Goal: Task Accomplishment & Management: Use online tool/utility

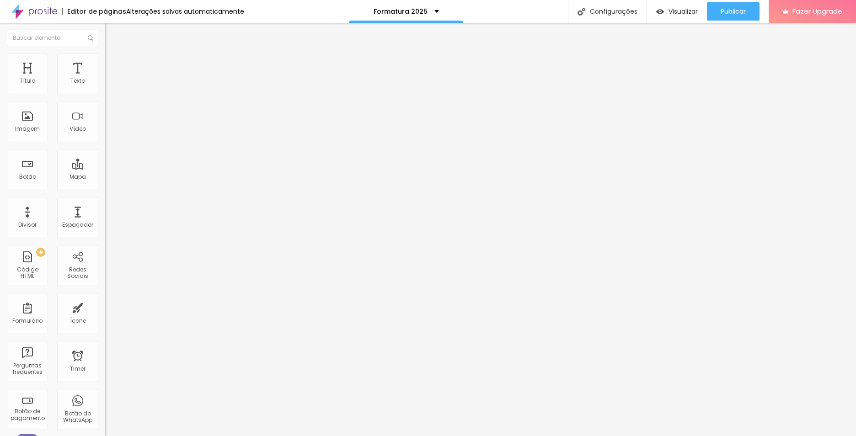
type input "17"
type input "18"
type input "24"
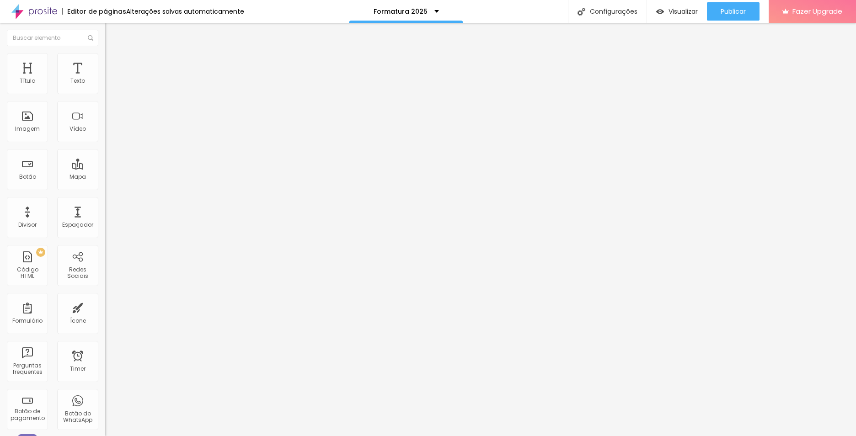
type input "24"
type input "25"
drag, startPoint x: 39, startPoint y: 91, endPoint x: 60, endPoint y: 91, distance: 20.6
click at [105, 168] on input "range" at bounding box center [134, 171] width 59 height 7
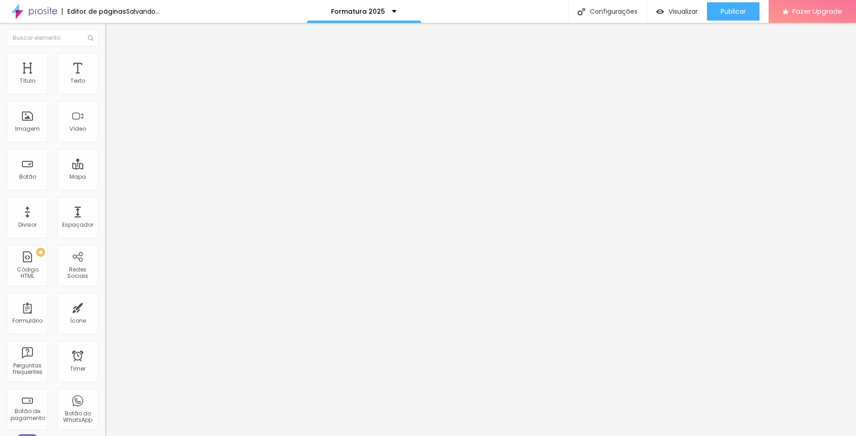
type input "24"
type input "23"
type input "17"
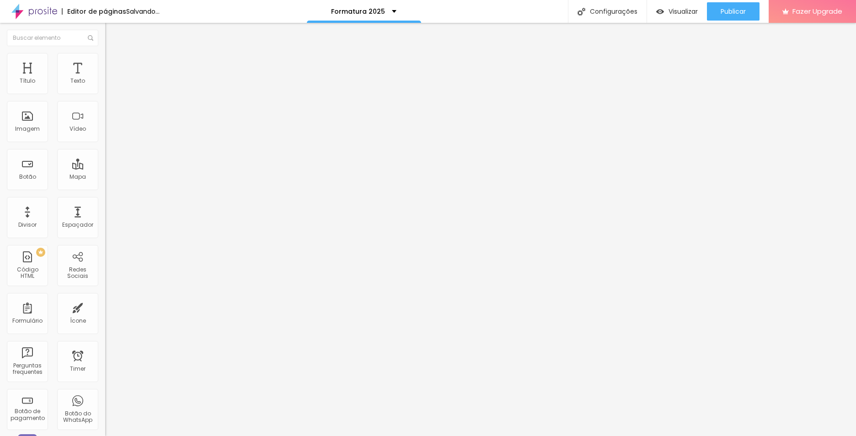
type input "17"
type input "13"
type input "12"
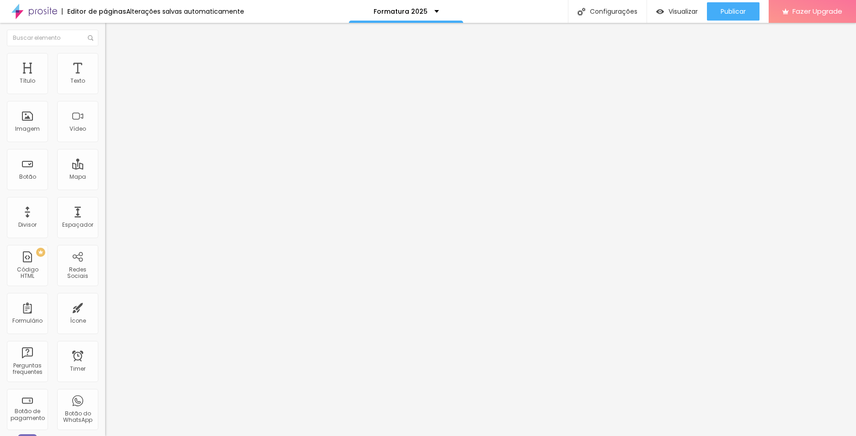
type input "13"
type input "14"
type input "15"
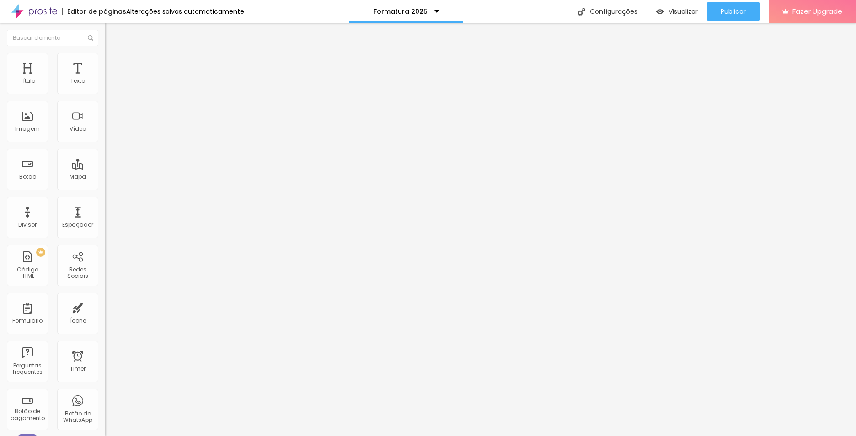
type input "15"
type input "16"
type input "17"
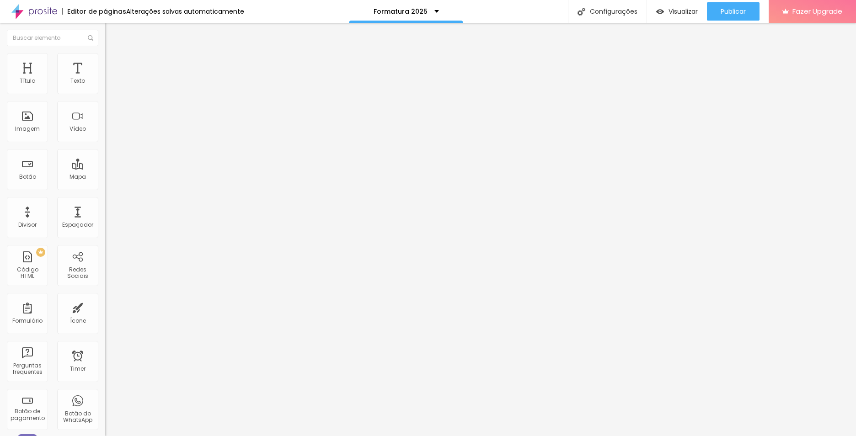
drag, startPoint x: 60, startPoint y: 91, endPoint x: 43, endPoint y: 89, distance: 17.0
type input "17"
click at [105, 168] on input "range" at bounding box center [134, 171] width 59 height 7
click at [105, 62] on li "Avançado" at bounding box center [157, 66] width 105 height 9
type input "25"
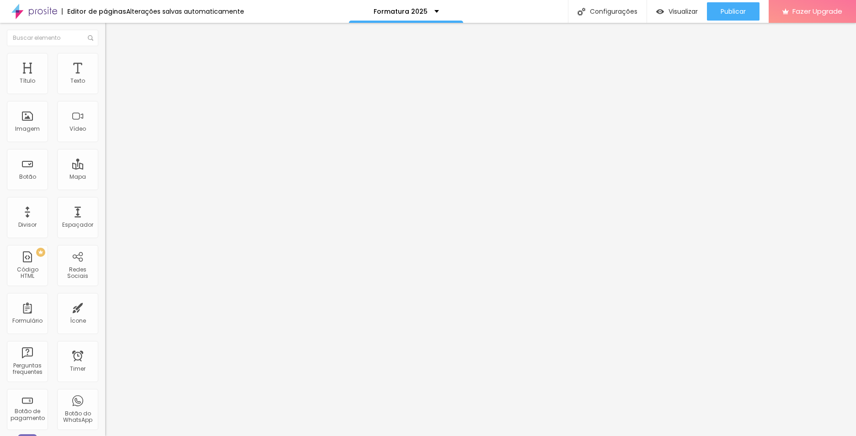
type input "25"
click at [105, 177] on input "range" at bounding box center [134, 180] width 59 height 7
type input "50"
type input "45"
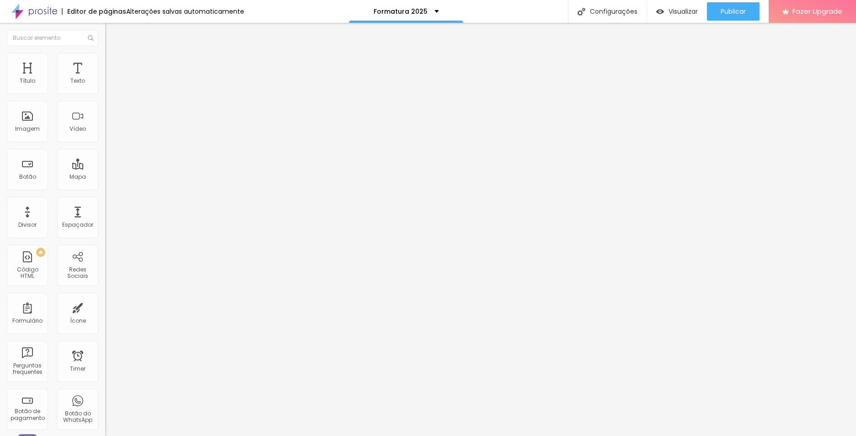
type input "45"
type input "40"
type input "35"
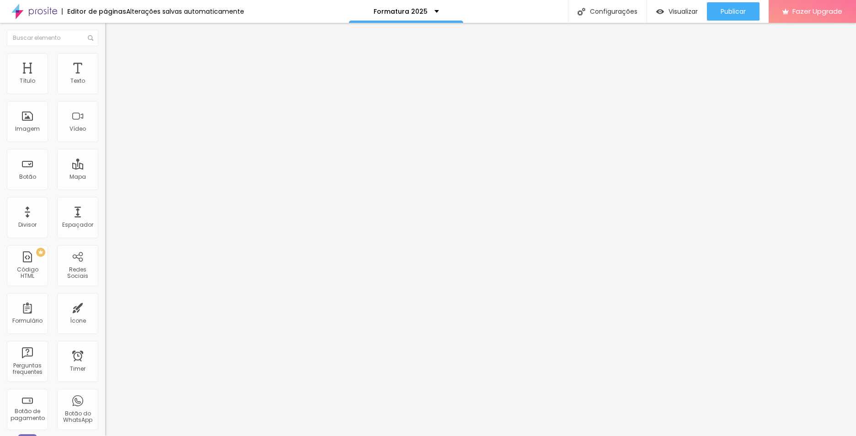
type input "30"
type input "25"
type input "20"
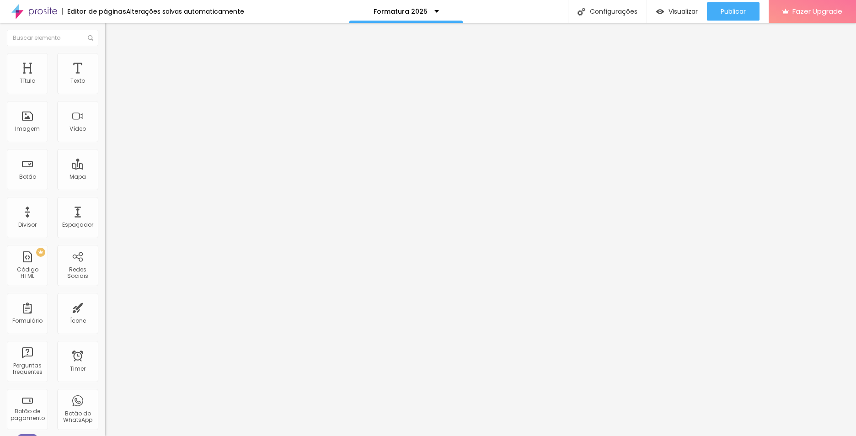
type input "20"
type input "15"
type input "10"
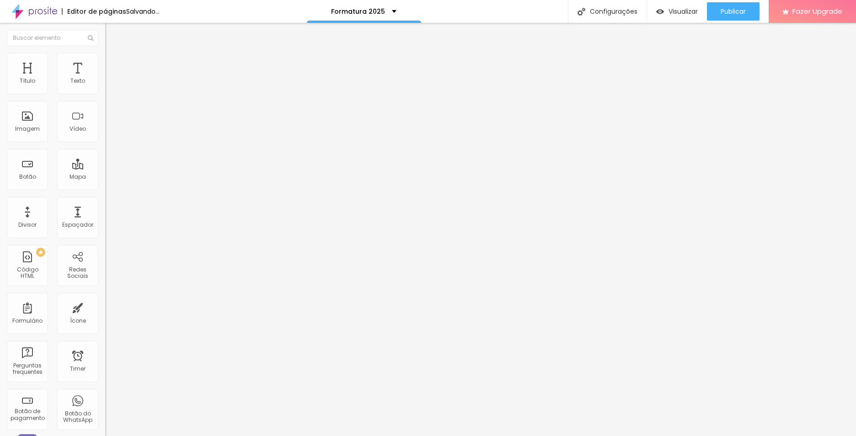
drag, startPoint x: 43, startPoint y: 87, endPoint x: 31, endPoint y: 89, distance: 12.0
type input "10"
click at [105, 177] on input "range" at bounding box center [134, 180] width 59 height 7
click at [67, 219] on div "Espaçador" at bounding box center [77, 217] width 41 height 41
click at [69, 218] on div "Espaçador" at bounding box center [77, 217] width 41 height 41
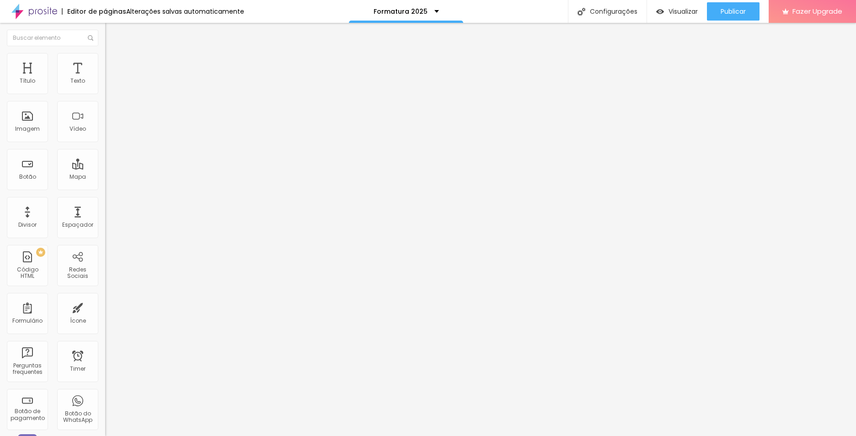
click at [105, 62] on img at bounding box center [109, 66] width 8 height 8
type input "45"
type input "30"
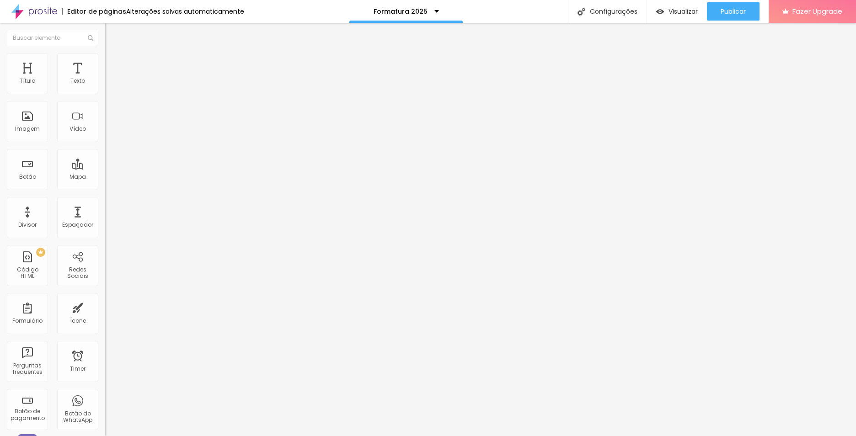
type input "25"
type input "20"
type input "15"
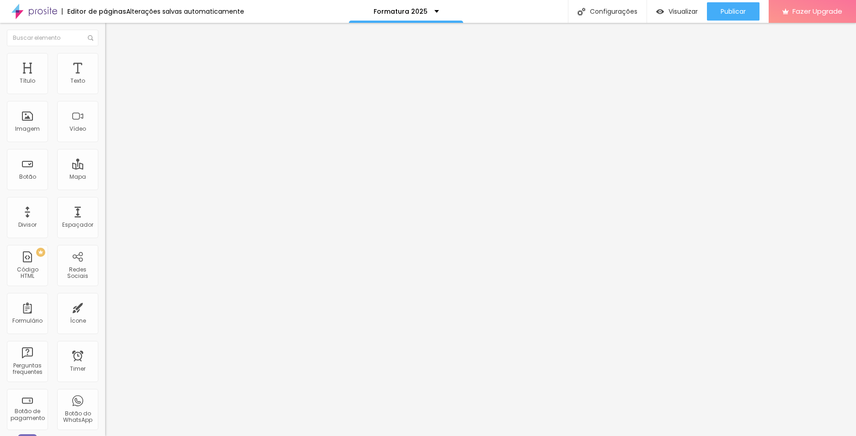
type input "15"
type input "10"
type input "5"
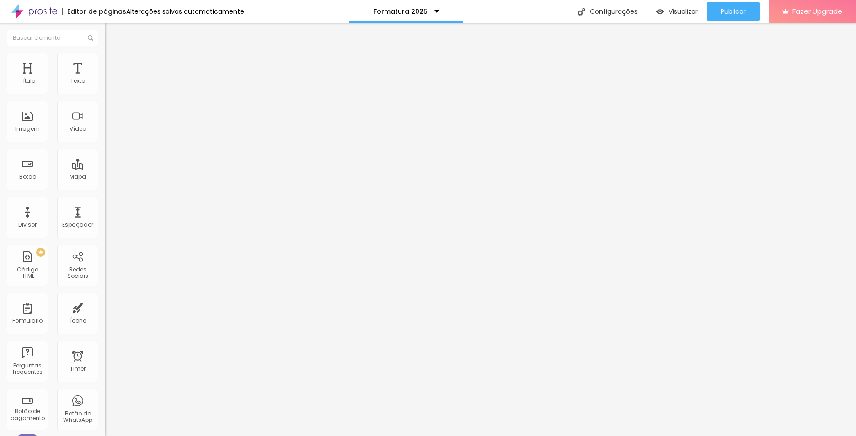
type input "10"
drag, startPoint x: 60, startPoint y: 91, endPoint x: 30, endPoint y: 94, distance: 30.3
type input "10"
click at [105, 177] on input "range" at bounding box center [134, 180] width 59 height 7
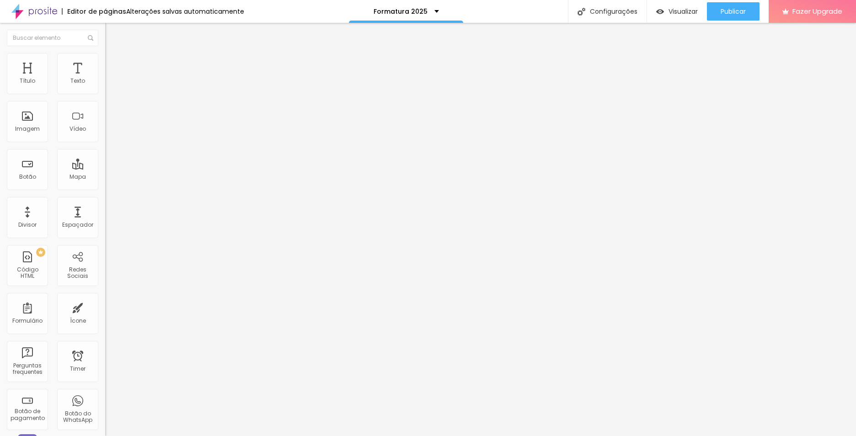
click at [105, 59] on li "Avançado" at bounding box center [157, 57] width 105 height 9
type input "7"
type input "1"
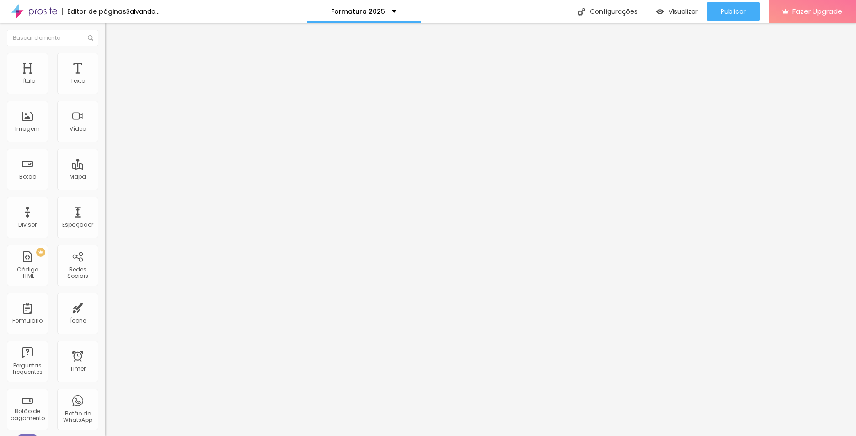
type input "1"
click at [105, 168] on input "range" at bounding box center [134, 171] width 59 height 7
type input "7"
type input "6"
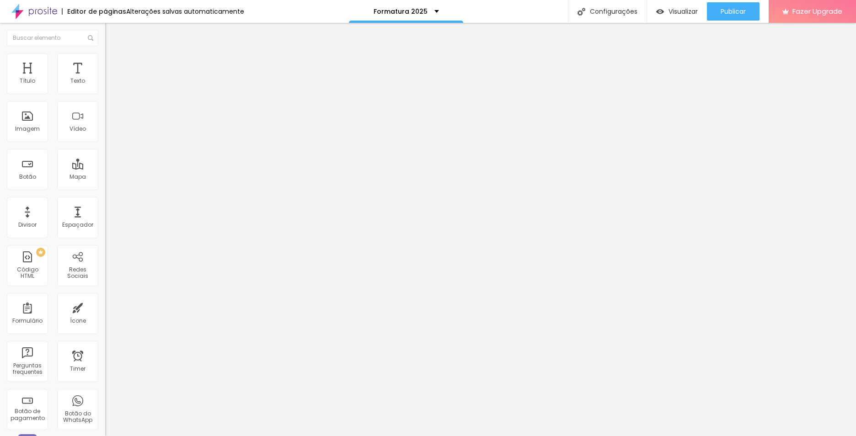
type input "6"
type input "3"
type input "2"
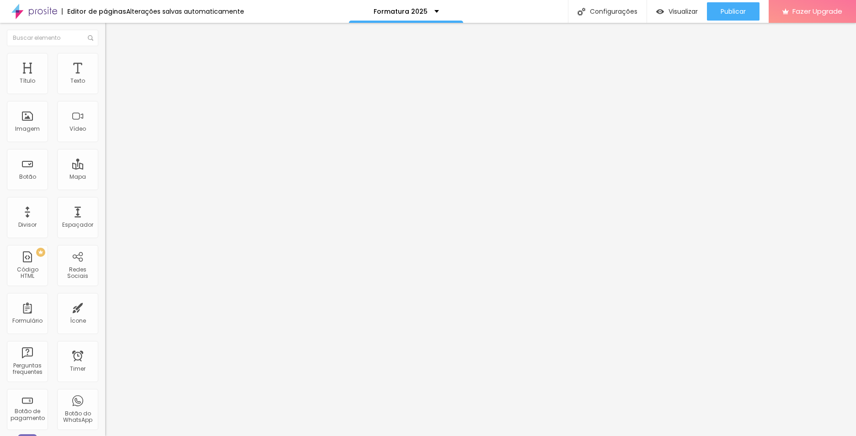
type input "1"
type input "0"
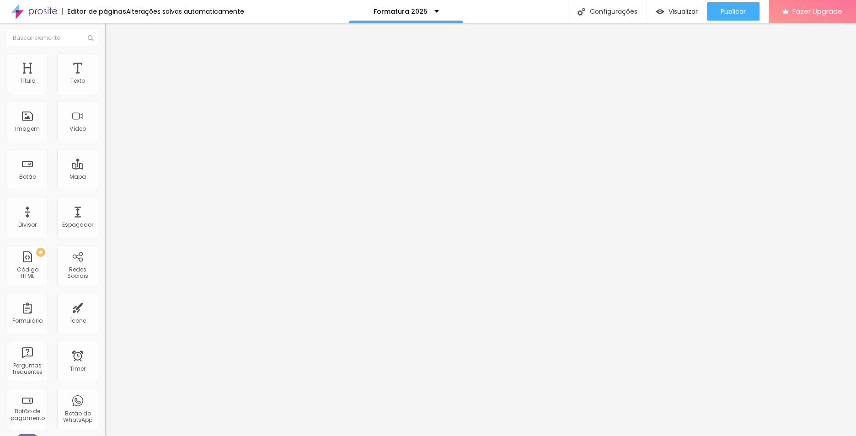
click at [105, 298] on input "range" at bounding box center [134, 301] width 59 height 7
click at [105, 56] on li "Avançado" at bounding box center [157, 57] width 105 height 9
type input "4"
type input "3"
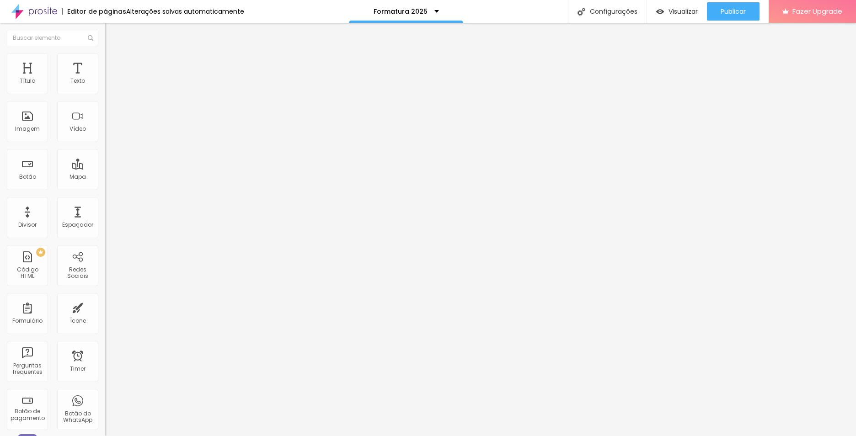
type input "3"
type input "2"
type input "1"
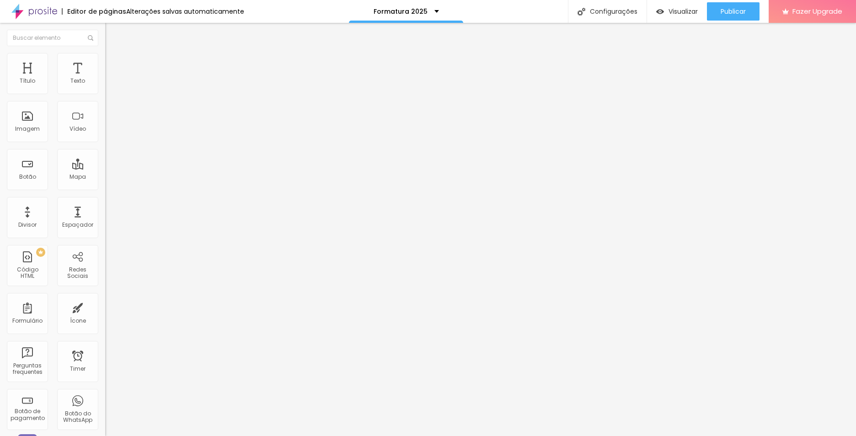
type input "0"
type input "1"
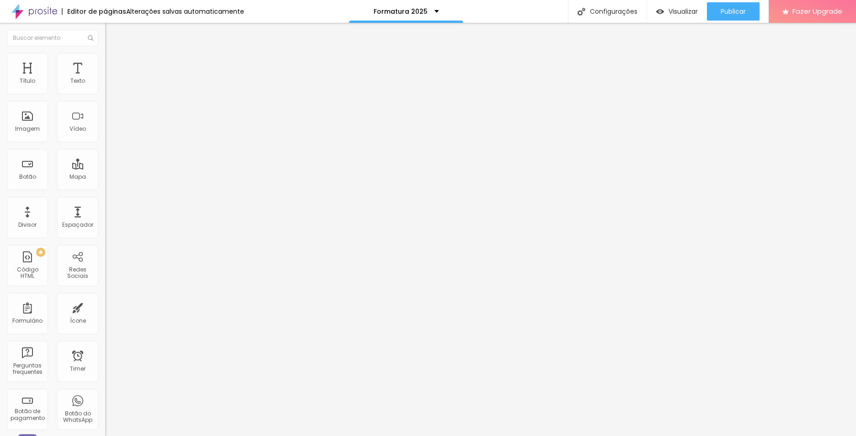
click at [105, 168] on input "range" at bounding box center [134, 171] width 59 height 7
type input "5"
type input "4"
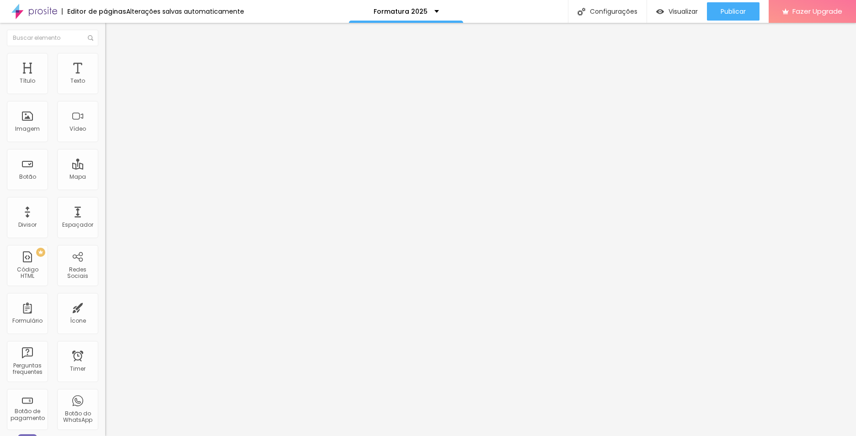
type input "3"
type input "2"
type input "0"
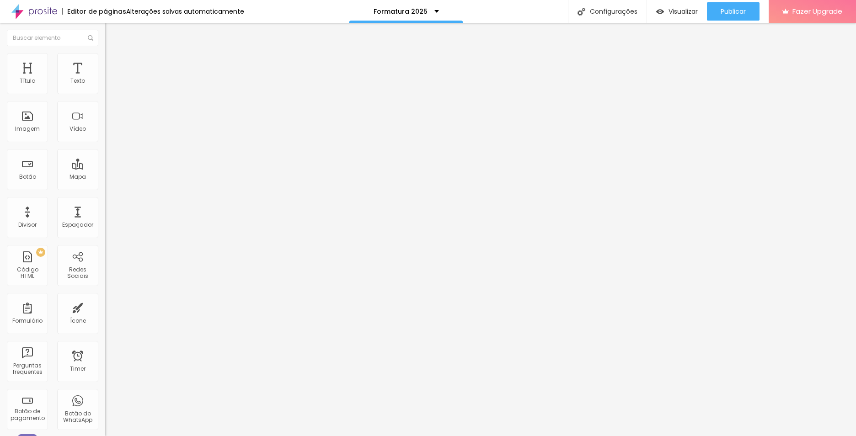
type input "0"
type input "1"
type input "2"
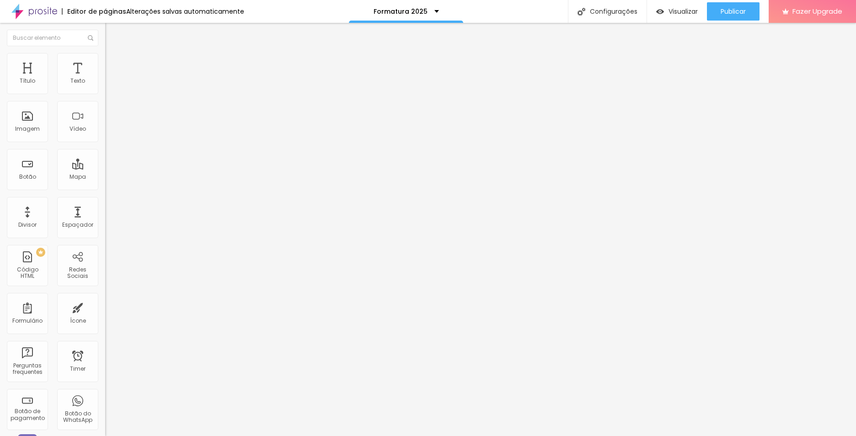
type input "1"
type input "0"
type input "1"
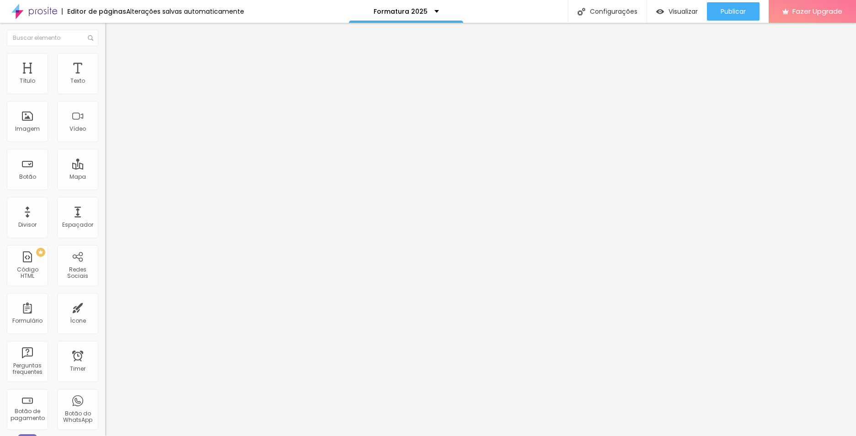
type input "1"
click at [105, 298] on input "range" at bounding box center [134, 301] width 59 height 7
click at [105, 59] on img at bounding box center [109, 57] width 8 height 8
type input "2"
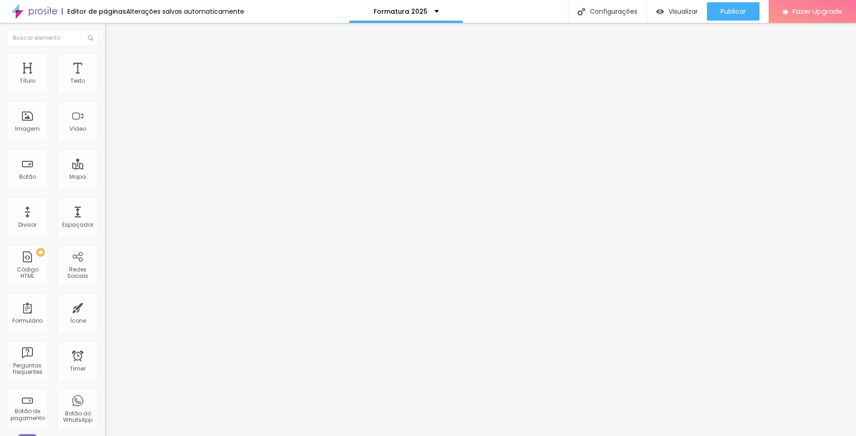
type input "2"
type input "1"
drag, startPoint x: 25, startPoint y: 88, endPoint x: 22, endPoint y: 93, distance: 6.4
type input "1"
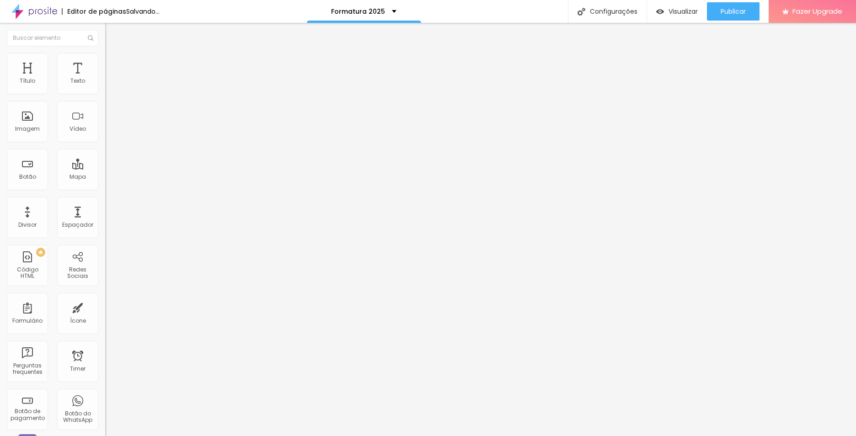
click at [105, 168] on input "range" at bounding box center [134, 171] width 59 height 7
type input "7"
type input "1"
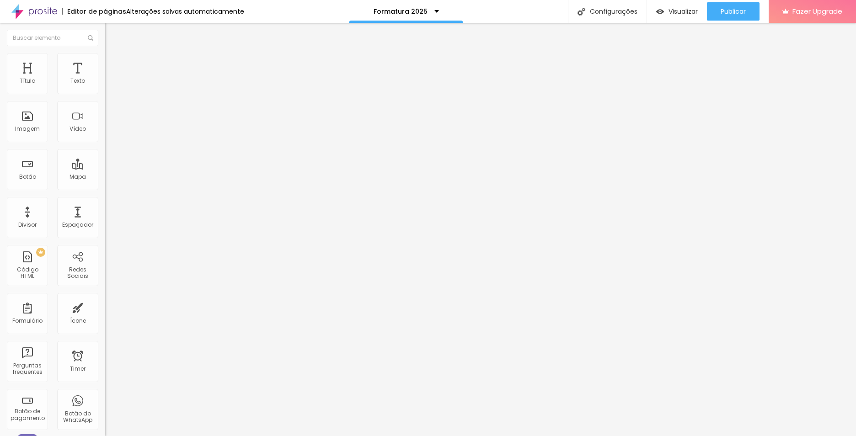
type input "2"
click at [105, 298] on input "range" at bounding box center [134, 301] width 59 height 7
type input "2"
click at [105, 59] on li "Avançado" at bounding box center [157, 57] width 105 height 9
type input "4"
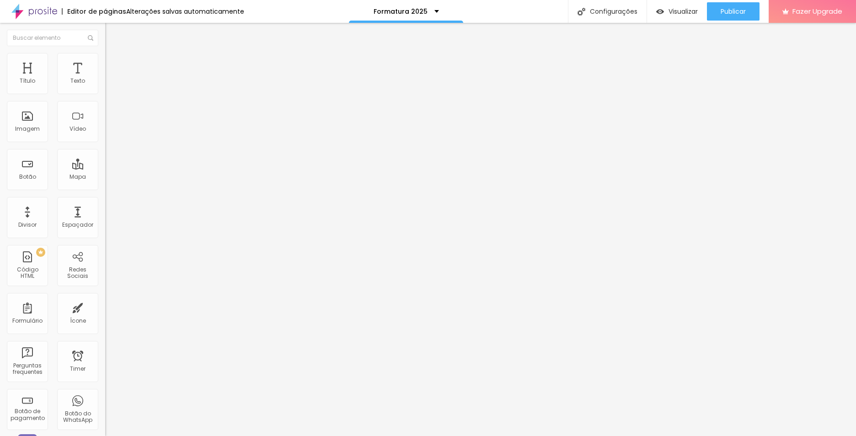
type input "4"
type input "2"
type input "0"
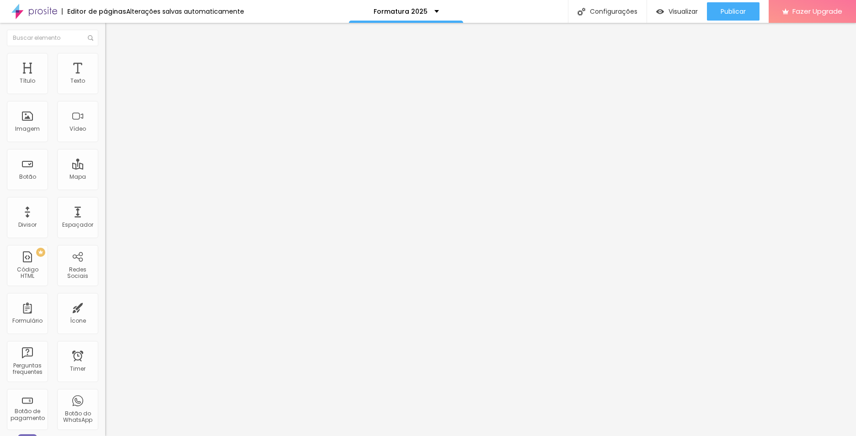
type input "1"
type input "2"
type input "1"
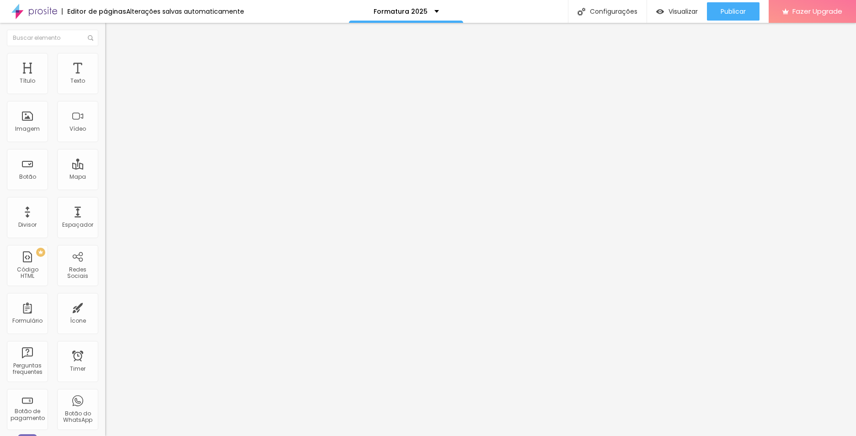
type input "1"
click at [105, 168] on input "range" at bounding box center [134, 171] width 59 height 7
type input "6"
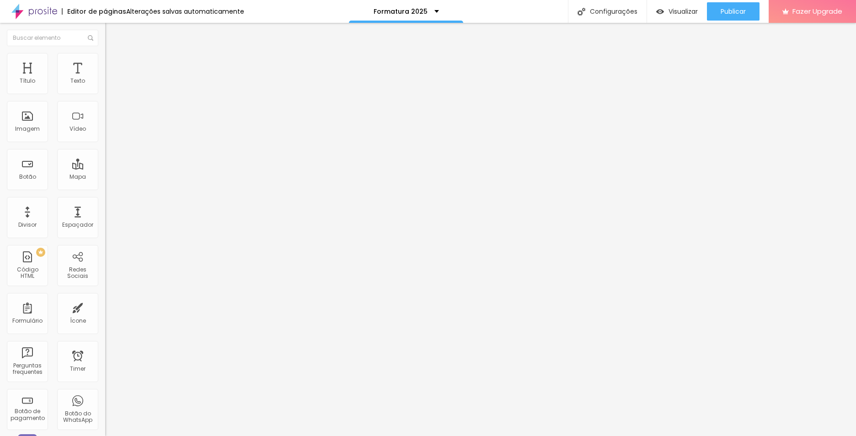
type input "5"
type input "4"
type input "3"
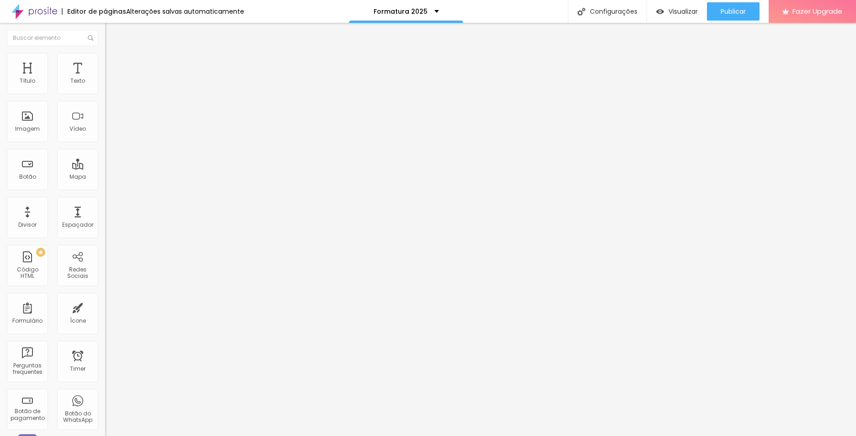
type input "3"
type input "2"
type input "0"
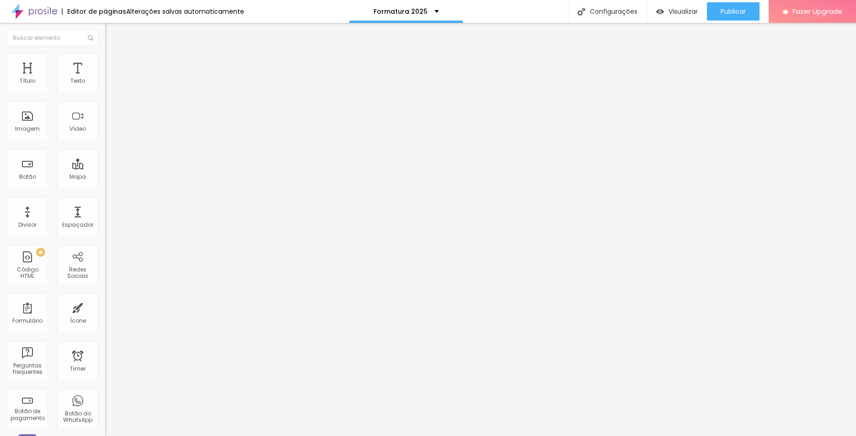
type input "1"
click at [105, 298] on input "range" at bounding box center [134, 301] width 59 height 7
click at [105, 53] on li "Avançado" at bounding box center [157, 57] width 105 height 9
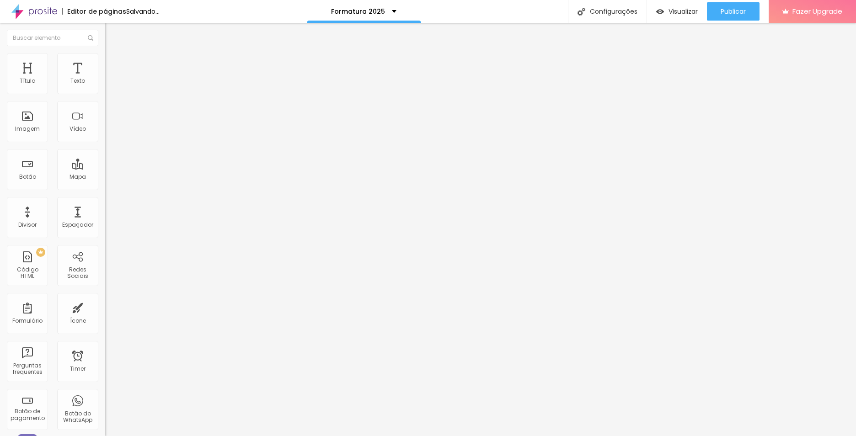
type input "5"
type input "4"
type input "3"
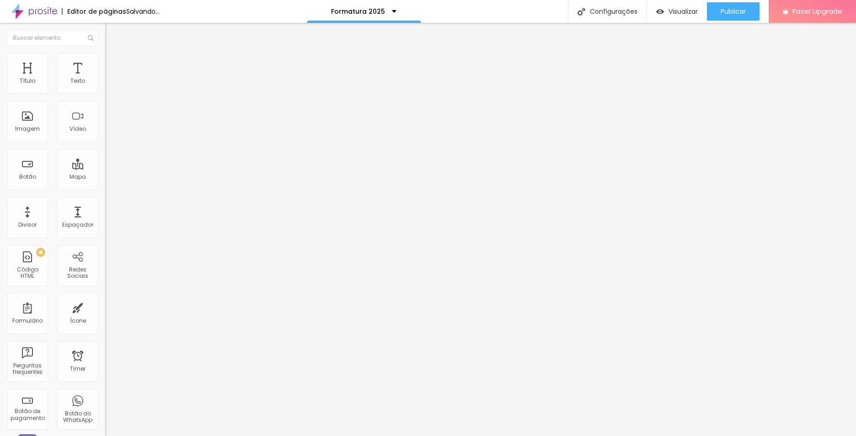
type input "3"
type input "2"
type input "1"
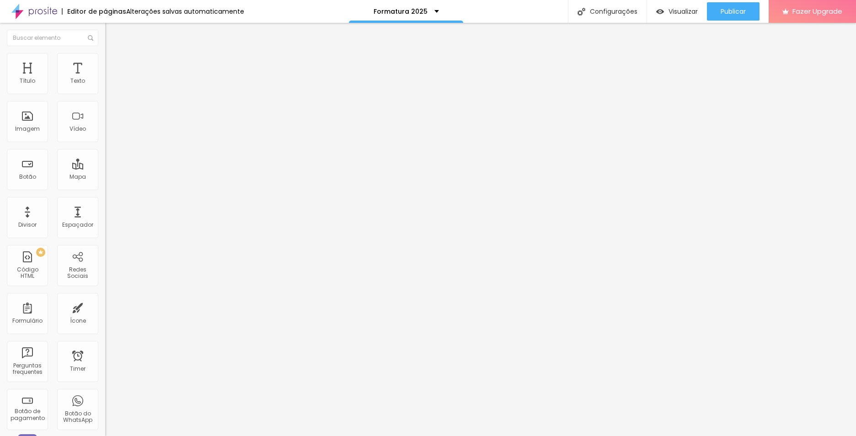
type input "1"
click at [105, 168] on input "range" at bounding box center [134, 171] width 59 height 7
type input "9"
type input "7"
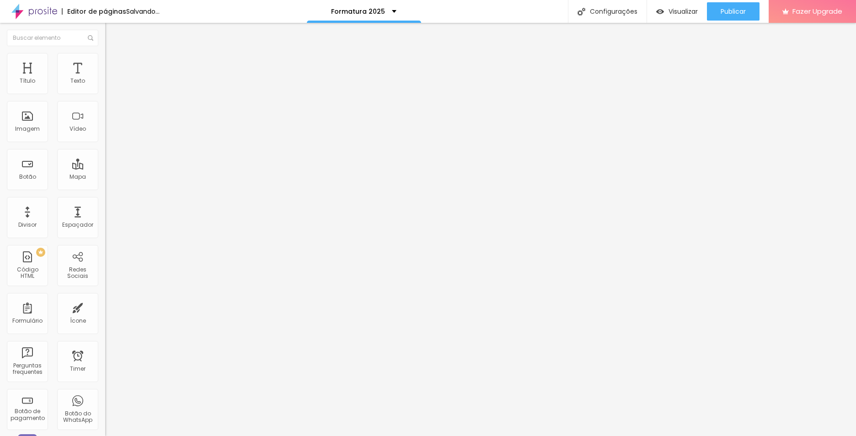
type input "7"
type input "6"
type input "5"
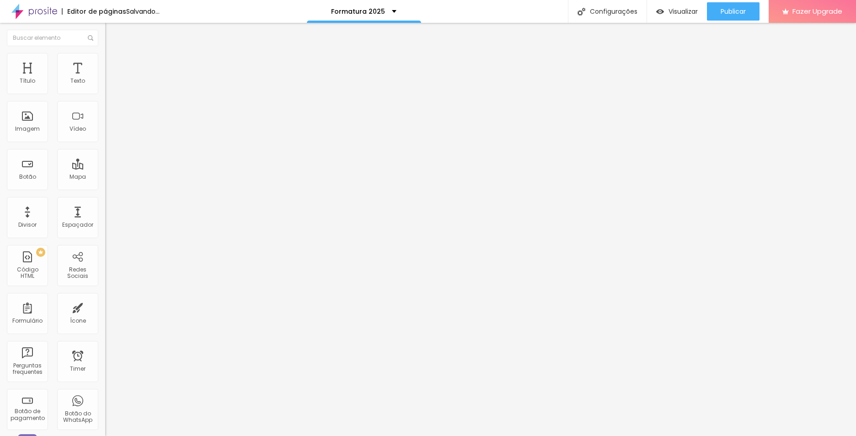
type input "4"
type input "3"
type input "2"
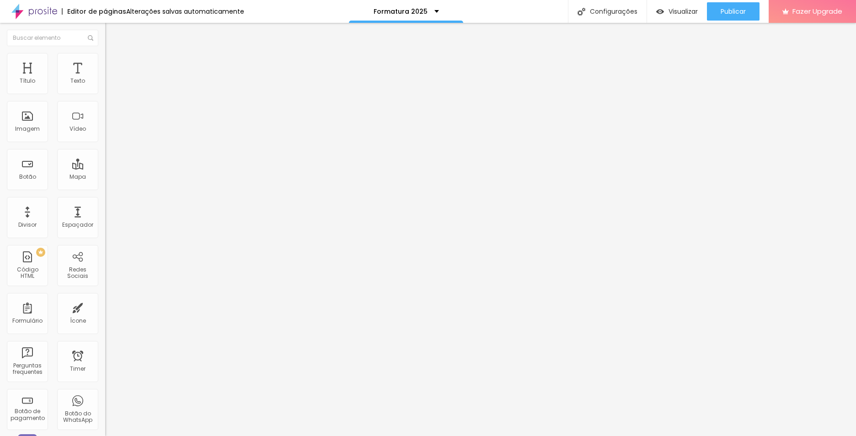
type input "2"
type input "1"
drag, startPoint x: 27, startPoint y: 107, endPoint x: 22, endPoint y: 107, distance: 5.5
type input "1"
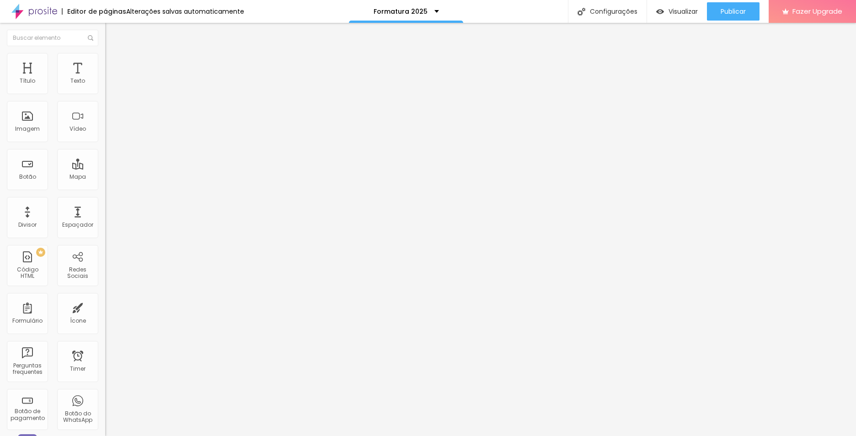
click at [105, 298] on input "range" at bounding box center [134, 301] width 59 height 7
click at [113, 62] on span "Avançado" at bounding box center [128, 59] width 30 height 8
type input "7"
type input "4"
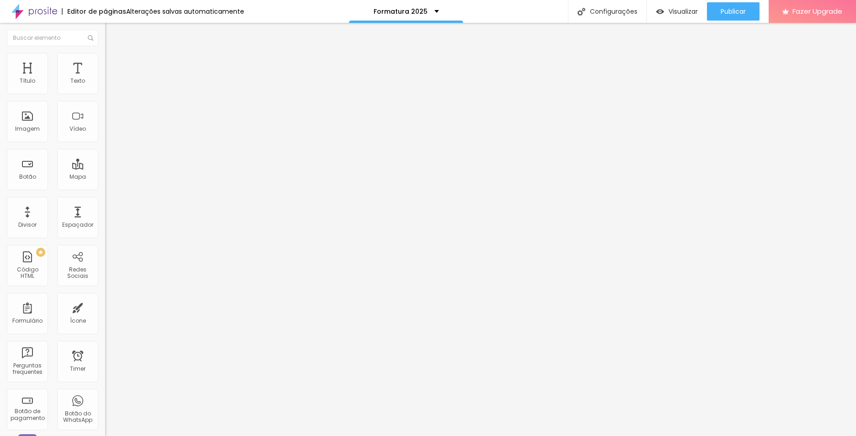
type input "4"
type input "2"
type input "1"
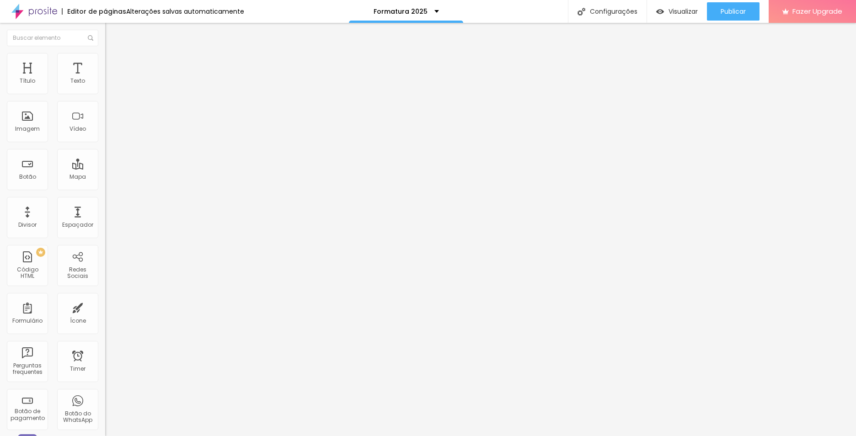
drag, startPoint x: 27, startPoint y: 108, endPoint x: 22, endPoint y: 108, distance: 5.0
type input "1"
click at [105, 298] on input "range" at bounding box center [134, 301] width 59 height 7
type input "3"
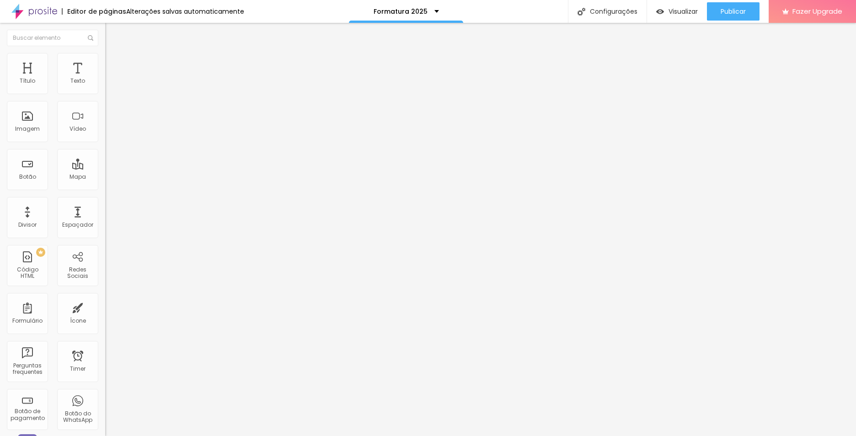
type input "2"
type input "0"
click at [105, 168] on input "range" at bounding box center [134, 171] width 59 height 7
type input "29"
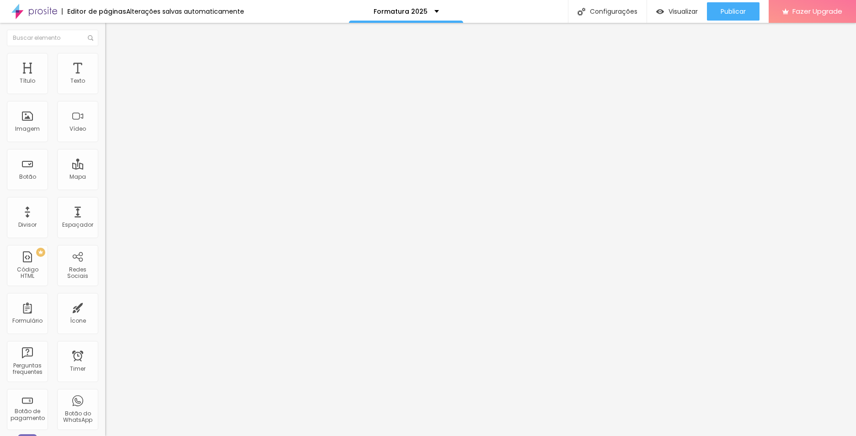
type input "29"
type input "26"
type input "25"
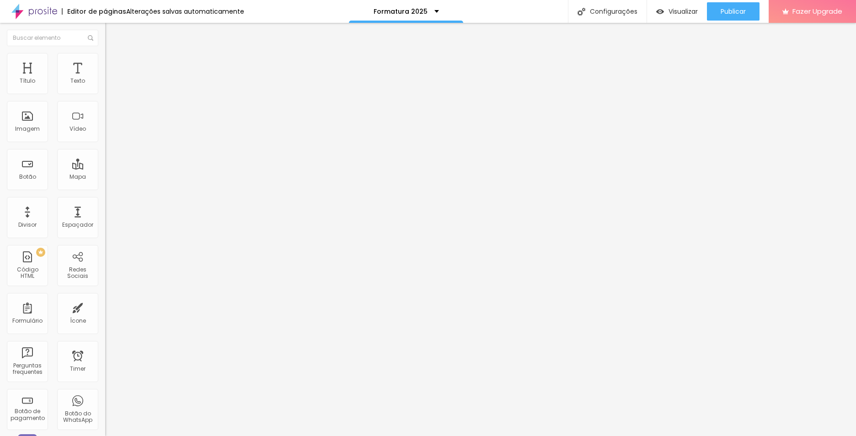
type input "24"
type input "23"
type input "22"
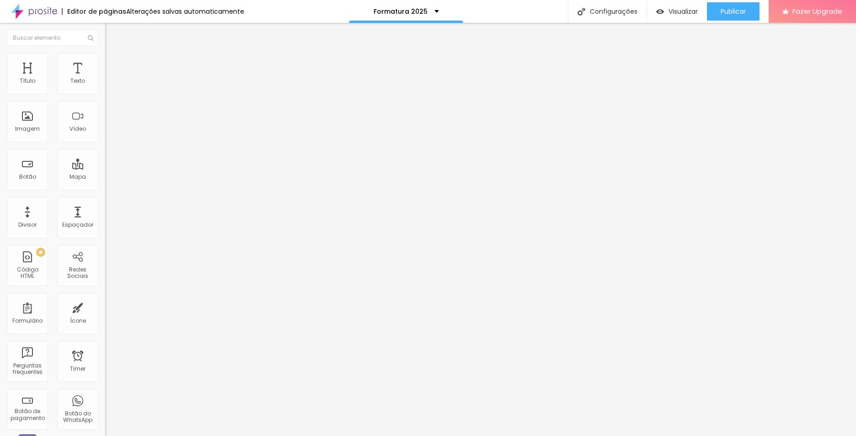
type input "22"
drag, startPoint x: 32, startPoint y: 194, endPoint x: 27, endPoint y: 194, distance: 5.5
click at [105, 216] on input "range" at bounding box center [134, 219] width 59 height 7
type input "23"
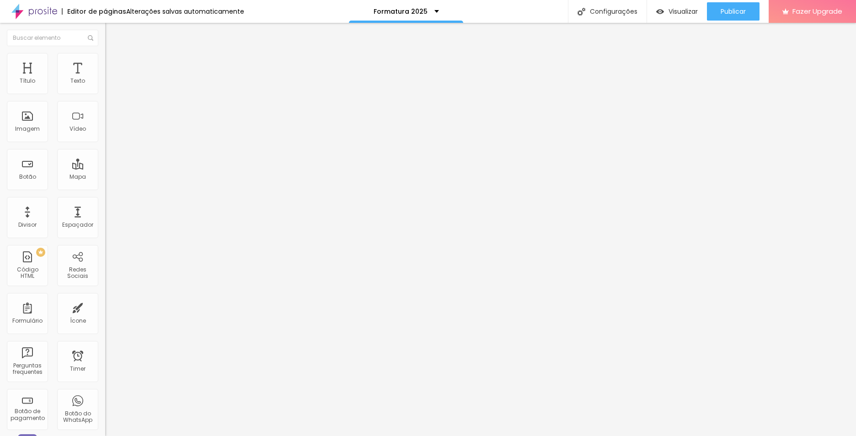
type input "23"
click at [105, 216] on input "range" at bounding box center [134, 219] width 59 height 7
type input "20"
type input "21"
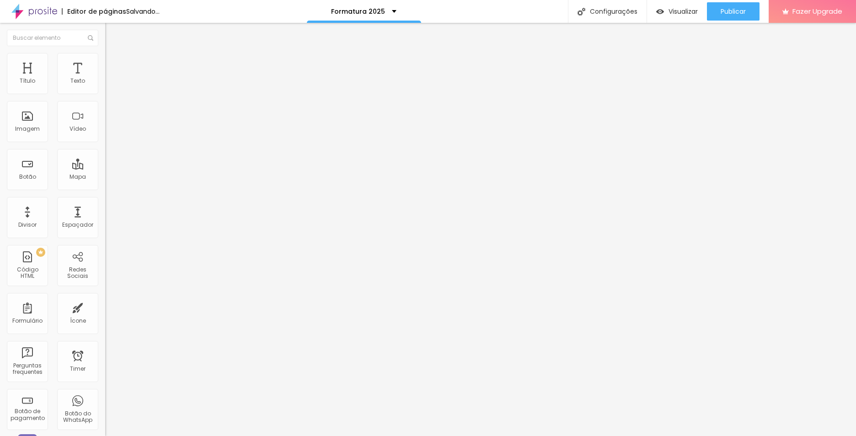
type input "21"
type input "22"
type input "23"
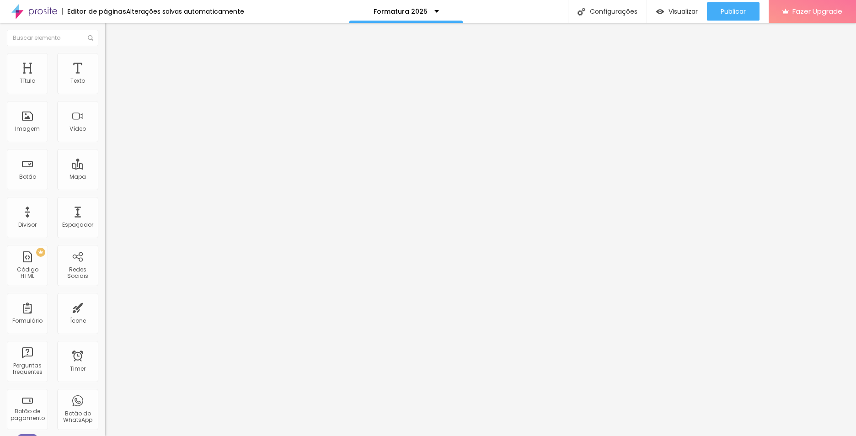
type input "24"
type input "25"
type input "26"
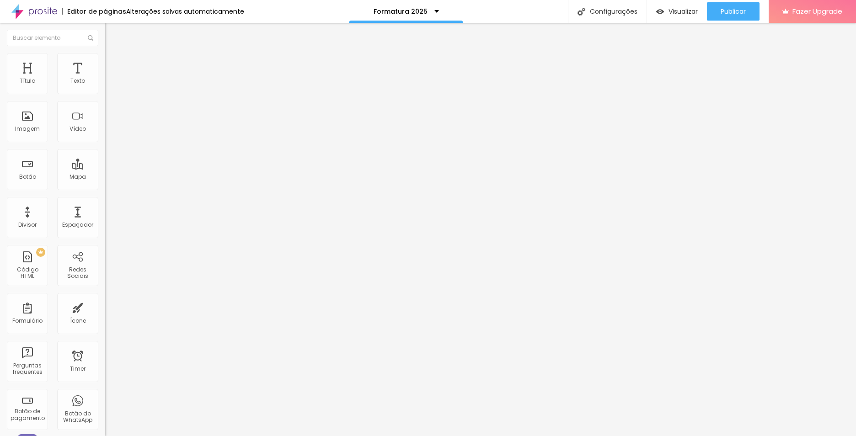
type input "26"
type input "27"
drag, startPoint x: 25, startPoint y: 192, endPoint x: 30, endPoint y: 191, distance: 5.0
type input "27"
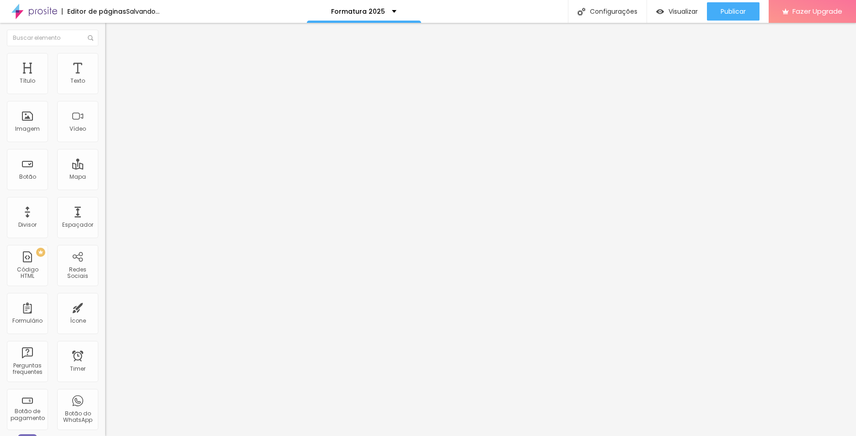
click at [105, 216] on input "range" at bounding box center [134, 219] width 59 height 7
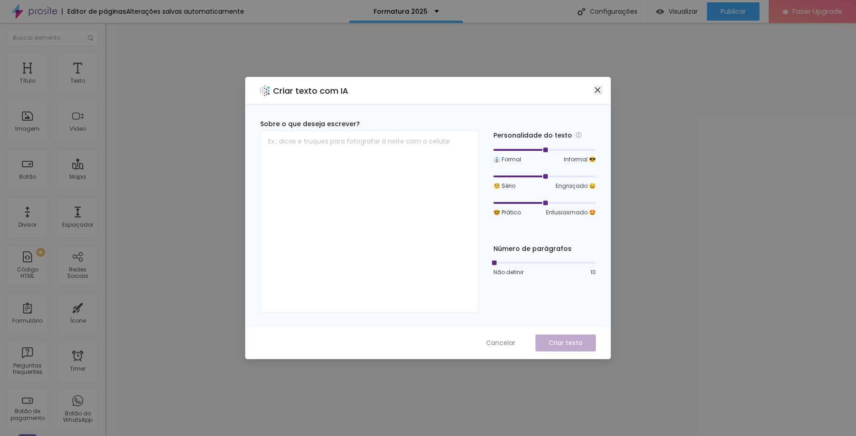
click at [595, 90] on icon "close" at bounding box center [597, 89] width 7 height 7
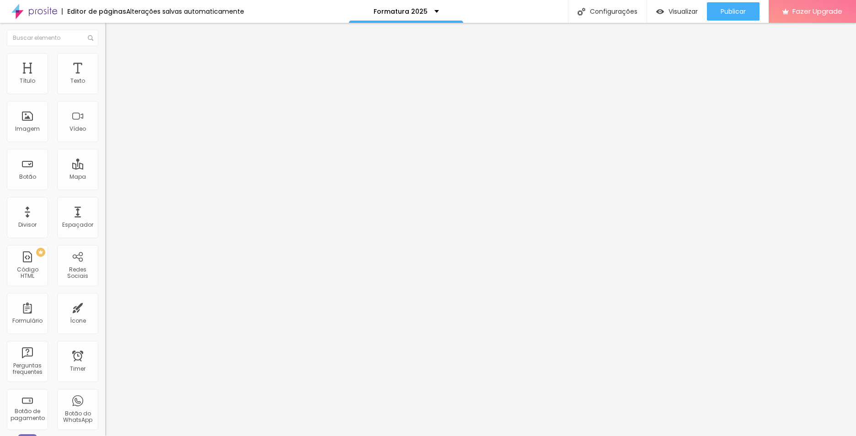
drag, startPoint x: 48, startPoint y: 96, endPoint x: 8, endPoint y: 96, distance: 39.3
click at [105, 94] on div "Texto Comprar Plano" at bounding box center [157, 82] width 105 height 22
type input "À VISTA"
click at [105, 57] on img at bounding box center [109, 57] width 8 height 8
type input "0"
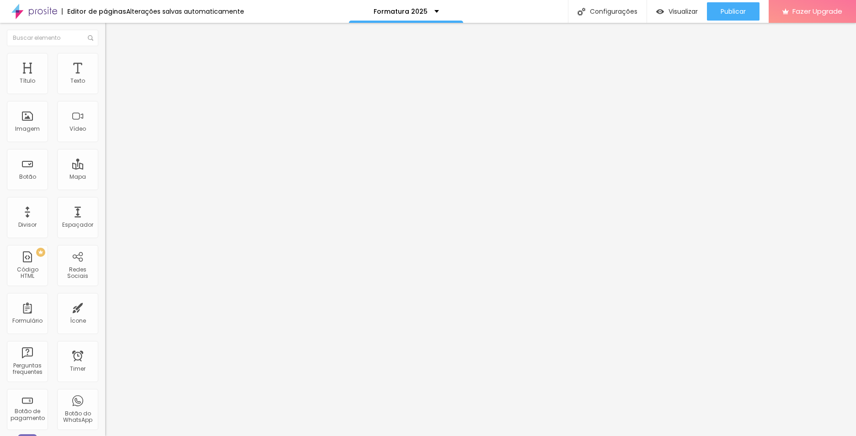
type input "0"
drag, startPoint x: 18, startPoint y: 88, endPoint x: 10, endPoint y: 85, distance: 8.7
type input "0"
click at [105, 168] on input "range" at bounding box center [134, 171] width 59 height 7
click at [113, 63] on span "Avançado" at bounding box center [128, 59] width 30 height 8
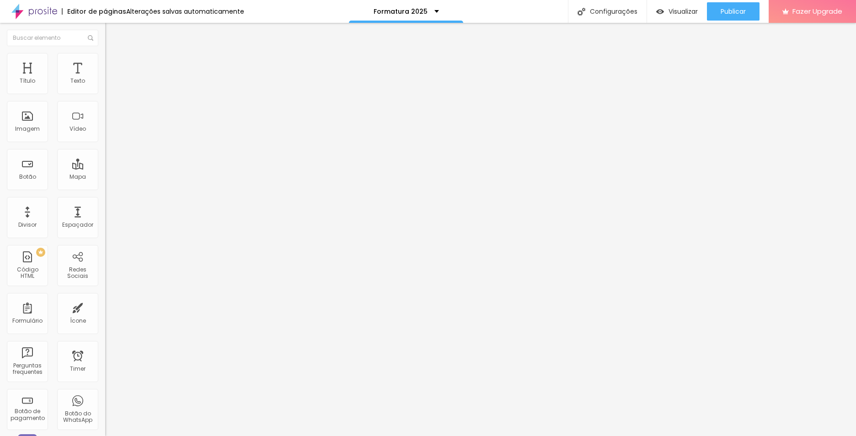
type input "1"
type input "0"
drag, startPoint x: 20, startPoint y: 88, endPoint x: 9, endPoint y: 92, distance: 12.3
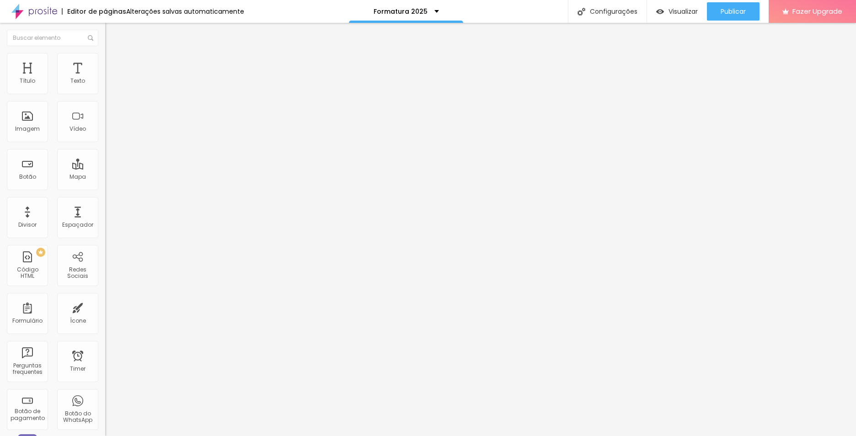
type input "0"
click at [105, 168] on input "range" at bounding box center [134, 171] width 59 height 7
type input "4"
type input "0"
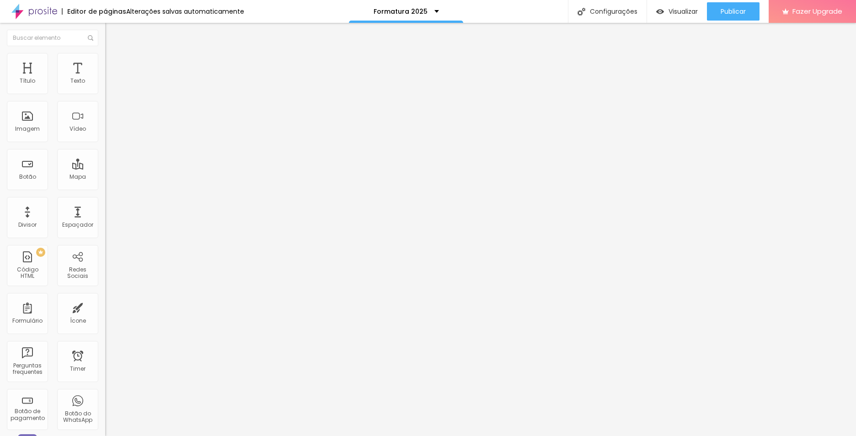
type input "0"
drag, startPoint x: 28, startPoint y: 107, endPoint x: 89, endPoint y: 110, distance: 60.9
type input "0"
click at [105, 298] on input "range" at bounding box center [134, 301] width 59 height 7
click at [105, 56] on img at bounding box center [109, 57] width 8 height 8
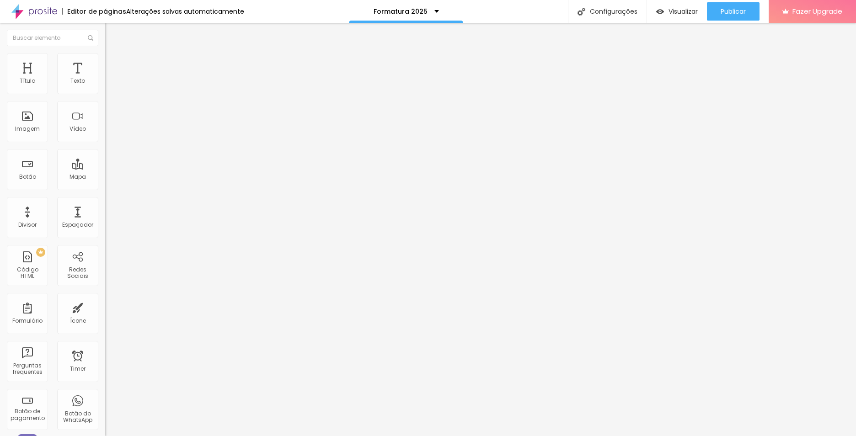
type input "0"
drag, startPoint x: 18, startPoint y: 87, endPoint x: 12, endPoint y: 85, distance: 6.2
type input "0"
click at [105, 168] on input "range" at bounding box center [134, 171] width 59 height 7
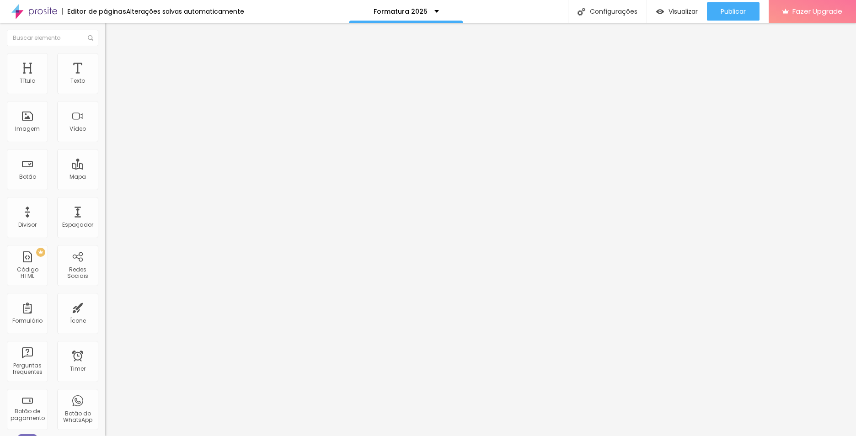
click at [105, 62] on img at bounding box center [109, 66] width 8 height 8
type input "34"
type input "32"
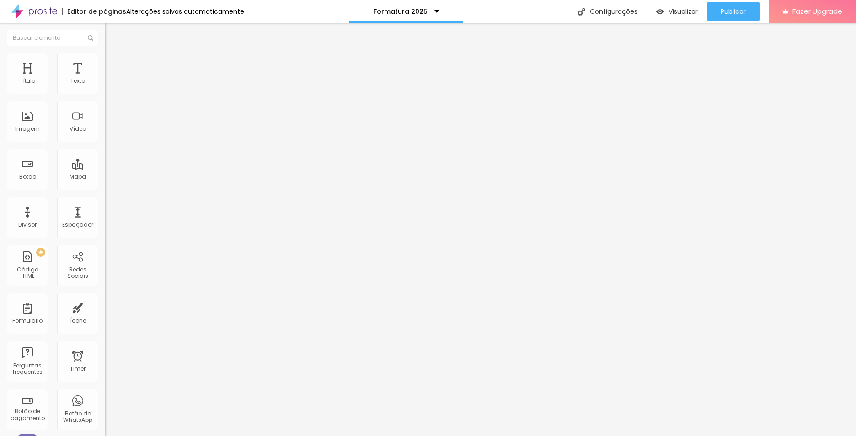
type input "0"
drag, startPoint x: 20, startPoint y: 97, endPoint x: -8, endPoint y: 98, distance: 27.9
type input "0"
click at [105, 307] on input "range" at bounding box center [134, 310] width 59 height 7
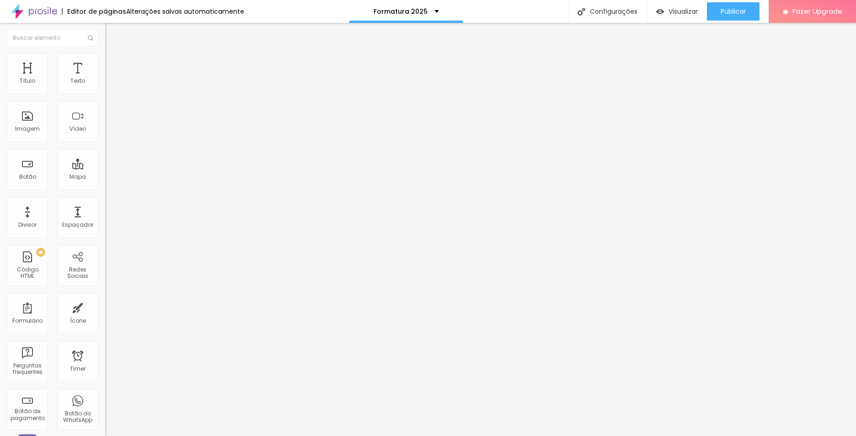
type input "0"
drag, startPoint x: 27, startPoint y: 88, endPoint x: -4, endPoint y: 79, distance: 31.4
click at [105, 177] on input "range" at bounding box center [134, 180] width 59 height 7
type input "2"
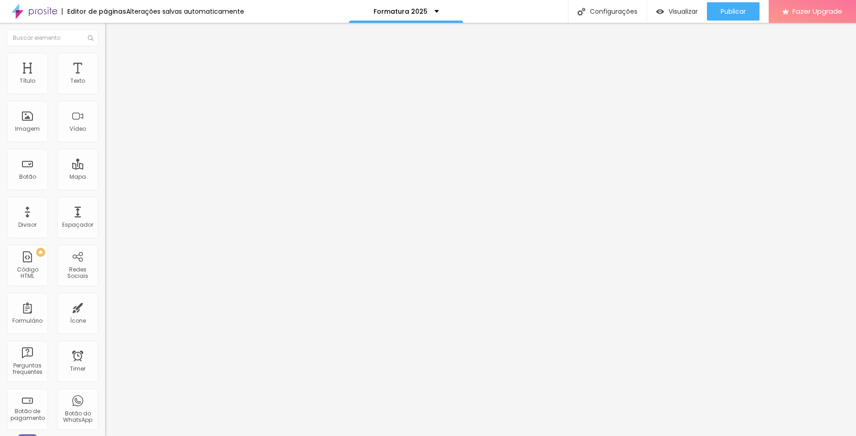
type input "2"
type input "7"
type input "9"
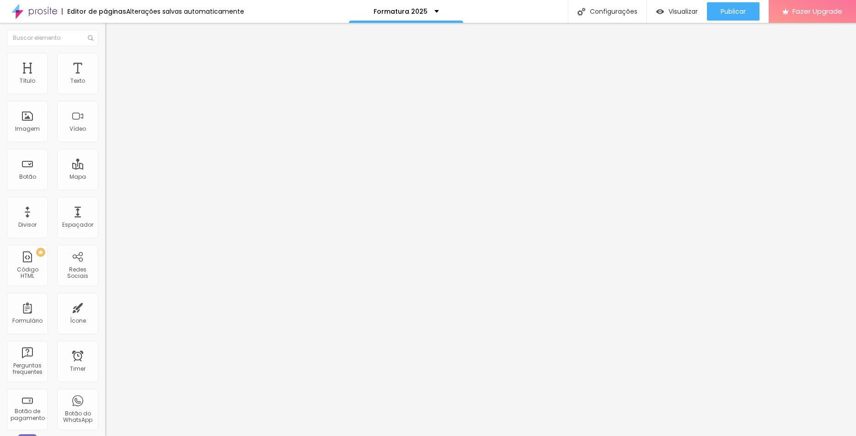
type input "10"
type input "11"
drag, startPoint x: 21, startPoint y: 90, endPoint x: 27, endPoint y: 90, distance: 5.9
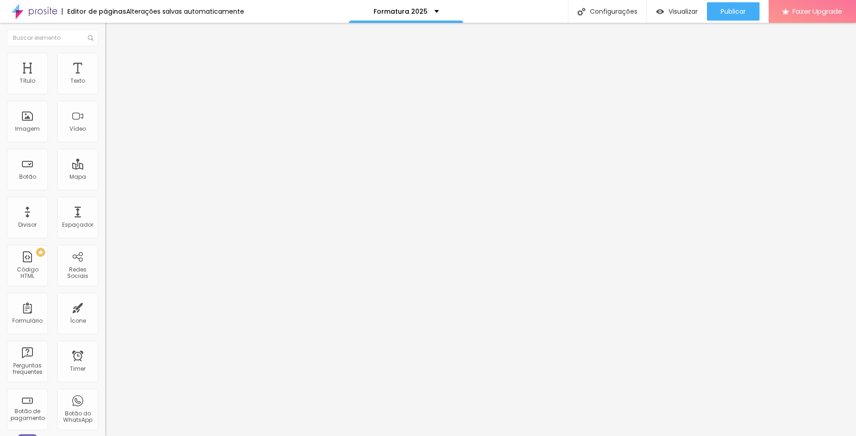
type input "11"
click at [105, 177] on input "range" at bounding box center [134, 180] width 59 height 7
click at [105, 107] on span "Sólido" at bounding box center [114, 107] width 18 height 8
click at [105, 125] on span "Pontilhado" at bounding box center [120, 121] width 30 height 8
click at [105, 136] on span "Duplo" at bounding box center [113, 132] width 16 height 8
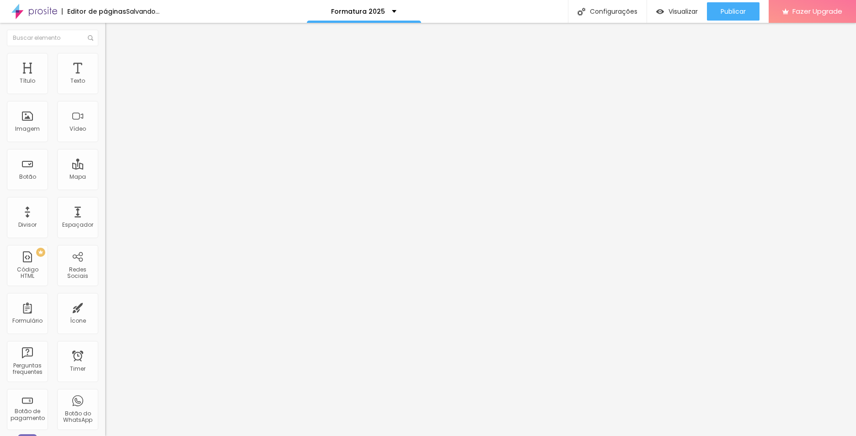
click at [105, 141] on span "Pata de cachorro" at bounding box center [129, 138] width 49 height 8
click at [105, 147] on span "Estrela" at bounding box center [114, 143] width 18 height 8
click at [105, 56] on img at bounding box center [109, 57] width 8 height 8
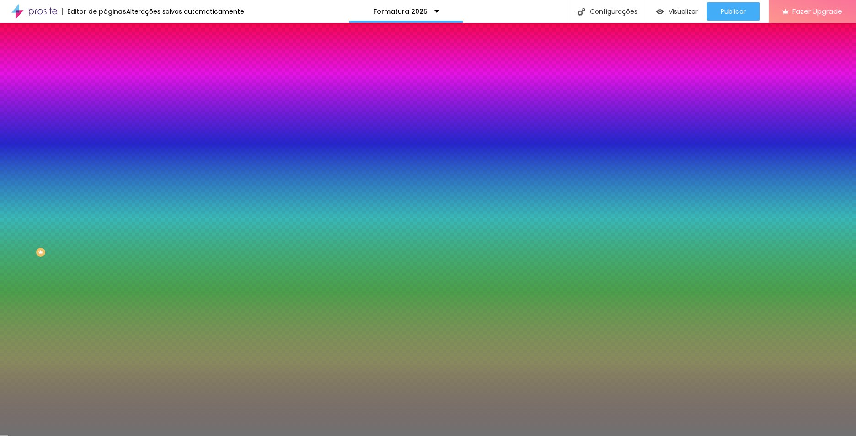
type input "49"
type input "52"
type input "53"
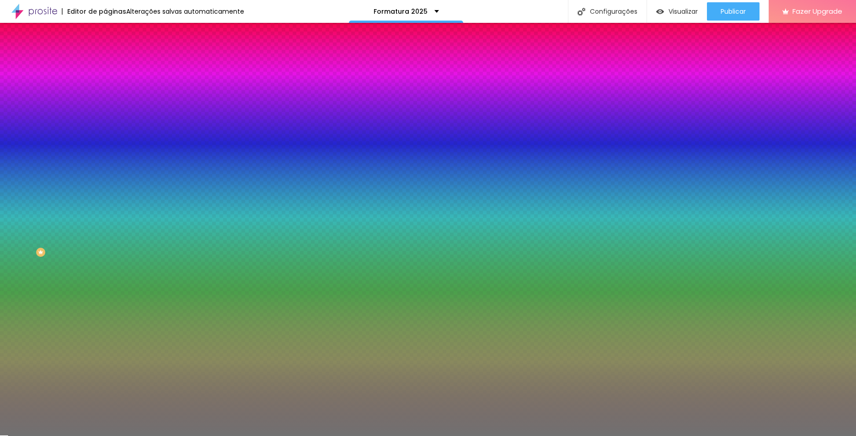
type input "53"
type input "54"
type input "56"
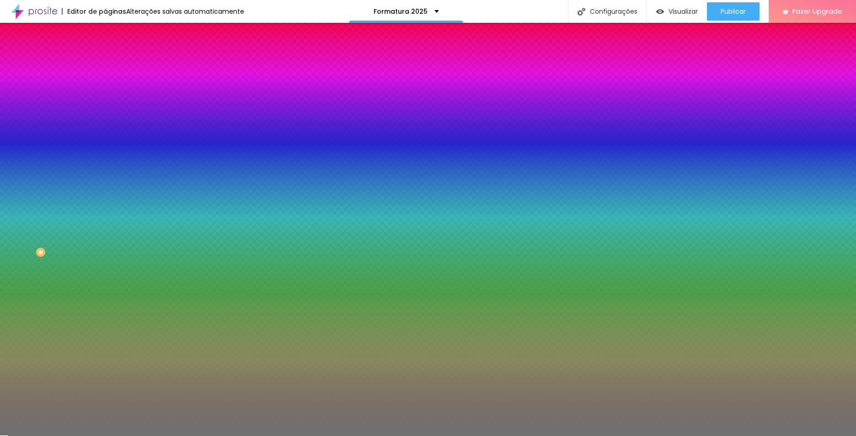
type input "57"
type input "59"
type input "61"
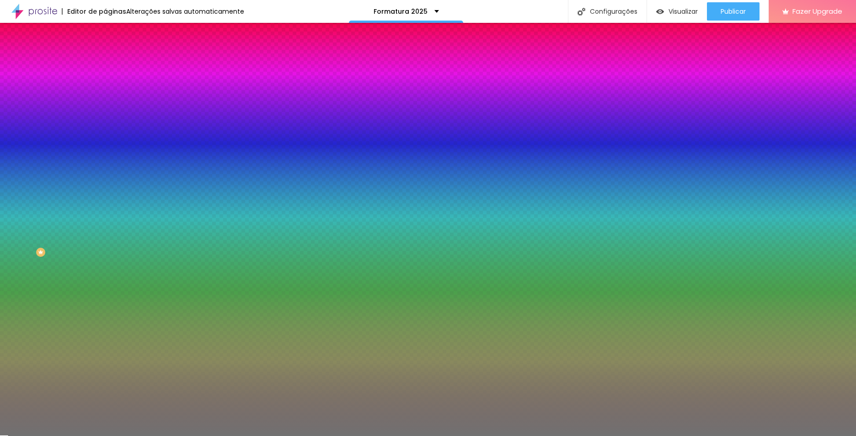
type input "61"
type input "62"
type input "63"
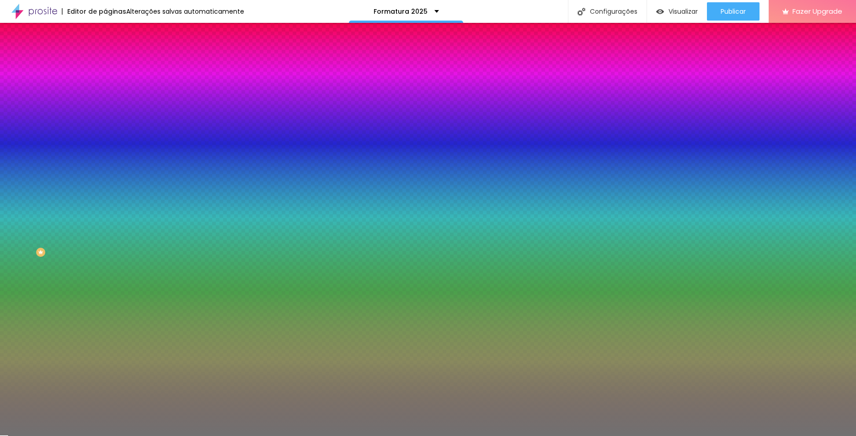
type input "64"
type input "65"
type input "66"
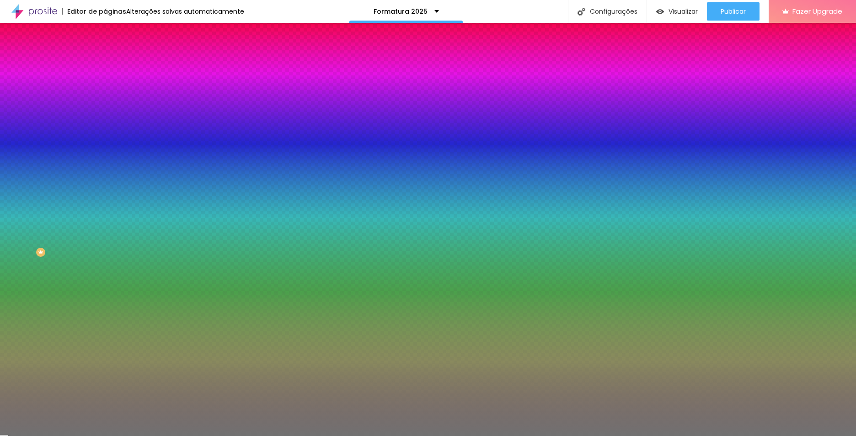
type input "66"
type input "67"
type input "69"
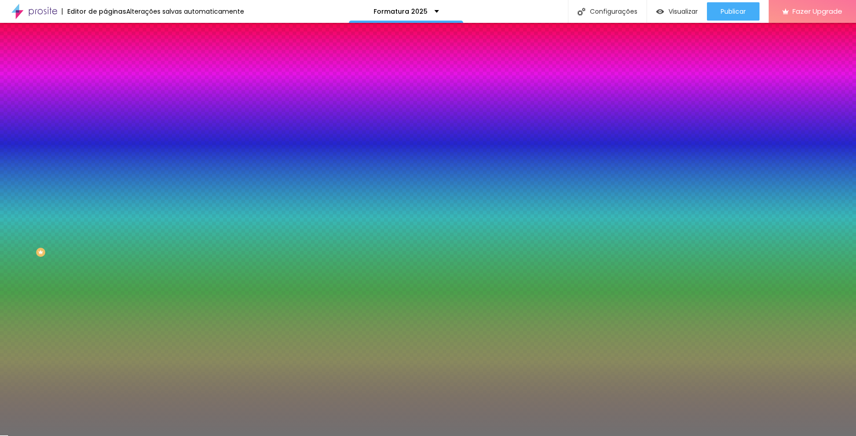
type input "70"
type input "72"
type input "73"
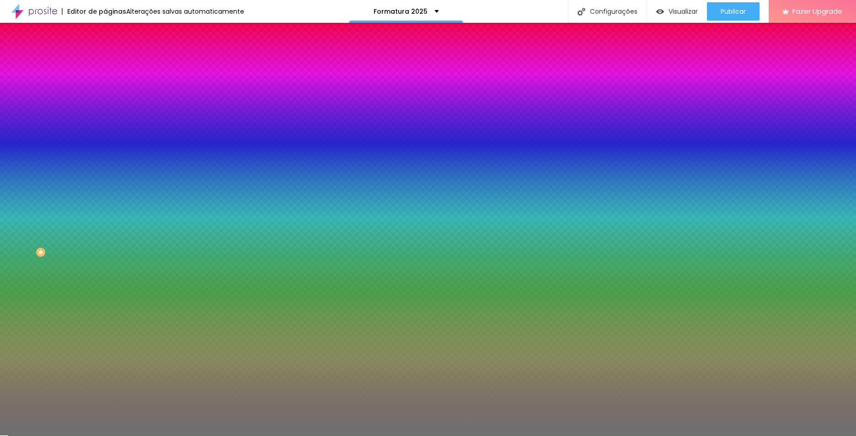
type input "73"
type input "76"
type input "77"
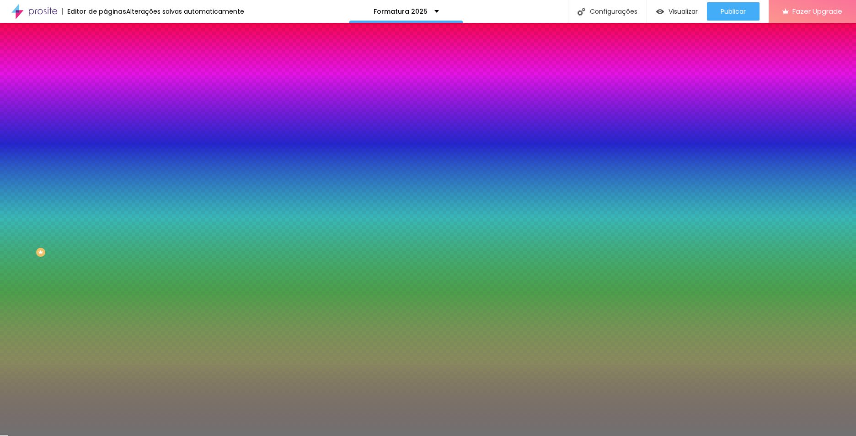
type input "79"
type input "80"
type input "82"
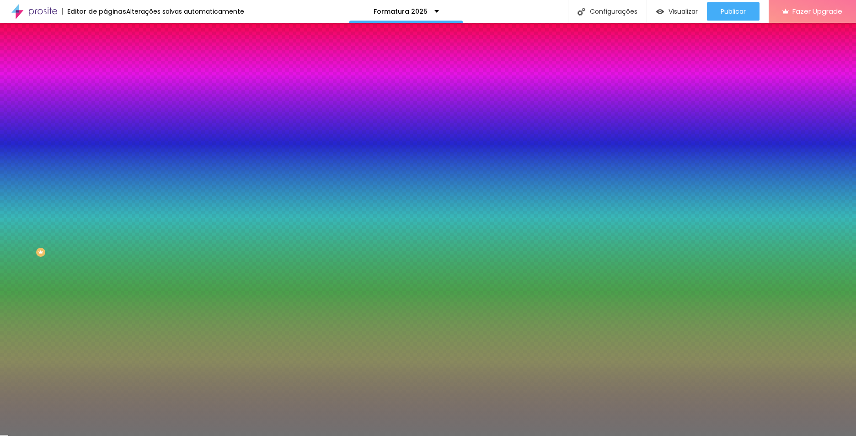
type input "82"
type input "87"
type input "90"
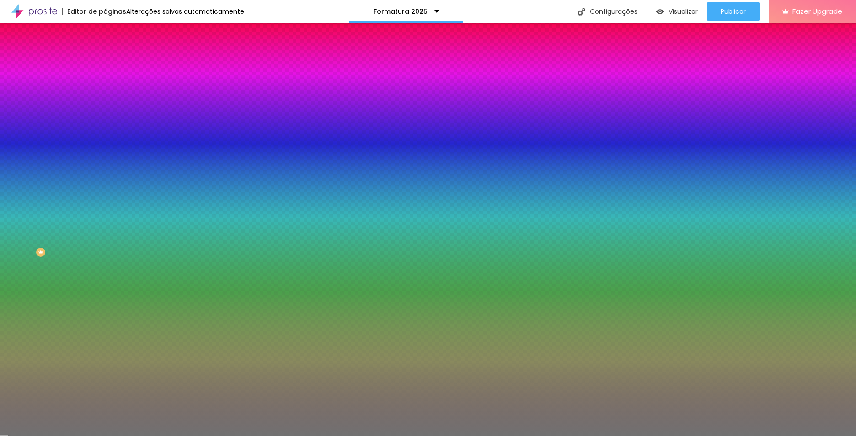
type input "92"
type input "93"
type input "94"
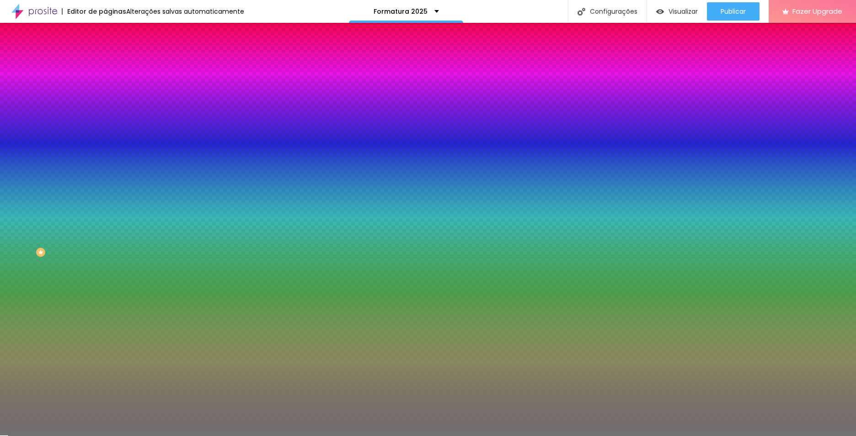
type input "94"
type input "99"
type input "100"
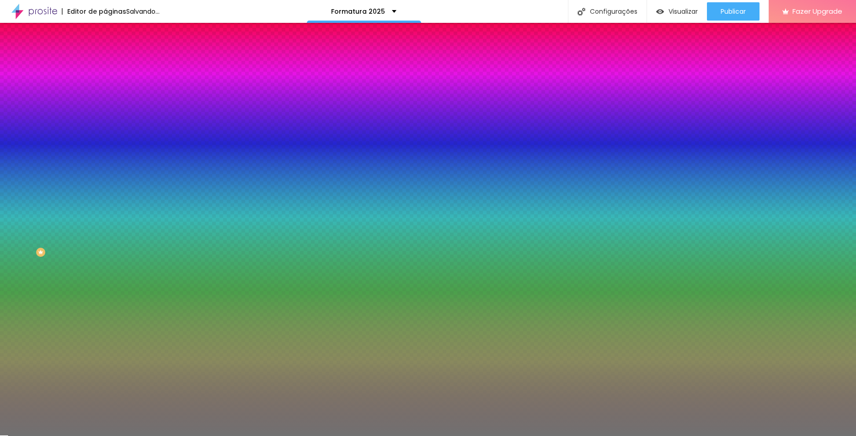
type input "96"
type input "95"
type input "94"
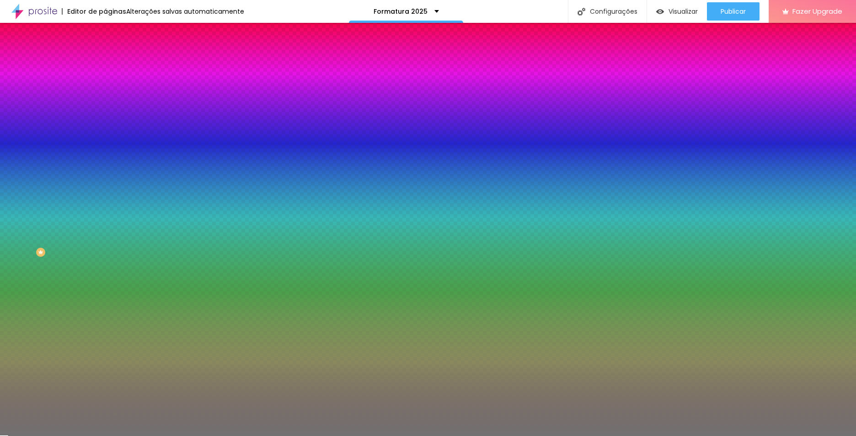
type input "94"
type input "91"
type input "90"
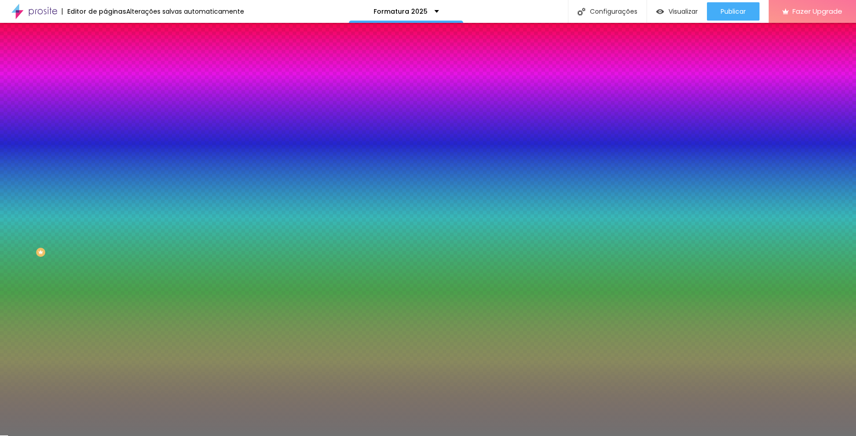
type input "89"
type input "87"
type input "86"
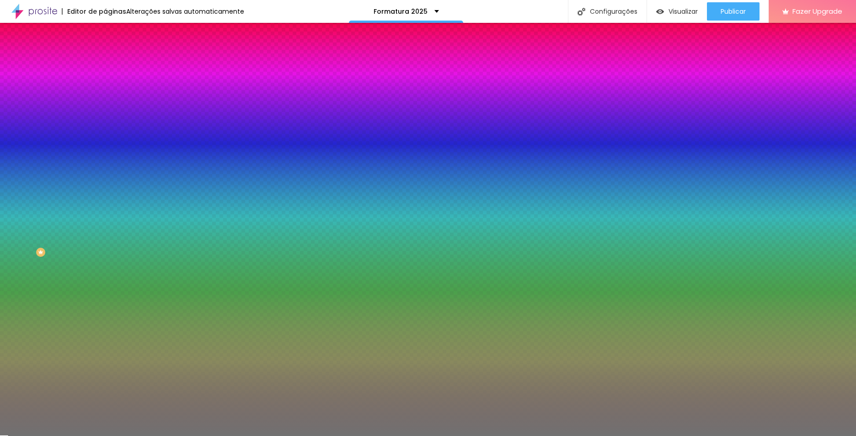
type input "86"
type input "83"
type input "82"
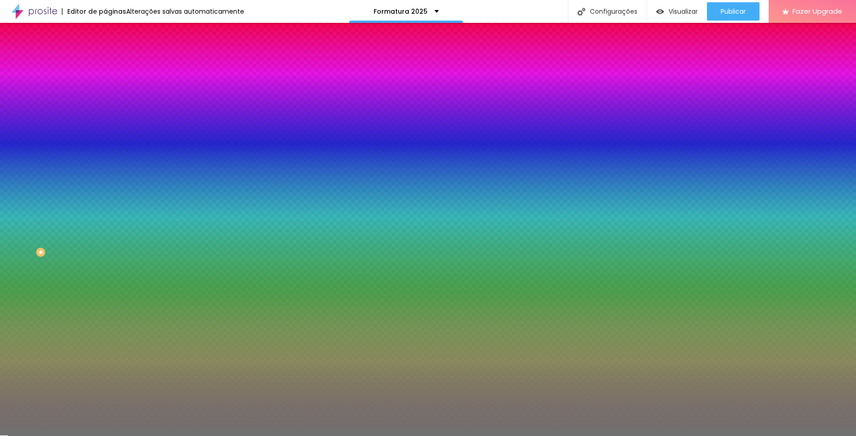
type input "81"
type input "78"
type input "76"
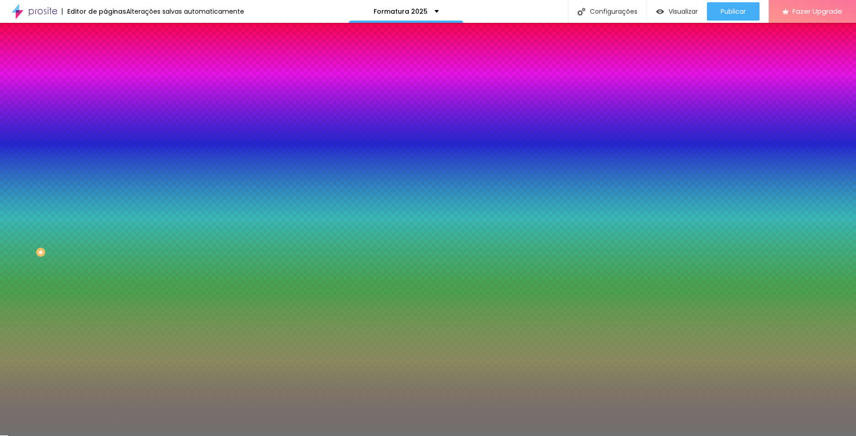
type input "76"
type input "75"
type input "74"
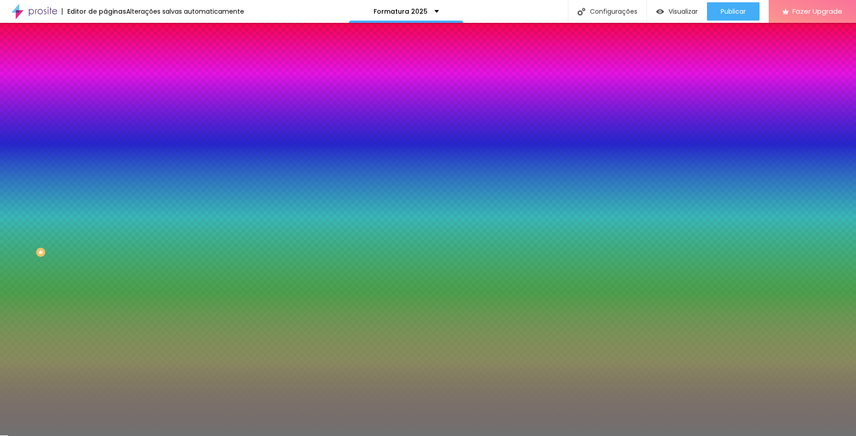
type input "73"
type input "72"
type input "71"
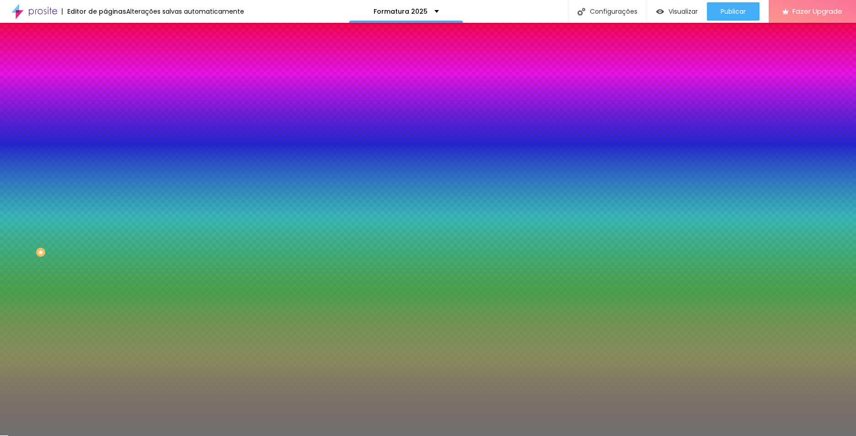
type input "71"
type input "70"
type input "68"
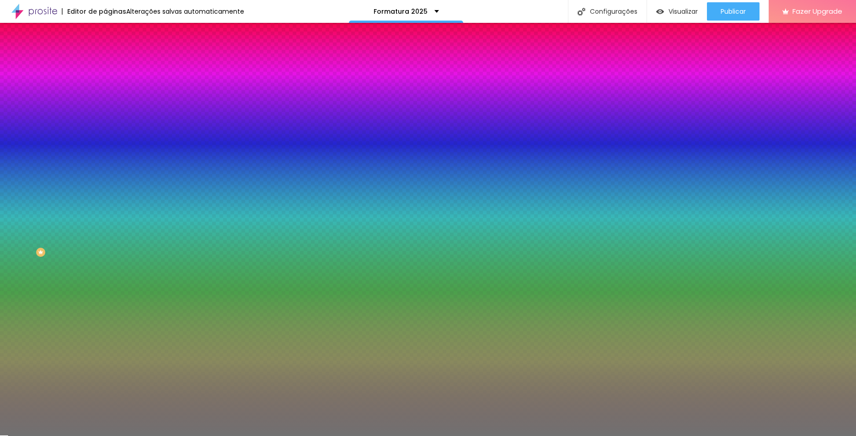
type input "67"
type input "66"
type input "67"
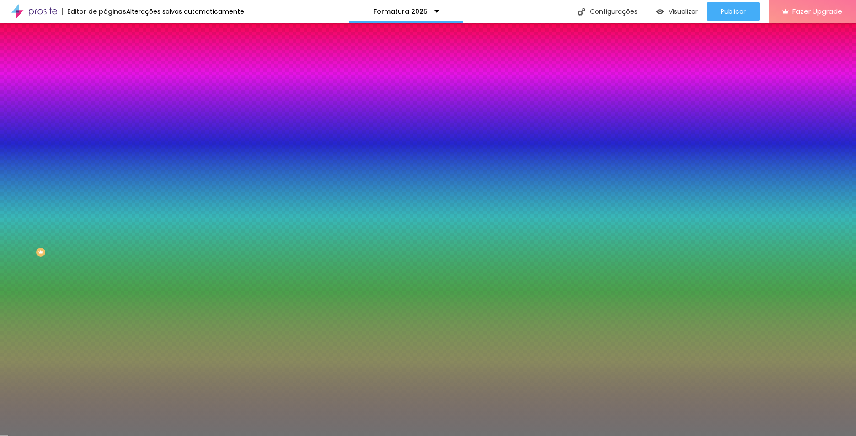
type input "67"
type input "68"
type input "69"
drag, startPoint x: 50, startPoint y: 119, endPoint x: 66, endPoint y: 118, distance: 16.1
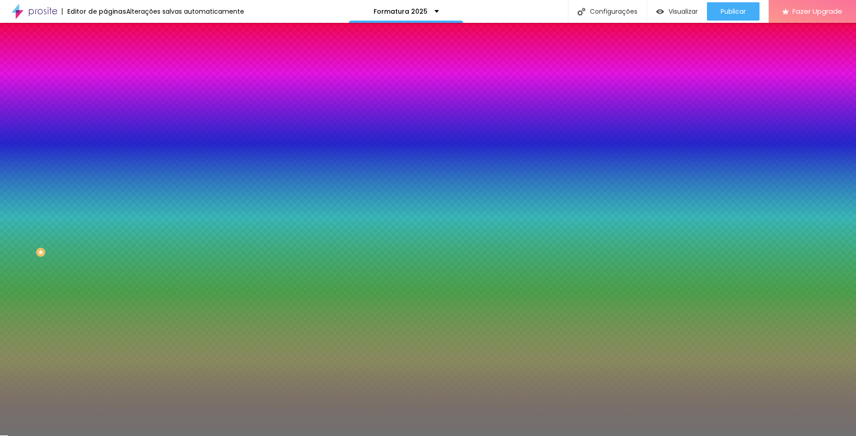
type input "69"
click at [105, 118] on input "range" at bounding box center [134, 115] width 59 height 7
type input "9"
type input "8"
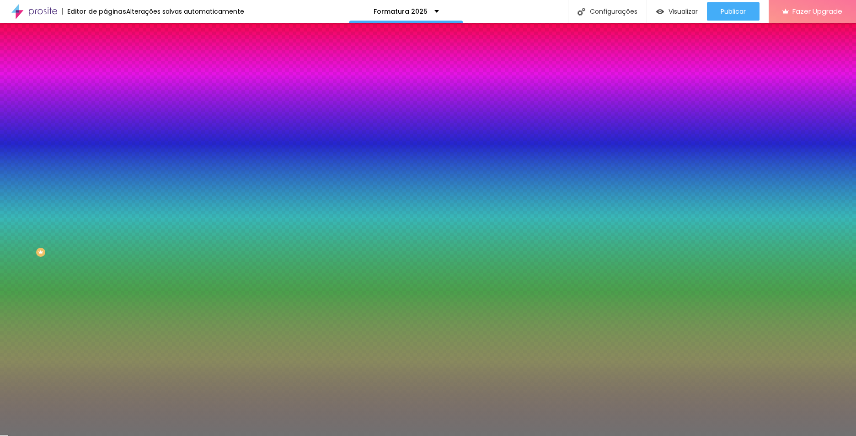
type input "8"
type input "7"
type input "6"
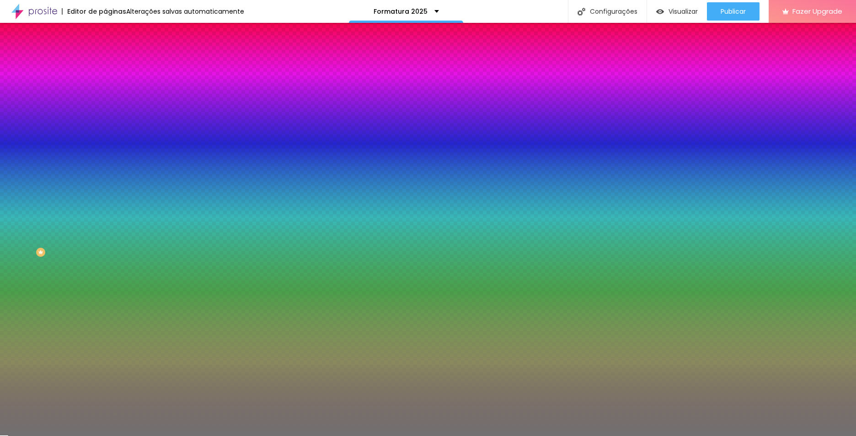
type input "7"
type input "8"
click at [105, 142] on input "range" at bounding box center [134, 138] width 59 height 7
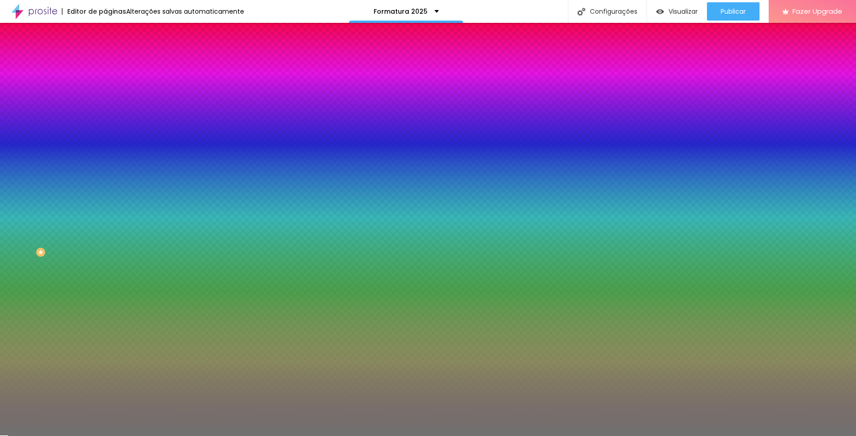
type input "71"
type input "72"
type input "73"
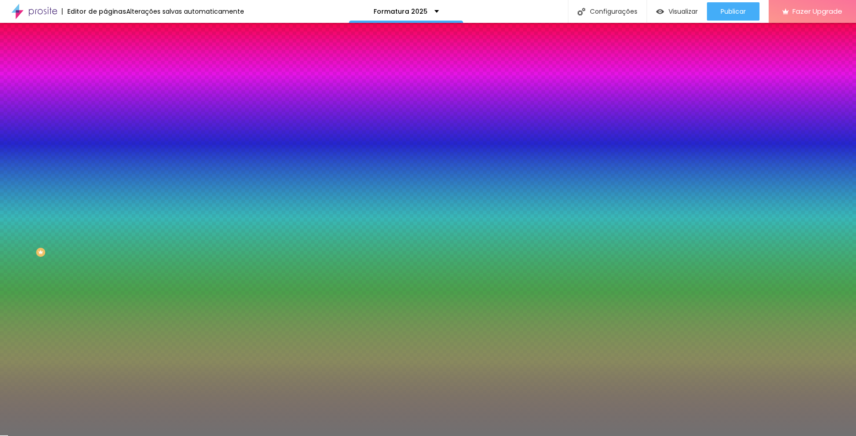
type input "73"
click at [105, 117] on input "range" at bounding box center [134, 115] width 59 height 7
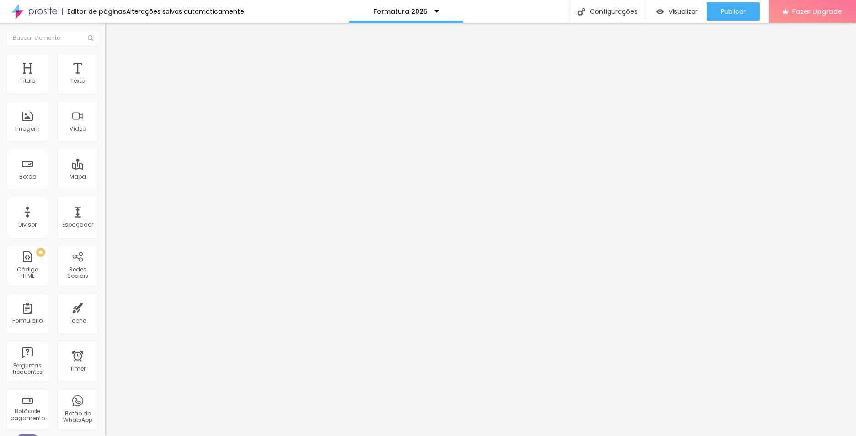
click at [105, 185] on input "https://" at bounding box center [160, 183] width 110 height 9
paste input "chat.whatsapp.com/LXITSNpyZwQIflzhaYfbnx?mode=ems_wa_t"
type input "https://chat.whatsapp.com/LXITSNpyZwQIflzhaYfbnx?mode=ems_wa_t"
click at [105, 230] on div "Editar Botão Conteúdo Estilo Avançado Texto À VISTA Alinhamento Tamanho Normal …" at bounding box center [157, 229] width 105 height 413
click at [105, 204] on div "Abrir em uma nova aba" at bounding box center [157, 202] width 105 height 5
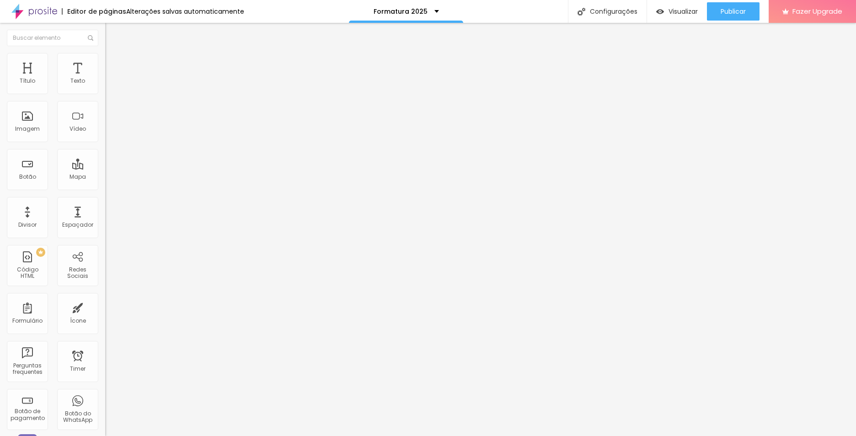
drag, startPoint x: 45, startPoint y: 190, endPoint x: -30, endPoint y: 180, distance: 75.6
click at [0, 180] on html "Editor de páginas Alterações salvas automaticamente Formatura 2025 Configuraçõe…" at bounding box center [428, 218] width 856 height 436
paste input "https://chat.whatsapp.com/LXITSNpyZwQIflzhaYfbnx?mode=ems_wa_t"
type input "https://chat.whatsapp.com/LXITSNpyZwQIflzhaYfbnx?mode=ems_wa_t"
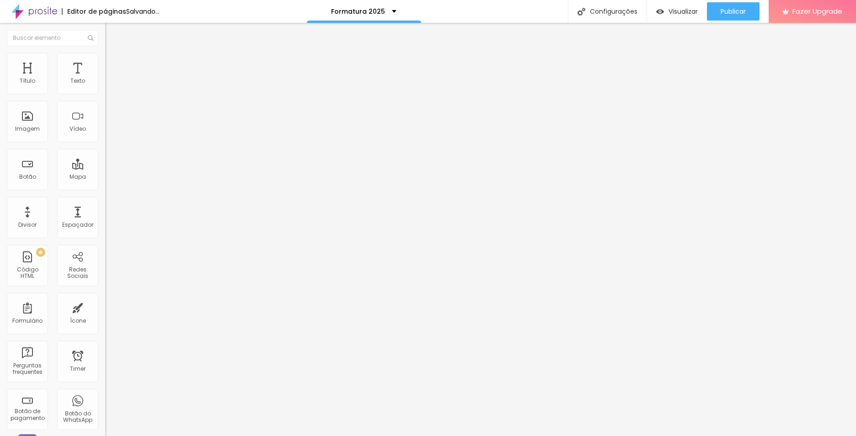
click at [105, 259] on div "Editar Botão Conteúdo Estilo Avançado Texto Grupo Formatura Alinhamento Tamanho…" at bounding box center [157, 229] width 105 height 413
click at [674, 8] on span "Visualizar" at bounding box center [682, 11] width 29 height 7
click at [432, 12] on div "Formatura 2025" at bounding box center [406, 11] width 65 height 6
drag, startPoint x: 37, startPoint y: 231, endPoint x: 41, endPoint y: 235, distance: 5.8
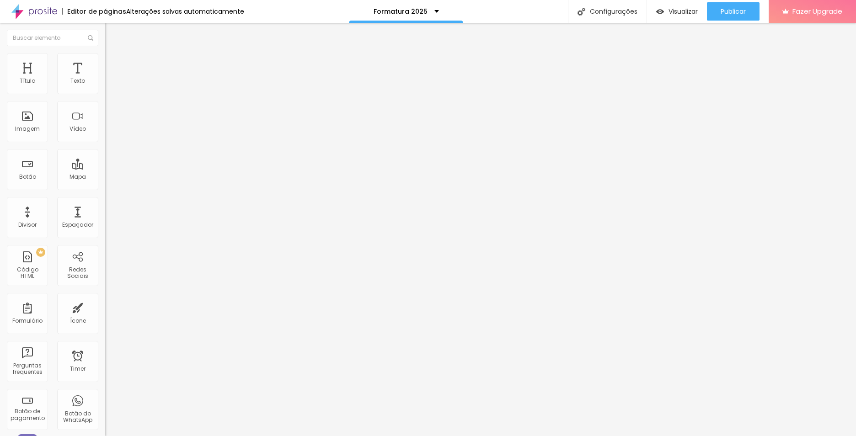
click at [105, 235] on div "Editar Botão Conteúdo Estilo Avançado Texto Grupo Formatura Alinhamento Tamanho…" at bounding box center [157, 229] width 105 height 413
drag, startPoint x: 41, startPoint y: 235, endPoint x: 51, endPoint y: 274, distance: 40.1
click at [105, 274] on div "Editar Botão Conteúdo Estilo Avançado Texto Grupo Formatura Alinhamento Tamanho…" at bounding box center [157, 229] width 105 height 413
click at [105, 204] on div "Abrir em uma nova aba" at bounding box center [157, 202] width 105 height 5
click at [105, 188] on input "https://" at bounding box center [160, 183] width 110 height 9
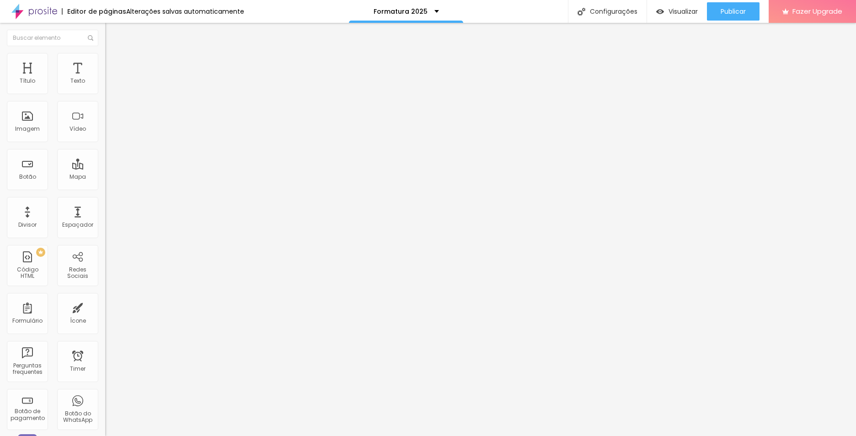
paste input "payment-link-v3.ton.com.br/pl_YMQNd6ymeobA7nETxEUJO178LKwxBGJr"
type input "https://payment-link-v3.ton.com.br/pl_YMQNd6ymeobA7nETxEUJO178LKwxBGJr"
click at [105, 204] on div "Abrir em uma nova aba" at bounding box center [157, 202] width 105 height 5
click at [113, 63] on span "Estilo" at bounding box center [120, 59] width 14 height 8
drag, startPoint x: 55, startPoint y: 106, endPoint x: 12, endPoint y: 105, distance: 43.0
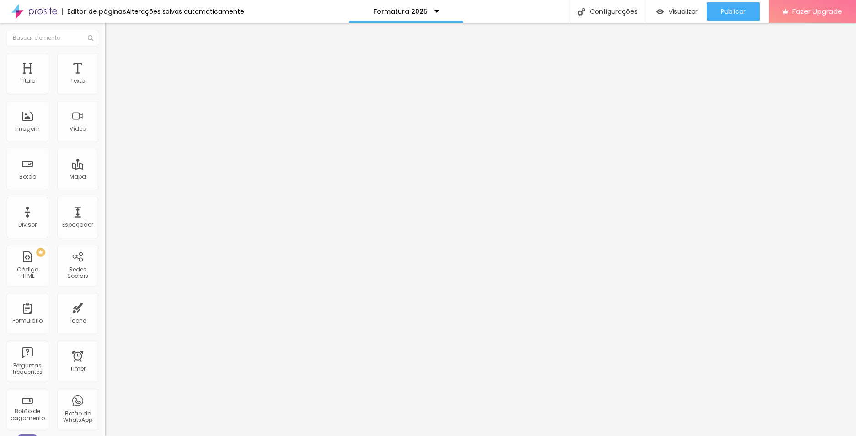
click at [105, 86] on input "Comprar Plano" at bounding box center [160, 81] width 110 height 9
click at [105, 86] on input "COMPRAR PACOTE COMPLETO" at bounding box center [160, 81] width 110 height 9
drag, startPoint x: 39, startPoint y: 100, endPoint x: 62, endPoint y: 99, distance: 22.9
click at [105, 86] on input "COMPRAR PACOTE COMPLETO" at bounding box center [160, 81] width 110 height 9
drag, startPoint x: 38, startPoint y: 103, endPoint x: 85, endPoint y: 99, distance: 46.8
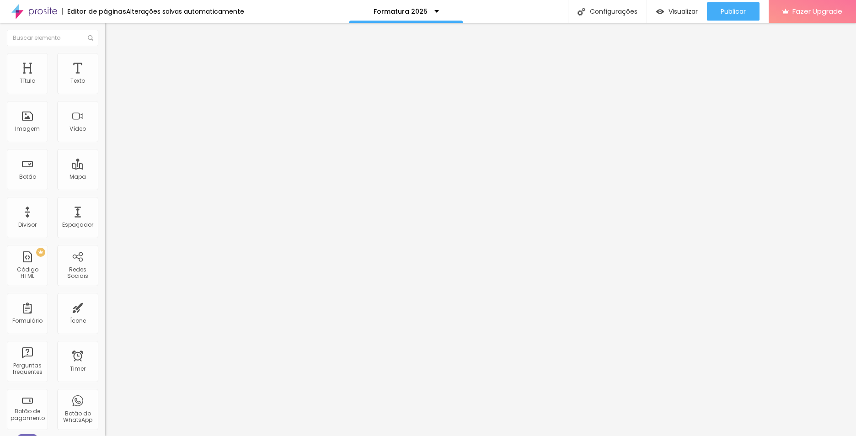
click at [105, 86] on input "COMPRAR COMPLETO" at bounding box center [160, 81] width 110 height 9
drag, startPoint x: 40, startPoint y: 103, endPoint x: -14, endPoint y: 91, distance: 55.9
click at [0, 91] on html "Editor de páginas Alterações salvas automaticamente Formatura 2025 Configuraçõe…" at bounding box center [428, 218] width 856 height 436
click at [105, 277] on div "Editar Botão Conteúdo Estilo Avançado Texto À VISTA Alinhamento Tamanho Normal …" at bounding box center [157, 229] width 105 height 413
click at [105, 62] on li "Avançado" at bounding box center [157, 66] width 105 height 9
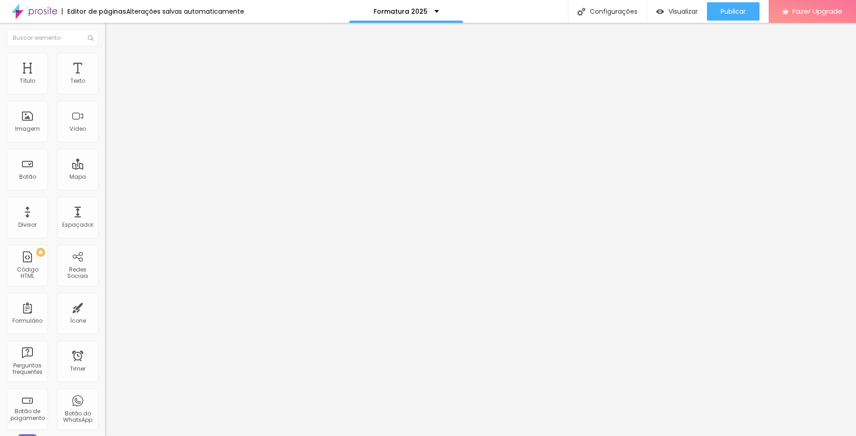
drag, startPoint x: 21, startPoint y: 91, endPoint x: 11, endPoint y: 91, distance: 9.6
click at [105, 177] on input "range" at bounding box center [134, 180] width 59 height 7
drag, startPoint x: 40, startPoint y: 107, endPoint x: -4, endPoint y: 103, distance: 43.6
click at [105, 307] on input "range" at bounding box center [134, 310] width 59 height 7
click at [105, 336] on input "text" at bounding box center [160, 340] width 110 height 9
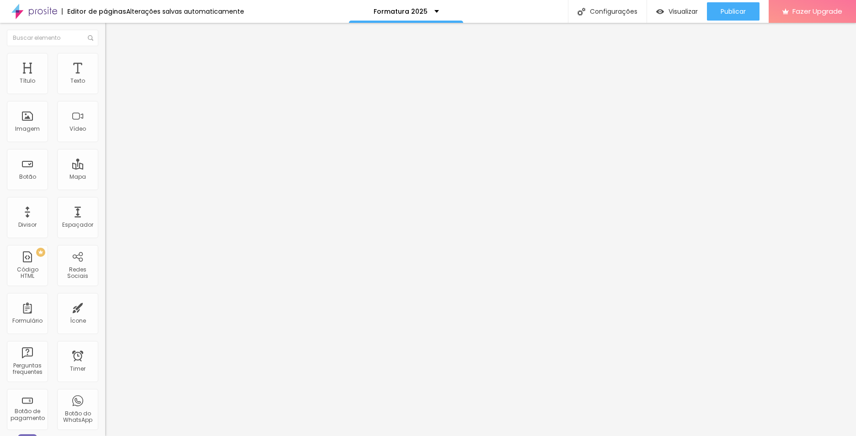
click at [113, 63] on span "Estilo" at bounding box center [120, 59] width 14 height 8
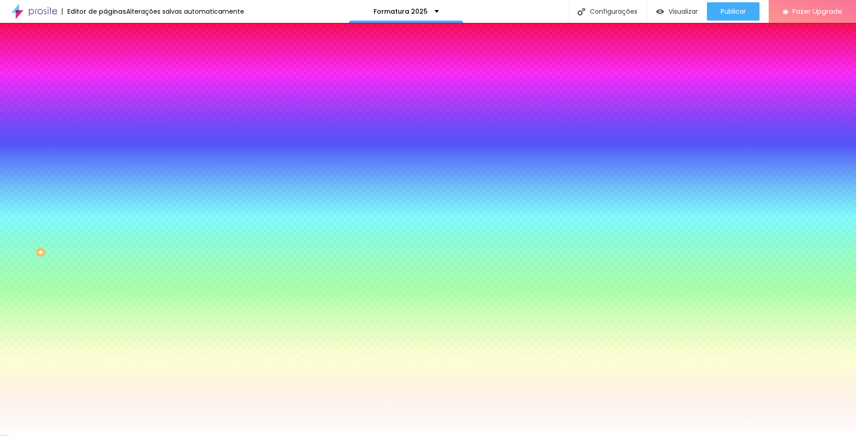
click at [105, 53] on li "Conteúdo" at bounding box center [157, 48] width 105 height 9
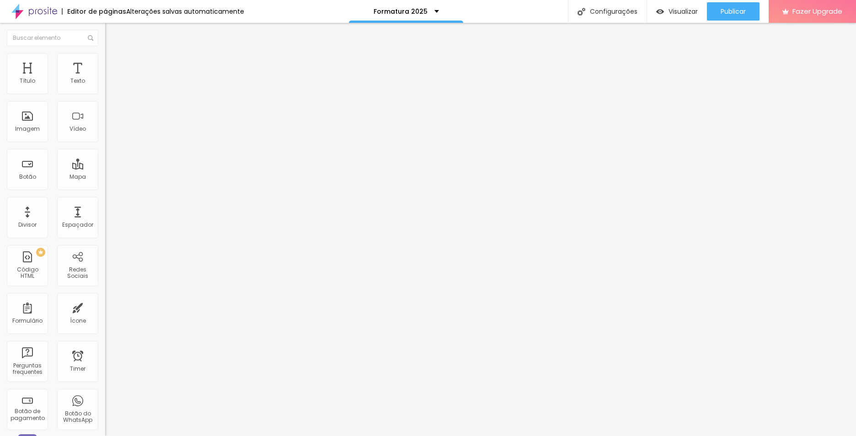
click at [105, 188] on input "https://payment-link-v3.ton.com.br/pl_YMQNd6ymeobA7nETxEUJO178LKwxBGJr" at bounding box center [160, 183] width 110 height 9
click at [105, 242] on div "Editar Botão Conteúdo Estilo Avançado Texto À VISTA Alinhamento Tamanho Normal …" at bounding box center [157, 229] width 105 height 413
click at [113, 63] on span "Estilo" at bounding box center [120, 59] width 14 height 8
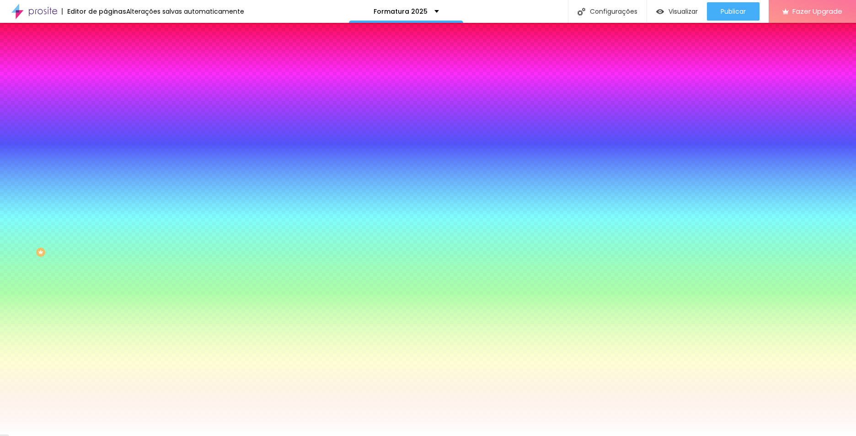
click at [105, 62] on img at bounding box center [109, 66] width 8 height 8
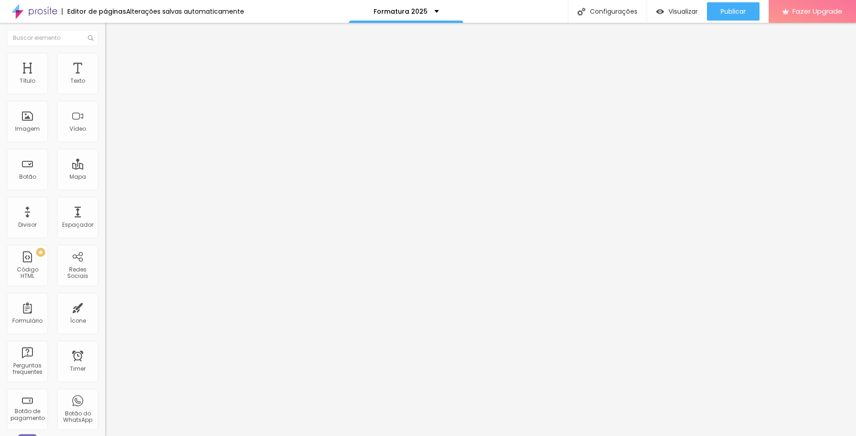
type input "0"
drag, startPoint x: 24, startPoint y: 90, endPoint x: 6, endPoint y: 87, distance: 18.6
type input "0"
click at [105, 177] on input "range" at bounding box center [134, 180] width 59 height 7
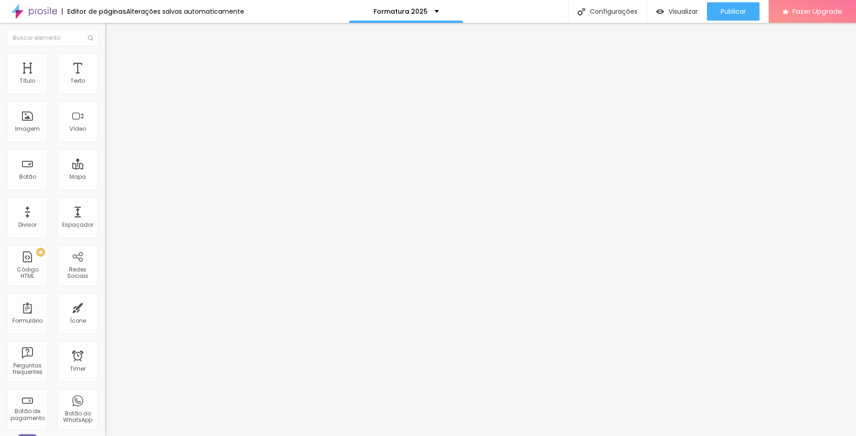
click at [105, 62] on img at bounding box center [109, 66] width 8 height 8
type input "0"
drag, startPoint x: 24, startPoint y: 89, endPoint x: 10, endPoint y: 88, distance: 14.7
click at [105, 177] on input "range" at bounding box center [134, 180] width 59 height 7
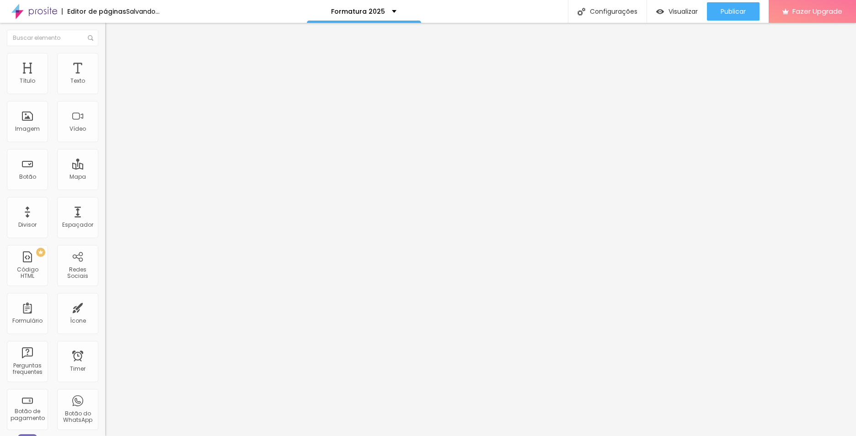
type input "1"
type input "2"
type input "3"
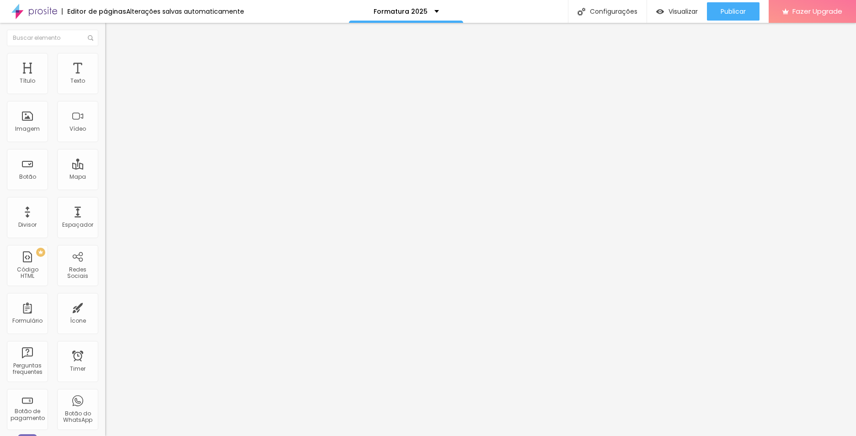
type input "3"
type input "4"
type input "5"
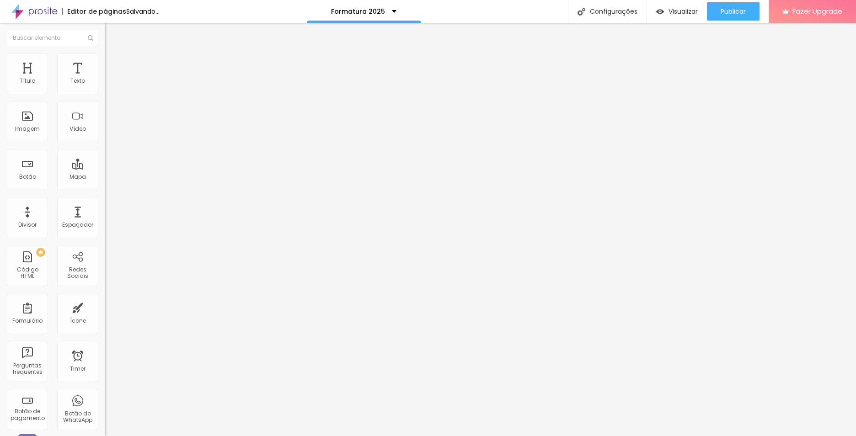
type input "5"
click at [105, 177] on input "range" at bounding box center [134, 180] width 59 height 7
click at [105, 62] on img at bounding box center [109, 66] width 8 height 8
type input "2"
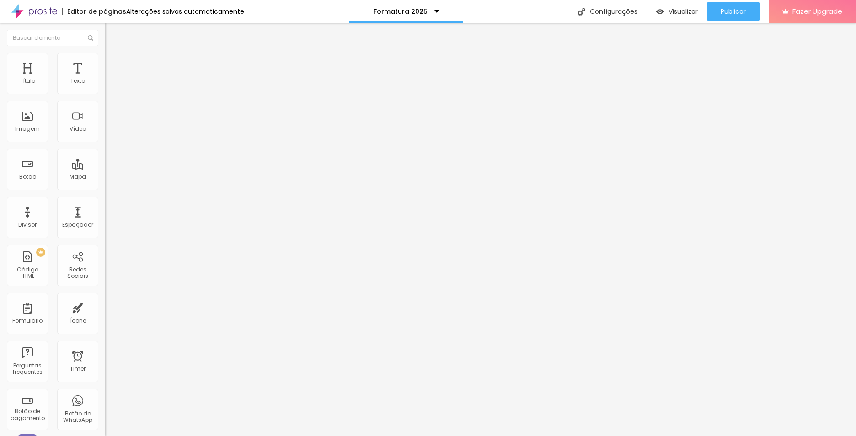
type input "3"
type input "4"
type input "5"
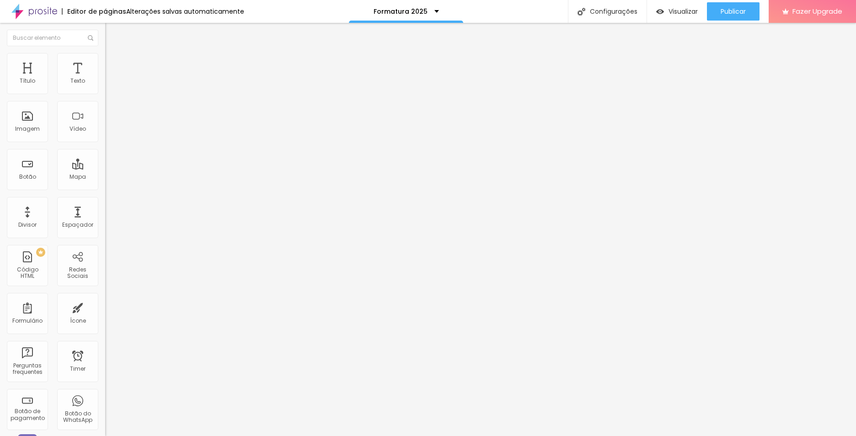
type input "5"
type input "6"
type input "5"
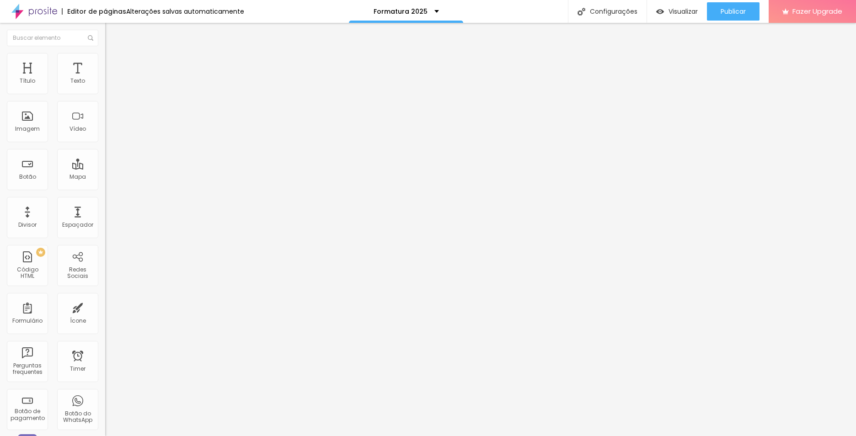
type input "4"
type input "5"
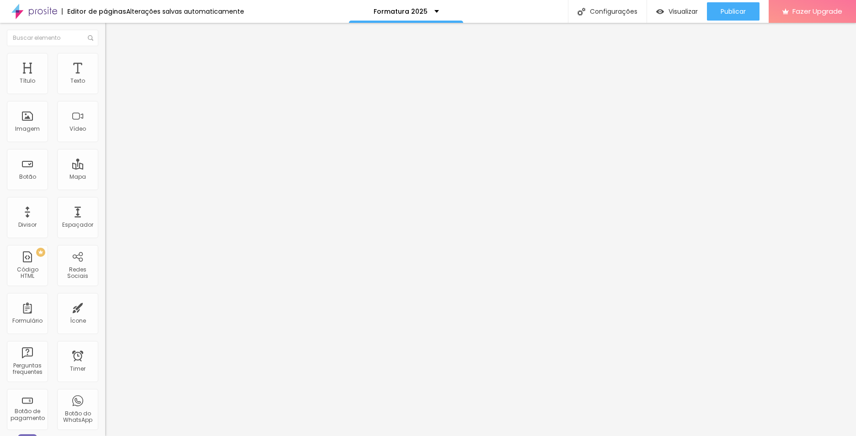
click at [105, 177] on input "range" at bounding box center [134, 180] width 59 height 7
click at [112, 32] on img "button" at bounding box center [115, 33] width 7 height 7
click at [29, 224] on div "Divisor" at bounding box center [27, 225] width 18 height 6
click at [113, 63] on span "Estilo" at bounding box center [120, 59] width 14 height 8
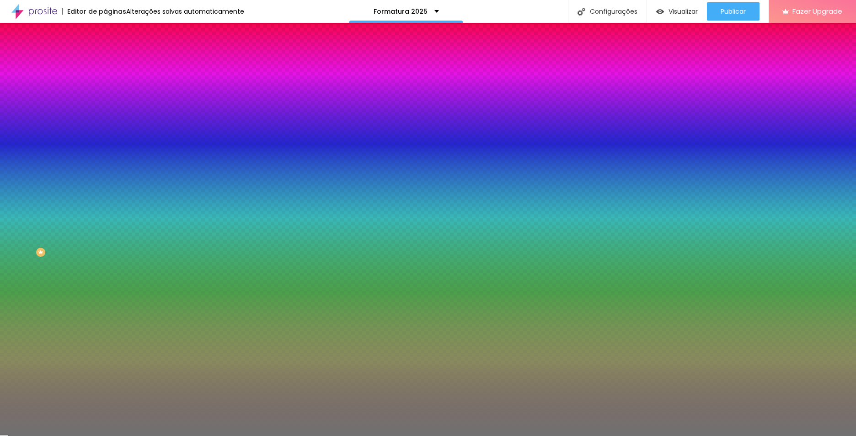
click at [113, 64] on span "Avançado" at bounding box center [128, 68] width 30 height 8
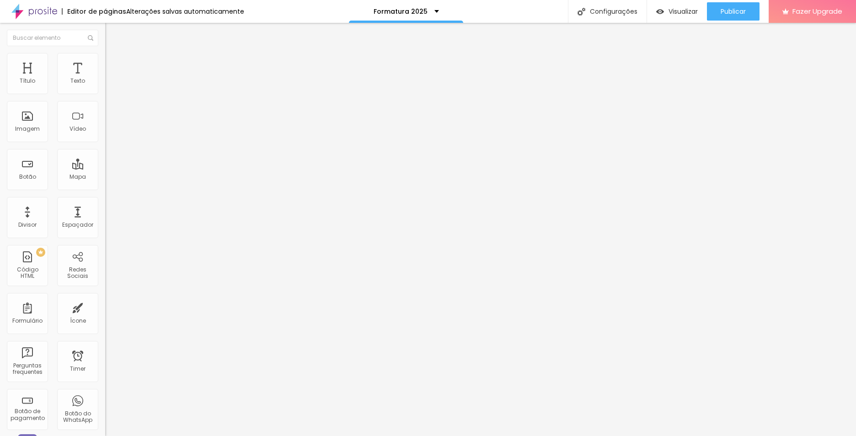
click at [113, 54] on span "Conteúdo" at bounding box center [127, 50] width 28 height 8
click at [105, 108] on span "Sólido" at bounding box center [114, 107] width 18 height 8
click at [105, 147] on span "Estrela" at bounding box center [114, 143] width 18 height 8
click at [105, 54] on img at bounding box center [109, 57] width 8 height 8
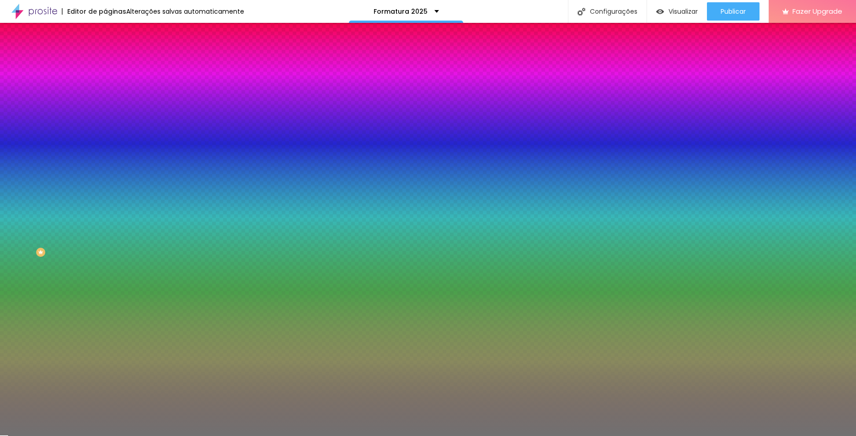
type input "51"
type input "53"
type input "54"
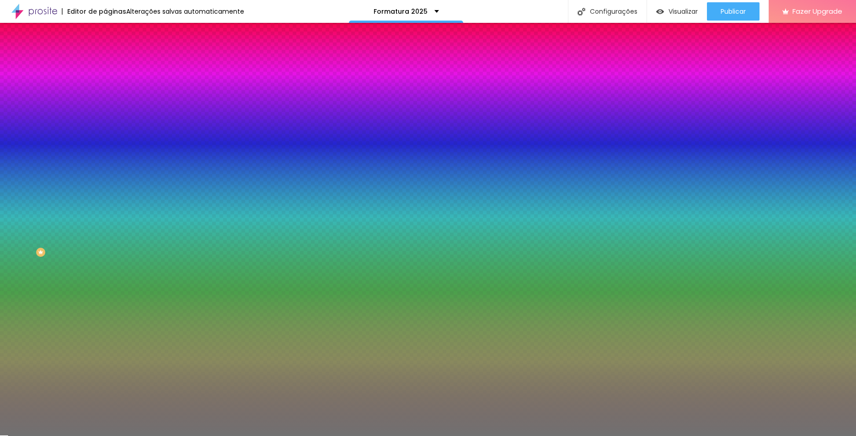
type input "54"
type input "55"
type input "56"
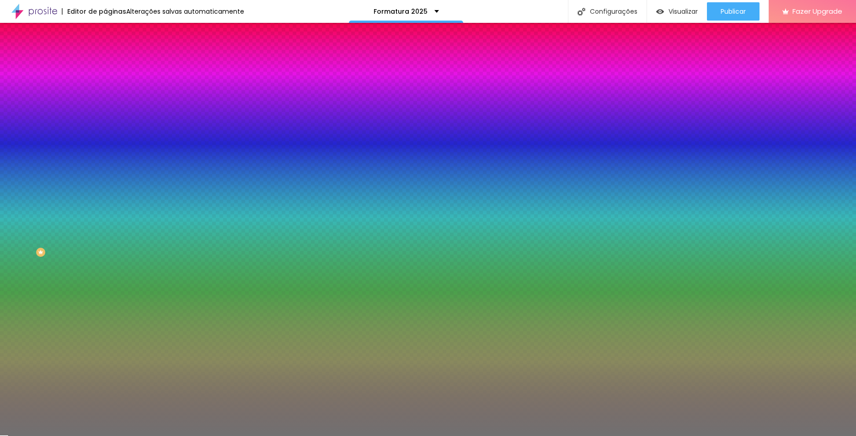
type input "58"
type input "59"
type input "60"
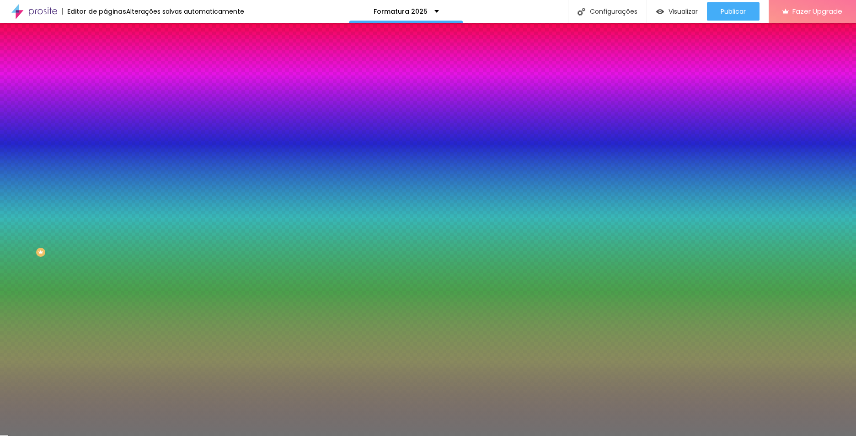
type input "60"
type input "61"
type input "62"
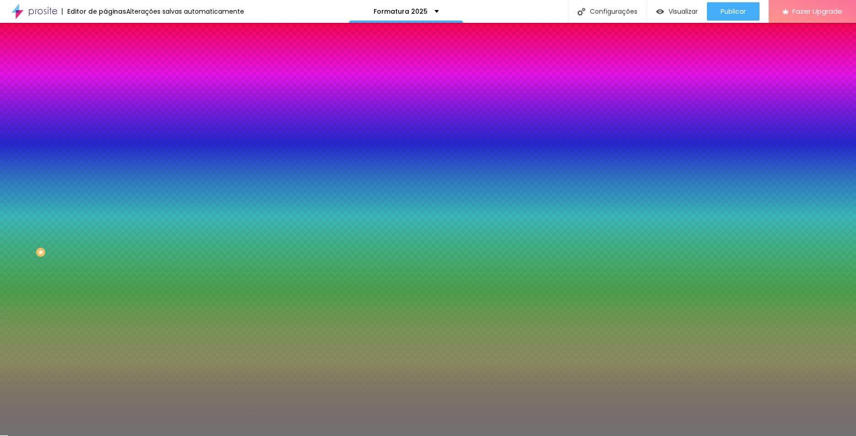
type input "63"
type input "64"
type input "68"
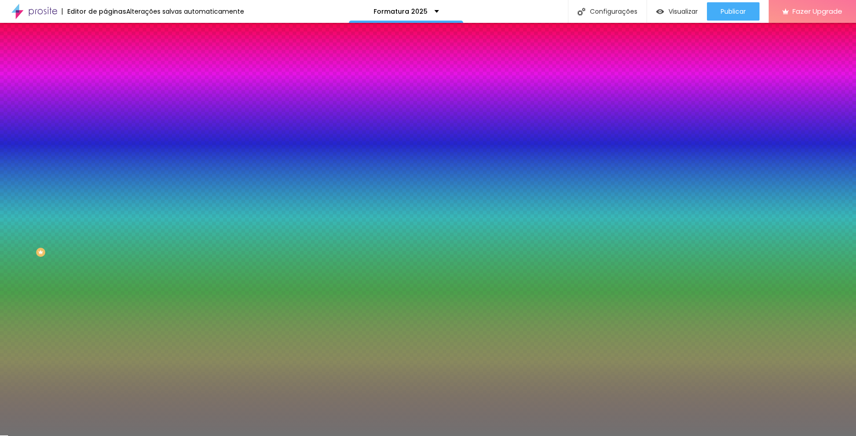
type input "68"
type input "70"
type input "73"
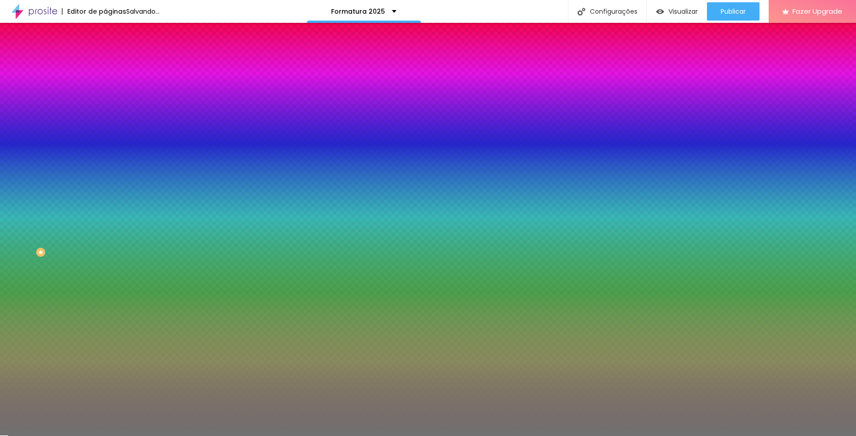
type input "74"
type input "76"
type input "78"
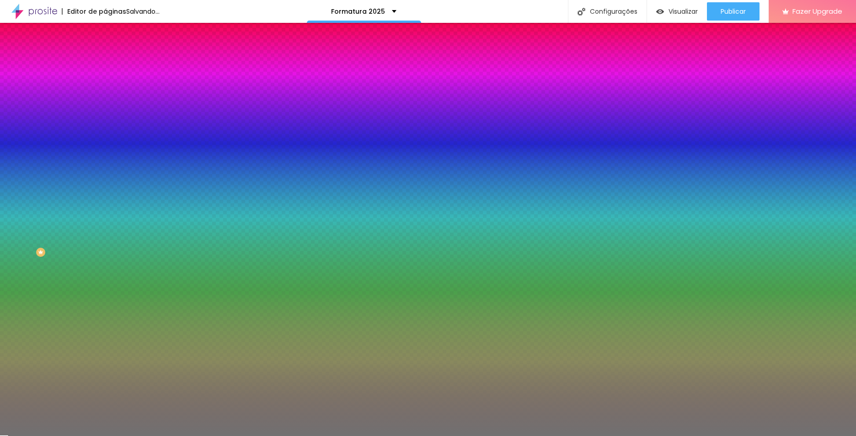
type input "78"
type input "81"
type input "82"
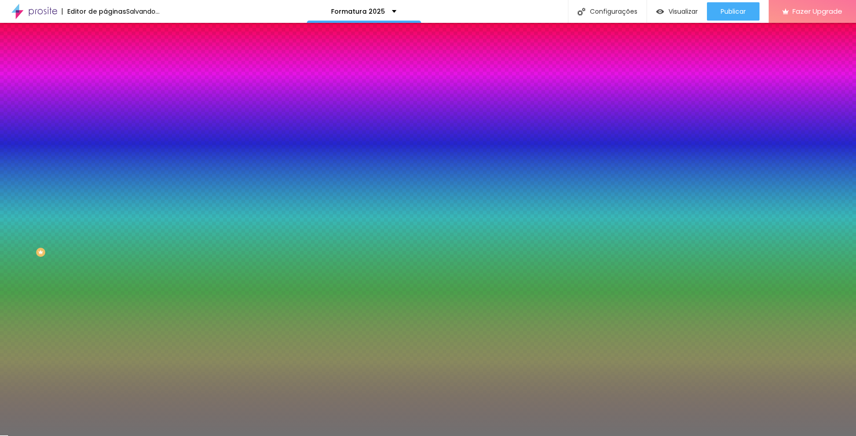
type input "83"
type input "84"
type input "85"
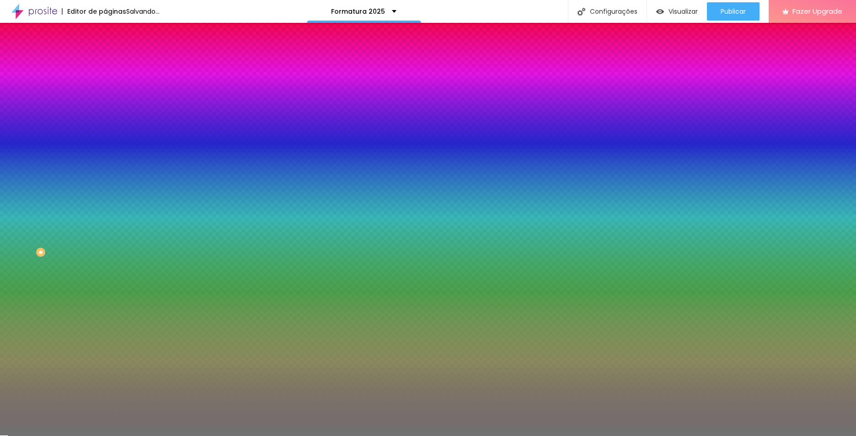
type input "85"
type input "86"
drag, startPoint x: 48, startPoint y: 120, endPoint x: 82, endPoint y: 124, distance: 33.7
type input "86"
click at [105, 119] on input "range" at bounding box center [134, 115] width 59 height 7
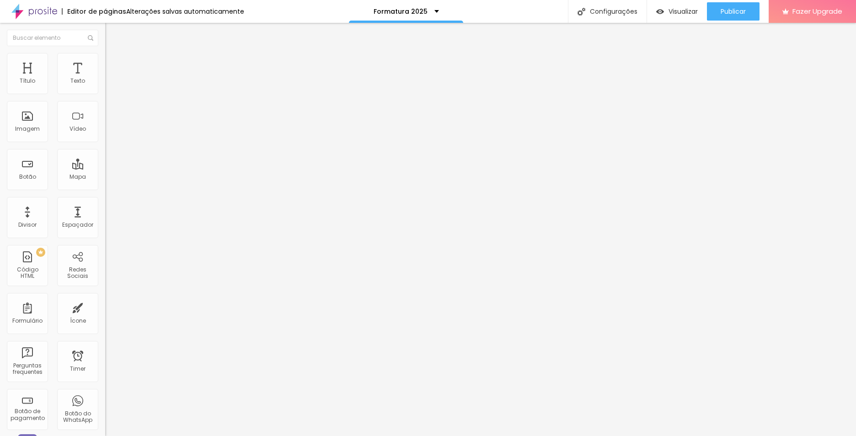
click at [113, 63] on span "Estilo" at bounding box center [120, 59] width 14 height 8
click at [105, 59] on img at bounding box center [109, 57] width 8 height 8
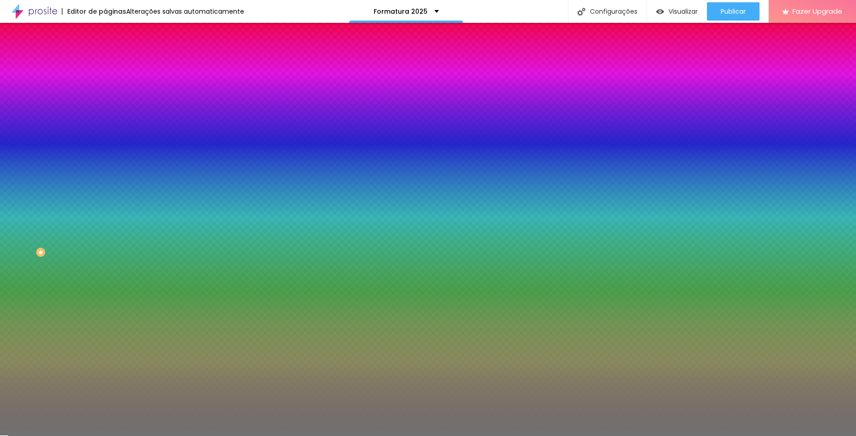
click at [105, 112] on input "86" at bounding box center [124, 107] width 39 height 10
type input "6"
type input "10"
type input "55"
type input "7"
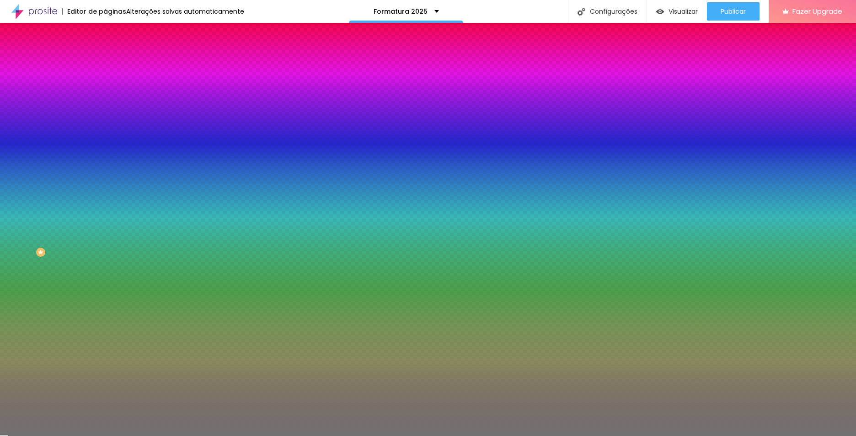
type input "10"
type input "73"
click at [105, 135] on input "10" at bounding box center [122, 130] width 34 height 10
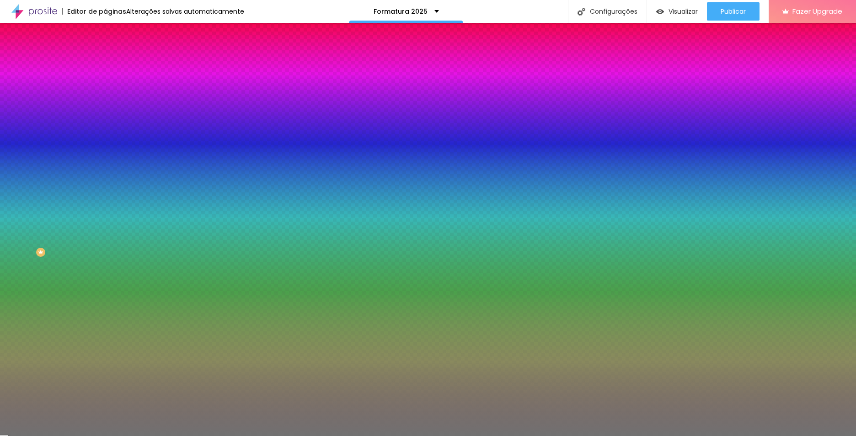
type input "1"
type input "13"
type input "8"
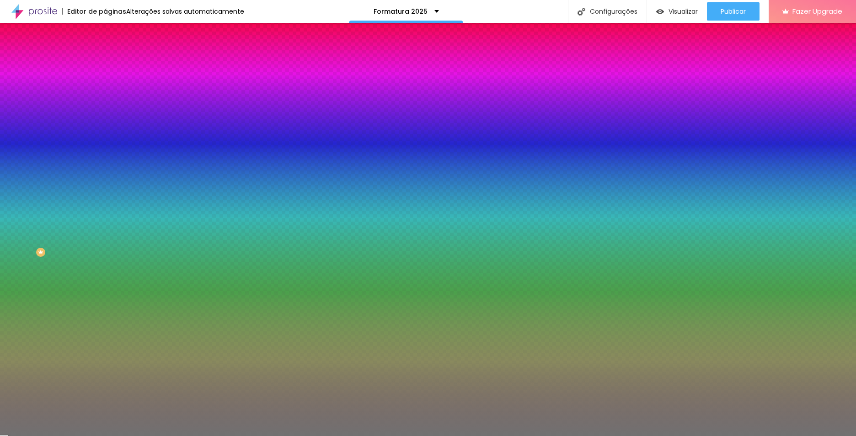
type input "8"
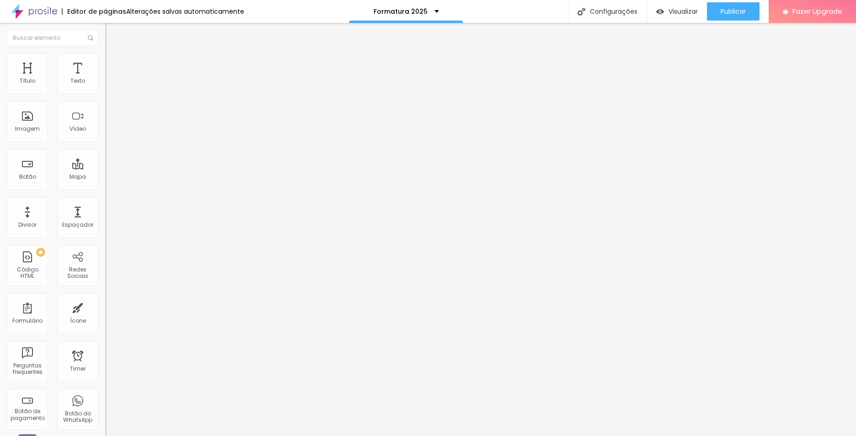
click at [105, 58] on img at bounding box center [109, 57] width 8 height 8
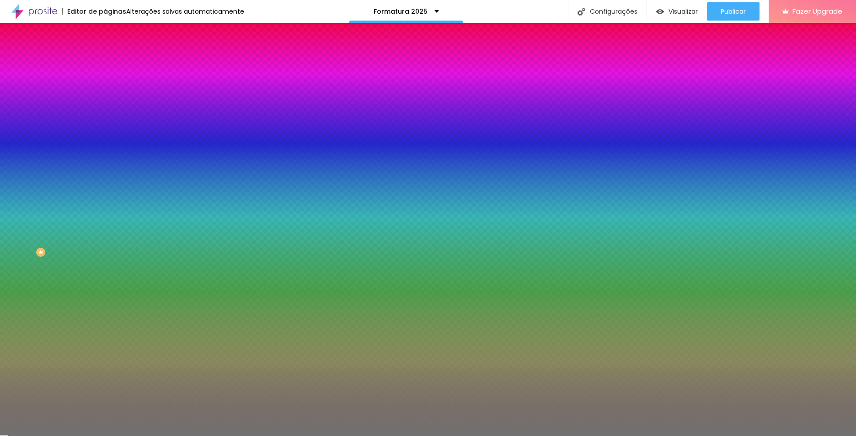
click at [113, 64] on span "Avançado" at bounding box center [128, 68] width 30 height 8
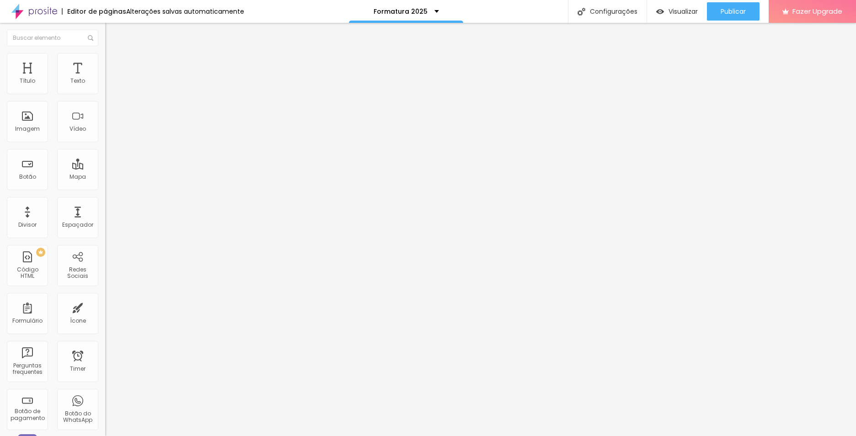
type input "11"
type input "7"
type input "6"
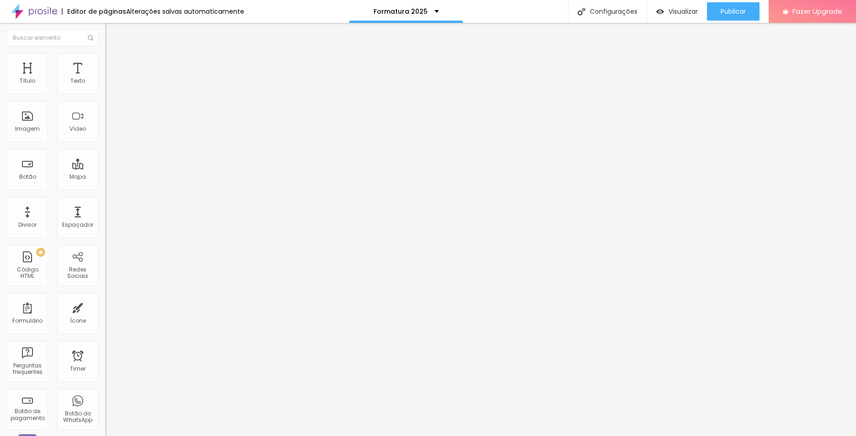
type input "6"
type input "3"
type input "5"
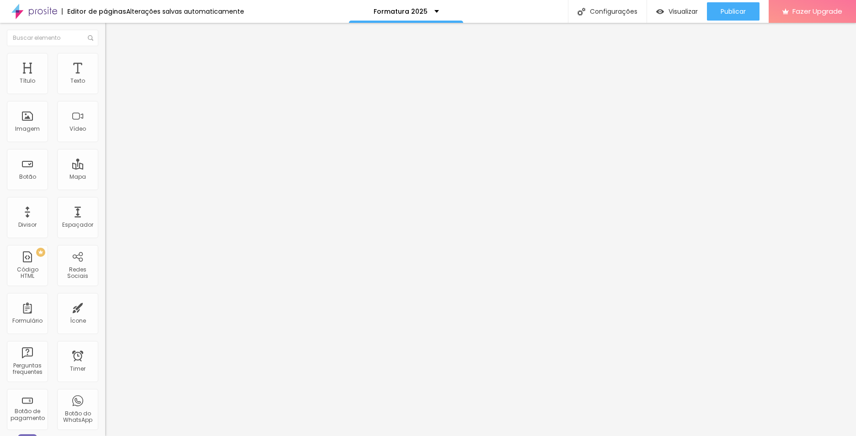
type input "6"
drag, startPoint x: 30, startPoint y: 90, endPoint x: 25, endPoint y: 90, distance: 5.5
click at [105, 177] on input "range" at bounding box center [134, 180] width 59 height 7
click at [105, 186] on input "6" at bounding box center [124, 191] width 39 height 10
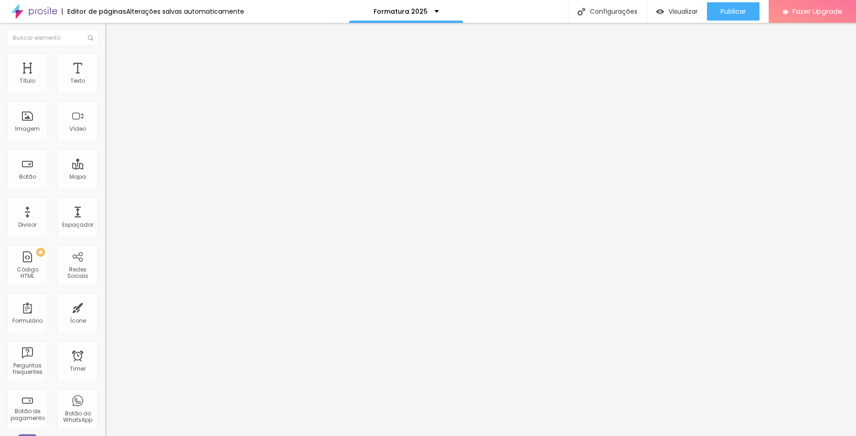
click at [105, 186] on input "6" at bounding box center [124, 191] width 39 height 10
drag, startPoint x: 94, startPoint y: 89, endPoint x: 79, endPoint y: 86, distance: 15.8
click at [105, 86] on div "6 Espaço de cima" at bounding box center [157, 135] width 105 height 129
type input "5"
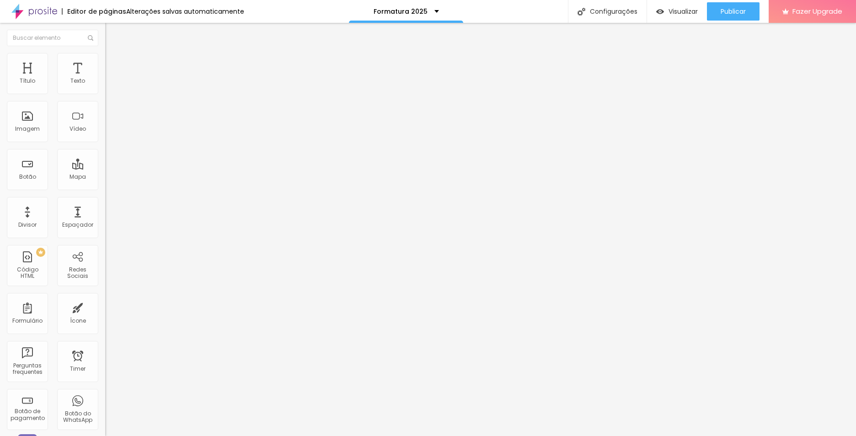
click at [105, 315] on input "20" at bounding box center [124, 320] width 39 height 10
type input "5"
click at [113, 64] on span "Avançado" at bounding box center [128, 68] width 30 height 8
drag, startPoint x: 88, startPoint y: 90, endPoint x: 101, endPoint y: 93, distance: 13.5
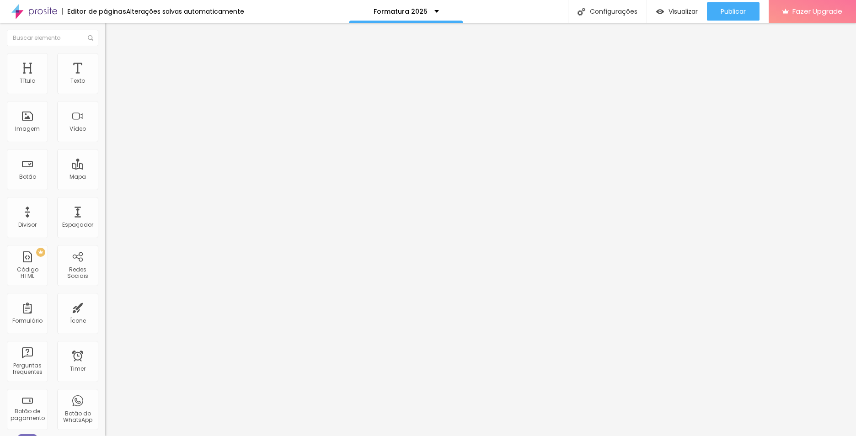
click at [105, 93] on div "20 Espaço de cima" at bounding box center [157, 135] width 105 height 129
type input "5"
drag, startPoint x: 90, startPoint y: 107, endPoint x: 97, endPoint y: 107, distance: 7.8
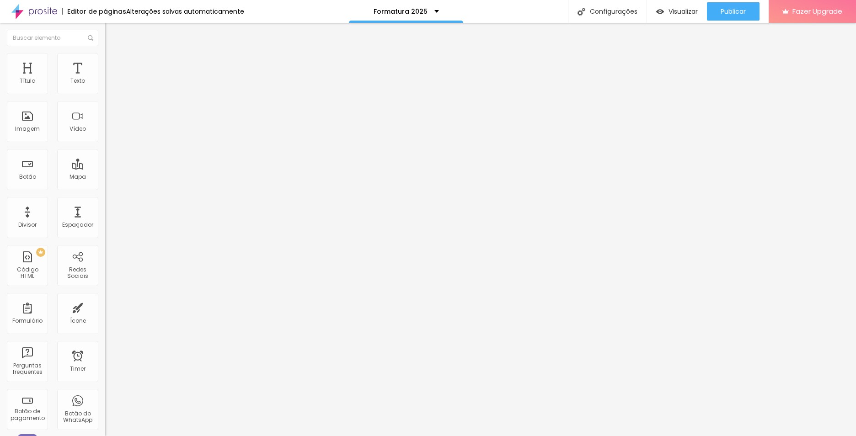
click at [105, 201] on div "5 Espaço de baixo" at bounding box center [157, 265] width 105 height 129
type input "5"
click at [105, 186] on input "5" at bounding box center [124, 191] width 39 height 10
click at [105, 62] on li "Avançado" at bounding box center [157, 66] width 105 height 9
click at [105, 186] on input "5" at bounding box center [124, 191] width 39 height 10
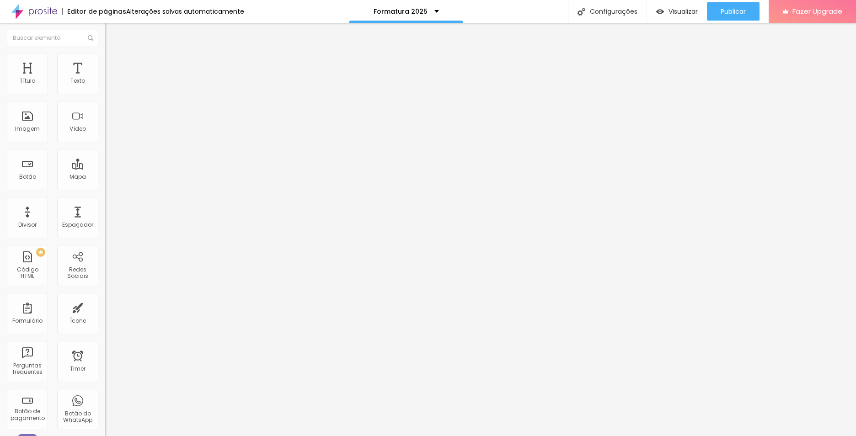
type input "50"
type input "1"
type input "10"
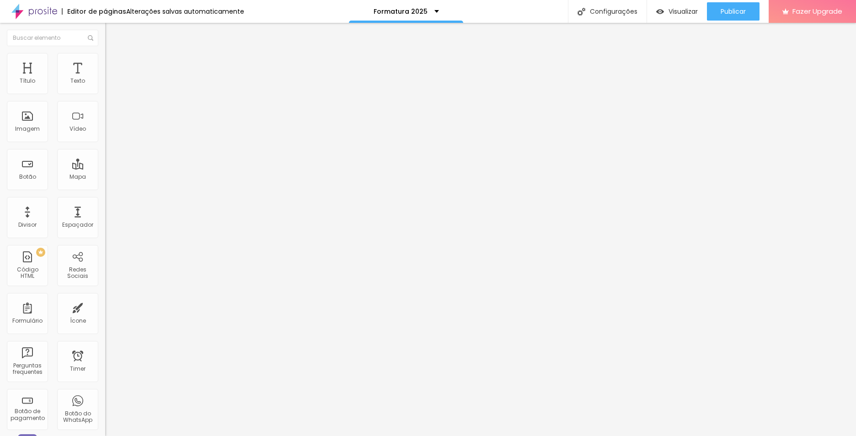
click at [105, 62] on img at bounding box center [109, 66] width 8 height 8
click at [105, 186] on input "5" at bounding box center [124, 191] width 39 height 10
type input "50"
type input "1"
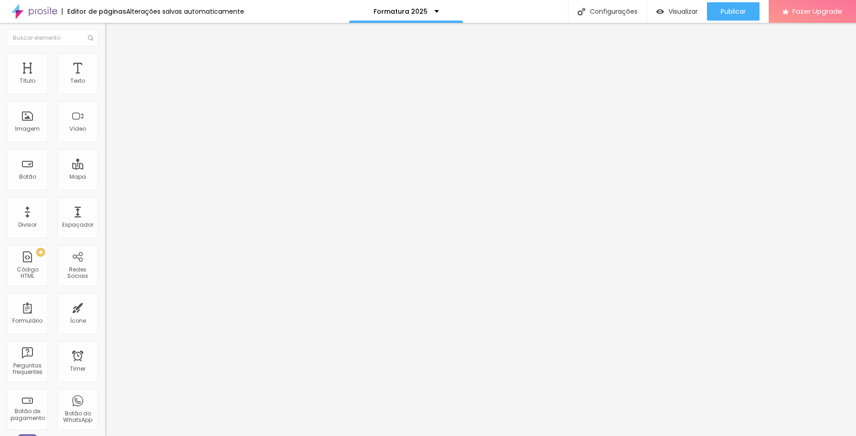
type input "10"
click at [675, 11] on span "Visualizar" at bounding box center [682, 11] width 29 height 7
drag, startPoint x: 21, startPoint y: 100, endPoint x: -2, endPoint y: 96, distance: 24.1
click at [0, 96] on html "Editor de páginas Alterações salvas automaticamente Formatura 2025 Configuraçõe…" at bounding box center [428, 218] width 856 height 436
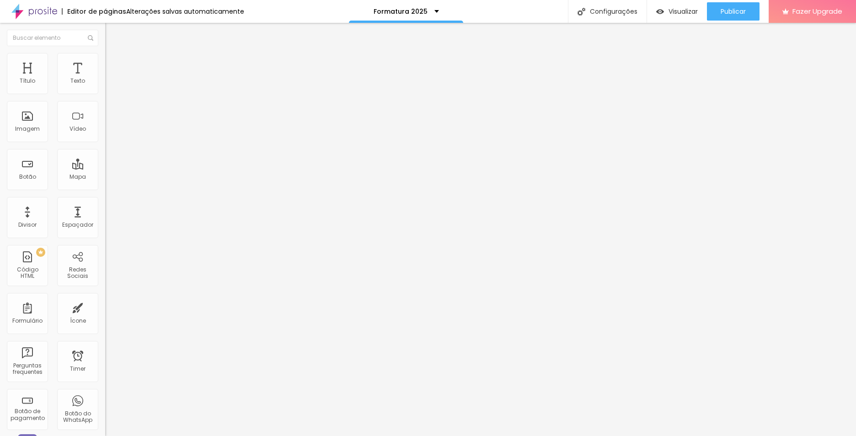
type input "5X CARTÃO"
click at [105, 188] on input "https://payment-link-v3.ton.com.br/pl_YMQNd6ymeobA7nETxEUJO178LKwxBGJr" at bounding box center [160, 183] width 110 height 9
paste input "Aad3pxnZBLWDv35ESLUobwMm1V98qyoQ"
type input "https://payment-link-v3.ton.com.br/pl_Aad3pxnZBLWDv35ESLUobwMm1V98qyoQ"
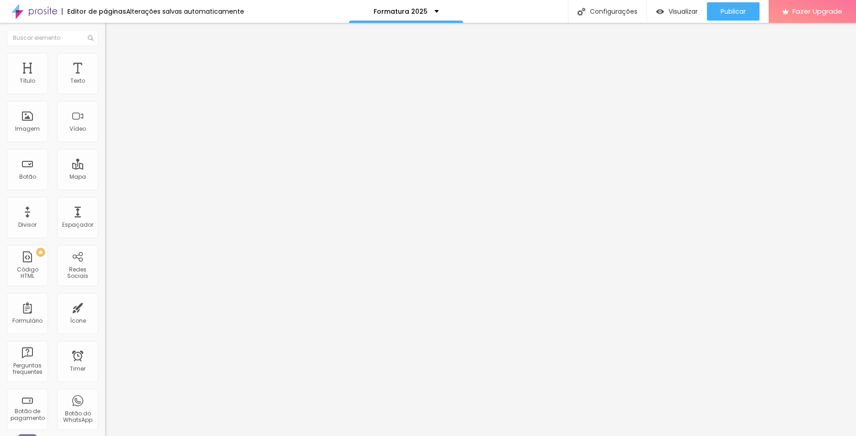
click at [105, 232] on div "Editar Botão Conteúdo Estilo Avançado Texto 5X CARTÃO Alinhamento Tamanho Norma…" at bounding box center [157, 229] width 105 height 413
click at [682, 6] on div "Visualizar" at bounding box center [677, 11] width 42 height 18
click at [105, 188] on input "https://payment-link-v3.ton.com.br/pl_Aad3pxnZBLWDv35ESLUobwMm1V98qyoQ" at bounding box center [160, 183] width 110 height 9
click at [105, 232] on div "Editar Botão Conteúdo Estilo Avançado Texto 5X CARTÃO Alinhamento Tamanho Norma…" at bounding box center [157, 229] width 105 height 413
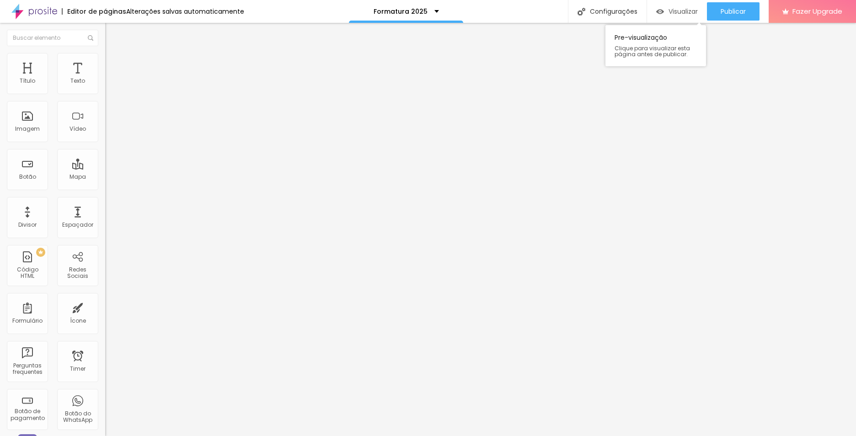
click at [683, 8] on span "Visualizar" at bounding box center [682, 11] width 29 height 7
click at [105, 188] on input "https://payment-link-v3.ton.com.br/pl_Aad3pxnZBLWDv35ESLUobwMm1V98qyoQ" at bounding box center [160, 183] width 110 height 9
paste input "0D7yQYR53oEJVjYCr3IDX842nqzdjMwe"
type input "https://payment-link-v3.ton.com.br/pl_0D7yQYR53oEJVjYCr3IDX842nqzdjMwe"
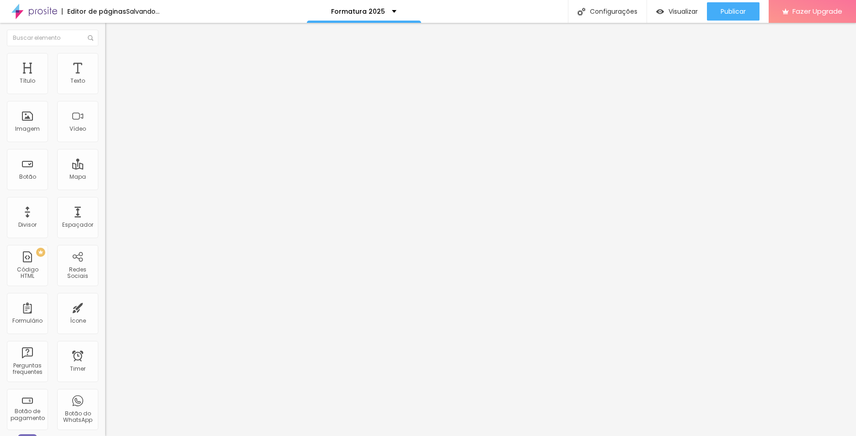
scroll to position [0, 0]
click at [105, 246] on div "Editar Botão Conteúdo Estilo Avançado Texto 5X CARTÃO Alinhamento Tamanho Norma…" at bounding box center [157, 229] width 105 height 413
click at [662, 9] on div "Visualizar" at bounding box center [677, 12] width 42 height 8
click at [105, 224] on input "27" at bounding box center [124, 229] width 39 height 10
type input "14"
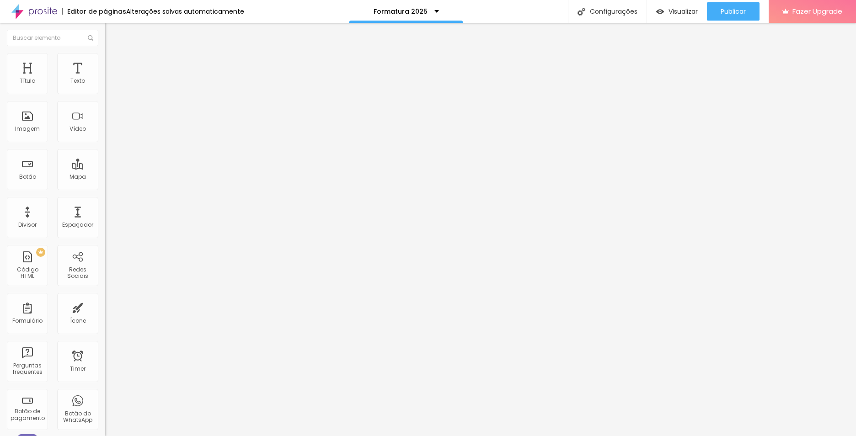
type input "7"
type input "57"
type input "14"
type input "2"
type input "28"
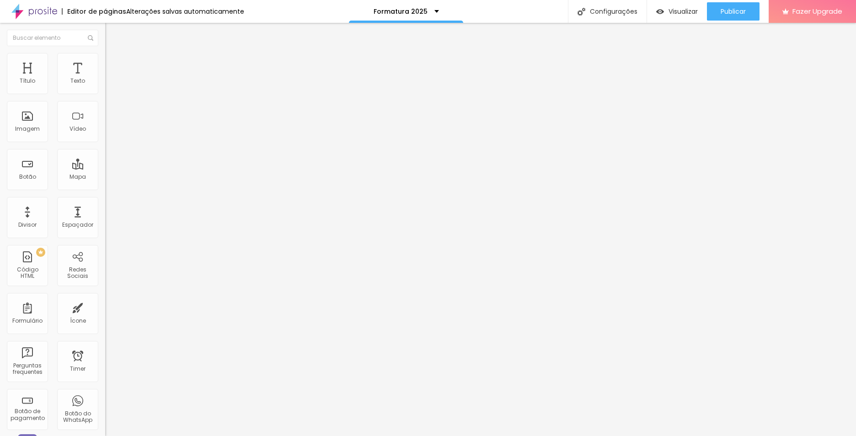
type input "28"
type input "29"
type input "30"
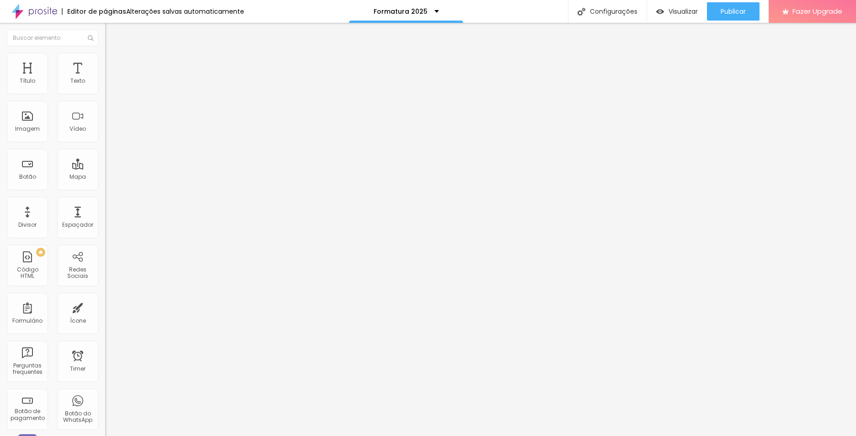
type input "31"
type input "32"
type input "33"
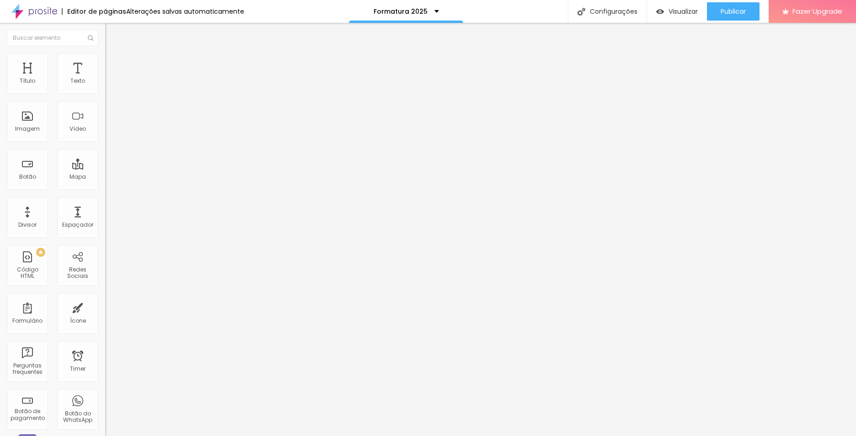
type input "33"
type input "34"
type input "35"
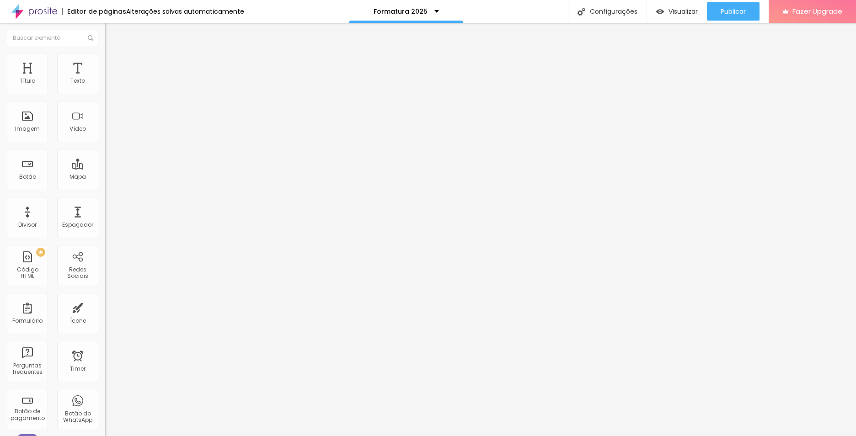
drag, startPoint x: 30, startPoint y: 192, endPoint x: 35, endPoint y: 192, distance: 5.0
type input "35"
click at [105, 216] on input "range" at bounding box center [134, 219] width 59 height 7
type input "29"
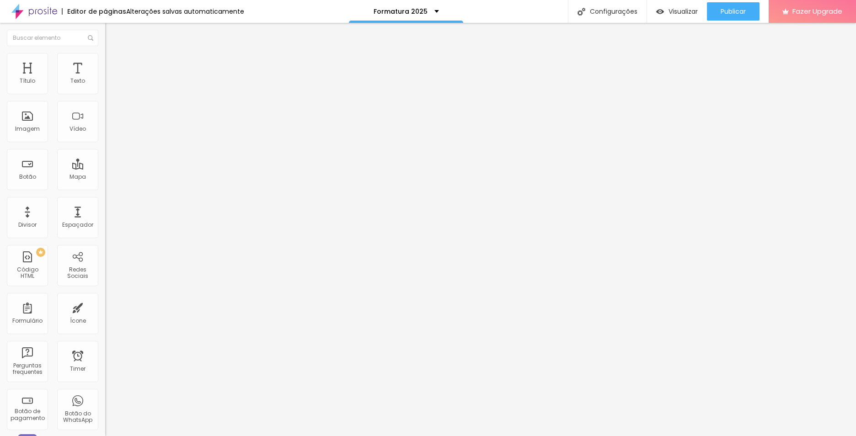
type input "30"
type input "31"
type input "32"
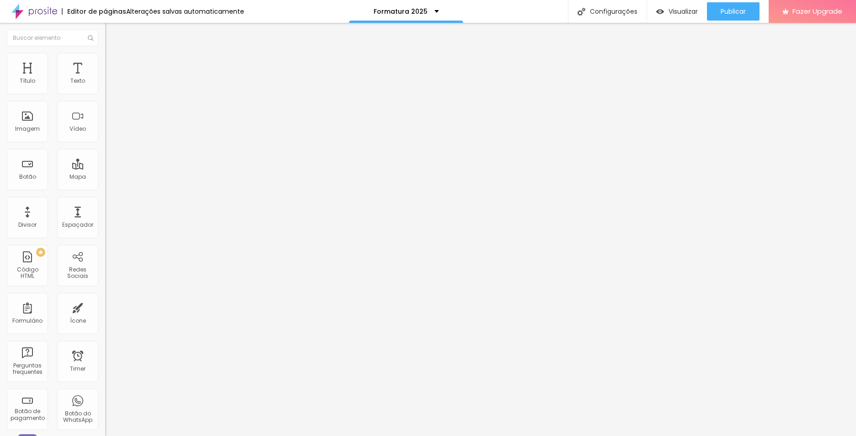
type input "32"
type input "34"
type input "35"
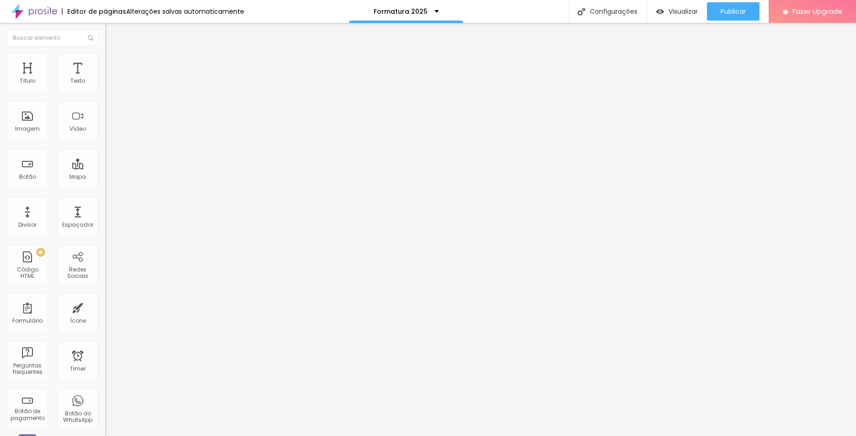
drag, startPoint x: 30, startPoint y: 192, endPoint x: 35, endPoint y: 192, distance: 5.1
type input "35"
click at [105, 216] on input "range" at bounding box center [134, 219] width 59 height 7
click at [674, 14] on span "Visualizar" at bounding box center [682, 11] width 29 height 7
click at [113, 54] on span "Estilo" at bounding box center [120, 50] width 14 height 8
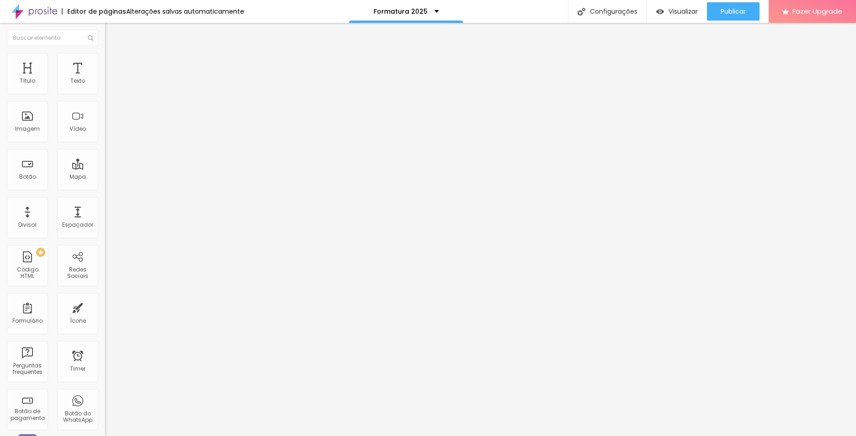
click at [113, 62] on span "Avançado" at bounding box center [128, 59] width 30 height 8
click at [105, 53] on li "Estilo" at bounding box center [157, 48] width 105 height 9
type input "0.2"
type input "3.1"
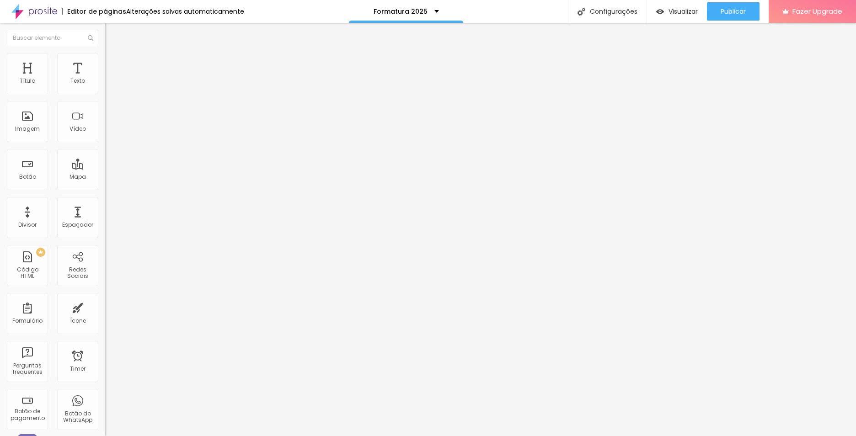
type input "3.1"
type input "3.3"
type input "3.6"
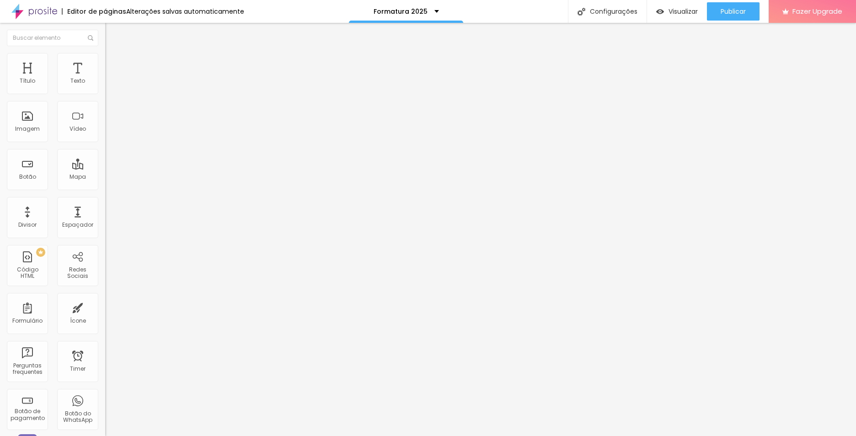
type input "3.8"
type input "3.9"
type input "4.1"
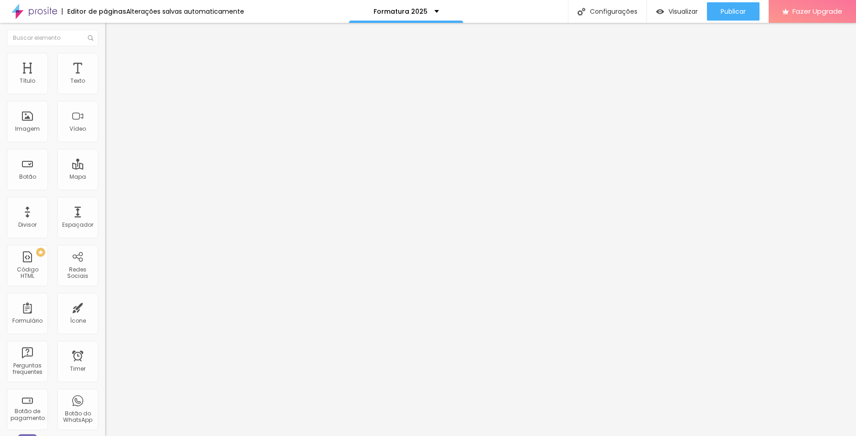
type input "4.1"
type input "3.9"
type input "1.8"
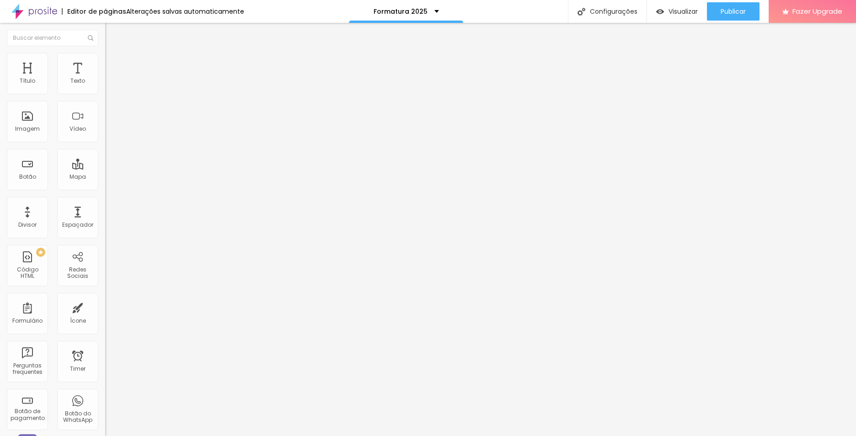
type input "1.3"
type input "1"
type input "0.5"
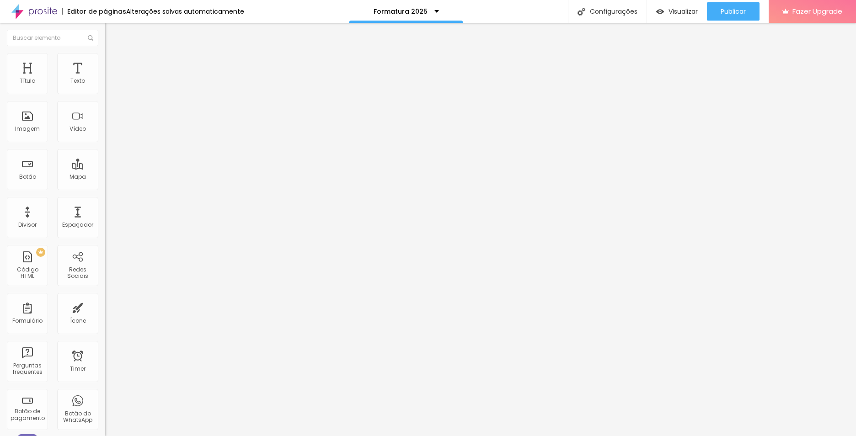
type input "0.5"
type input "0"
drag, startPoint x: 21, startPoint y: 210, endPoint x: 7, endPoint y: 210, distance: 13.7
click at [105, 345] on input "range" at bounding box center [134, 348] width 59 height 7
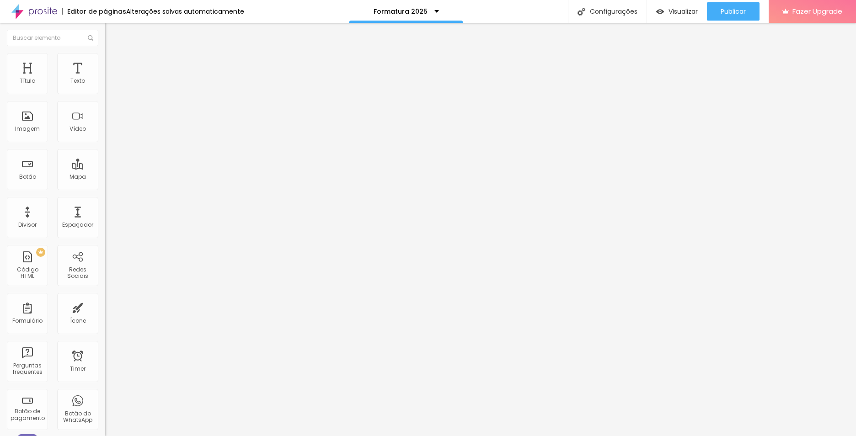
type input "21"
type input "25"
type input "29"
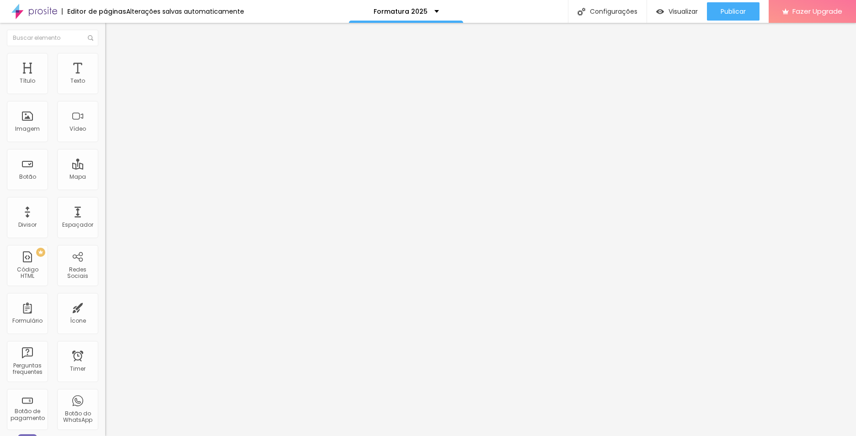
type input "29"
type input "33"
type input "35"
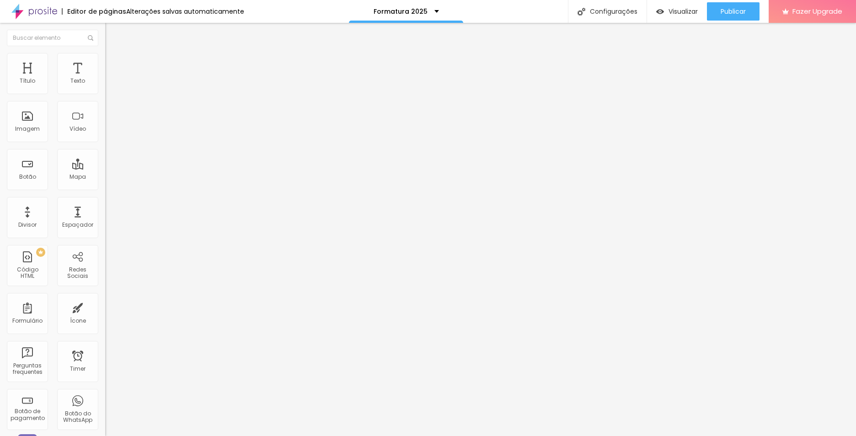
type input "36"
type input "37"
type input "38"
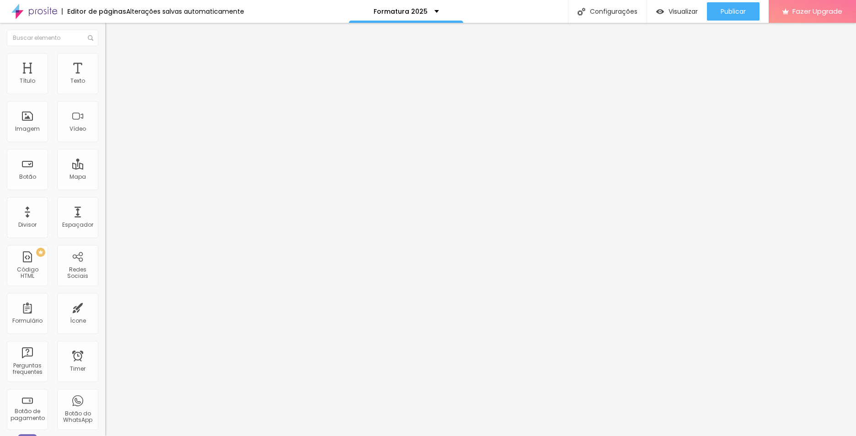
type input "38"
type input "39"
type input "38"
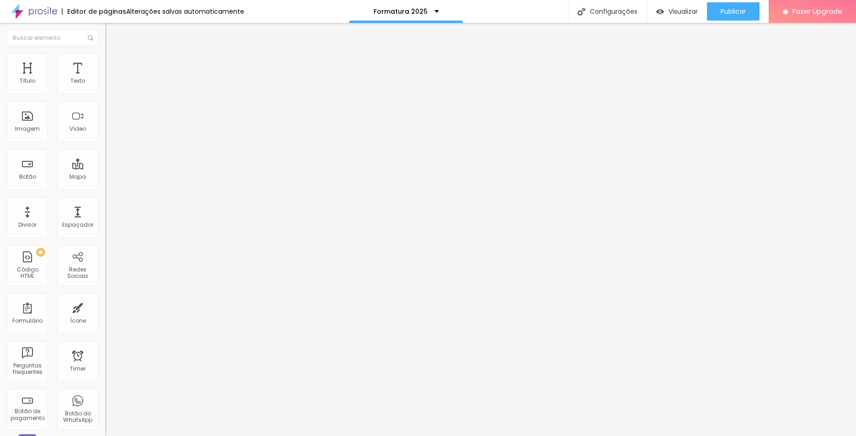
type input "36"
type input "35"
type input "33"
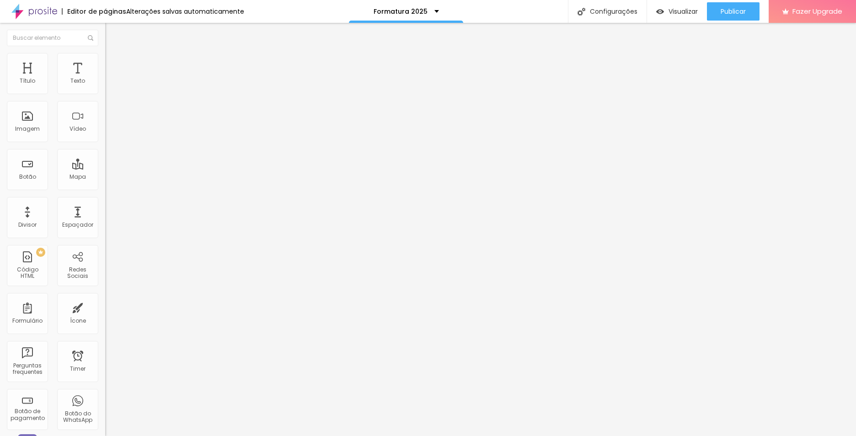
type input "33"
type input "30"
type input "29"
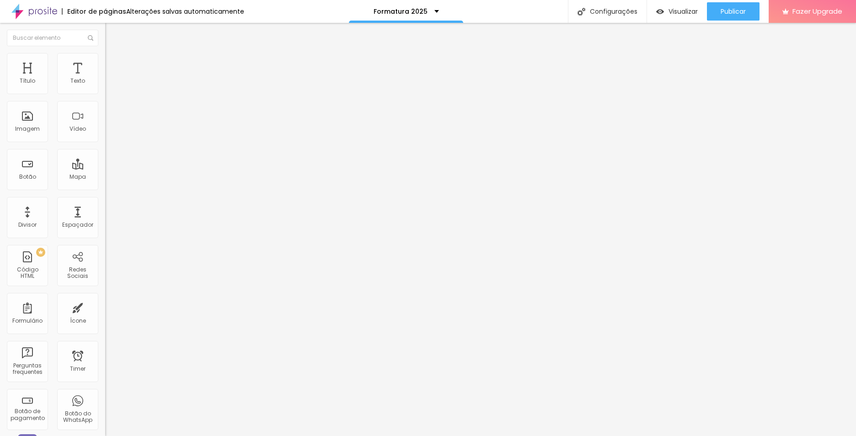
type input "27"
type input "24"
type input "22"
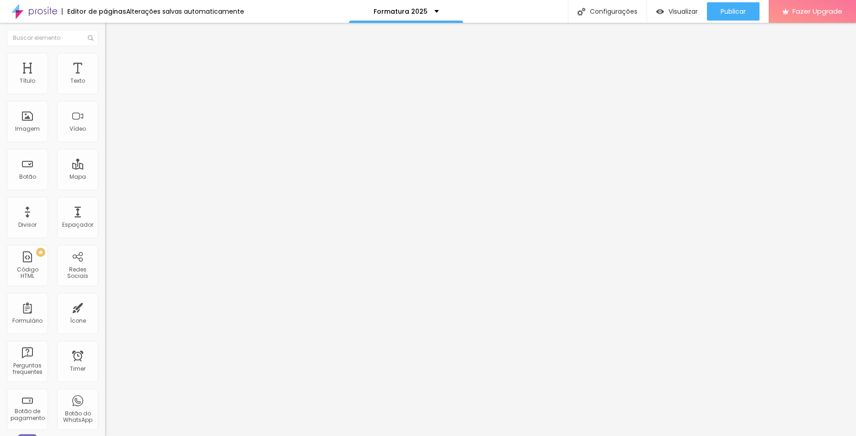
type input "22"
type input "21"
type input "20"
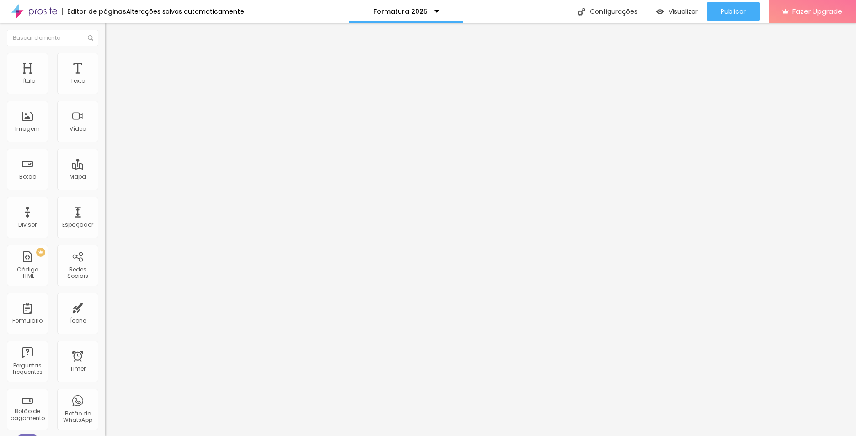
type input "21"
type input "22"
type input "23"
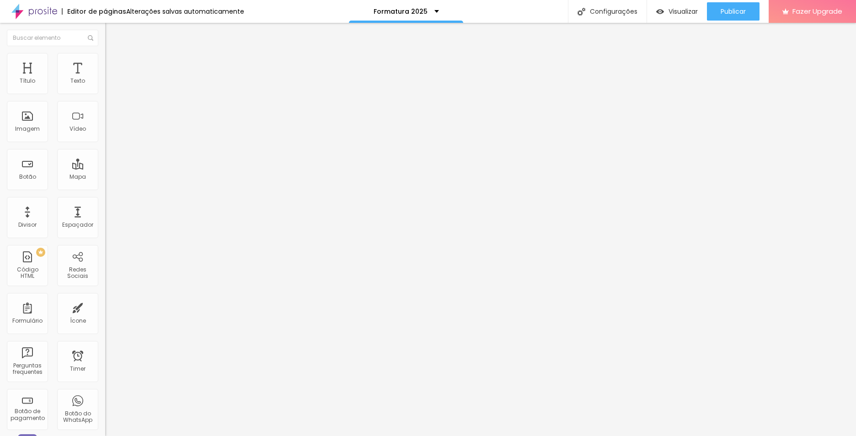
type input "23"
type input "24"
type input "25"
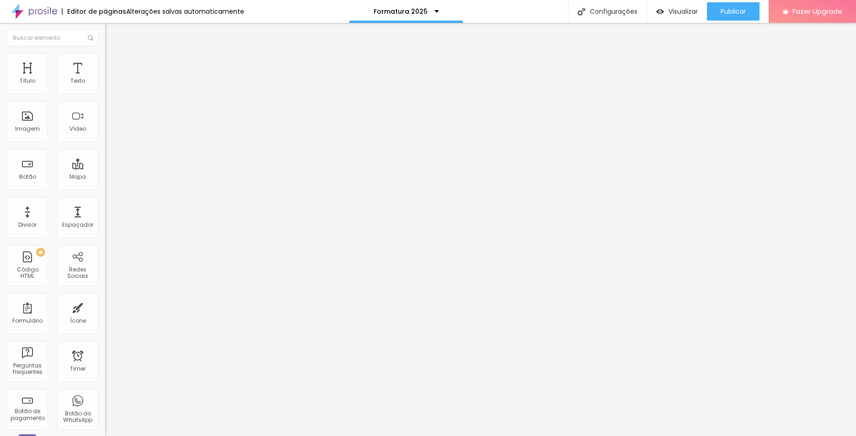
type input "25"
click at [105, 216] on input "range" at bounding box center [134, 219] width 59 height 7
type input "1.2"
type input "1.1"
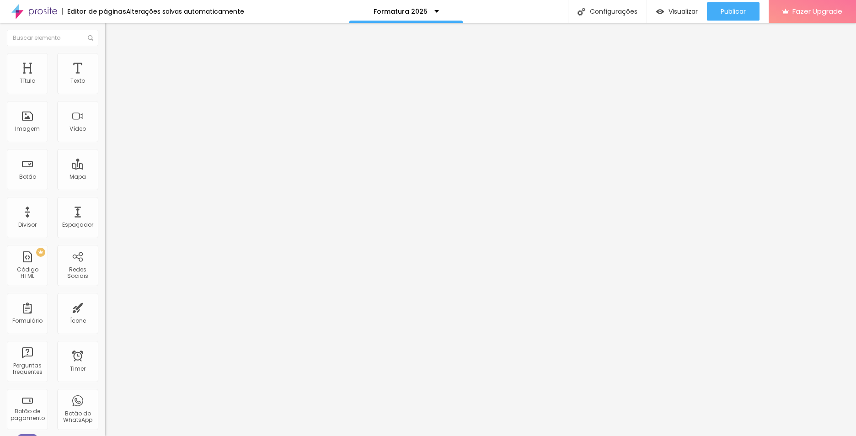
type input "1.1"
type input "1"
type input "0.9"
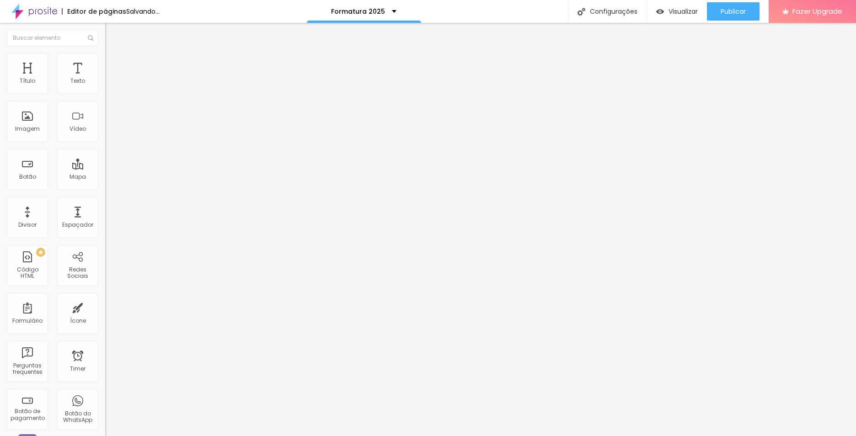
type input "0.8"
type input "0.7"
type input "0.6"
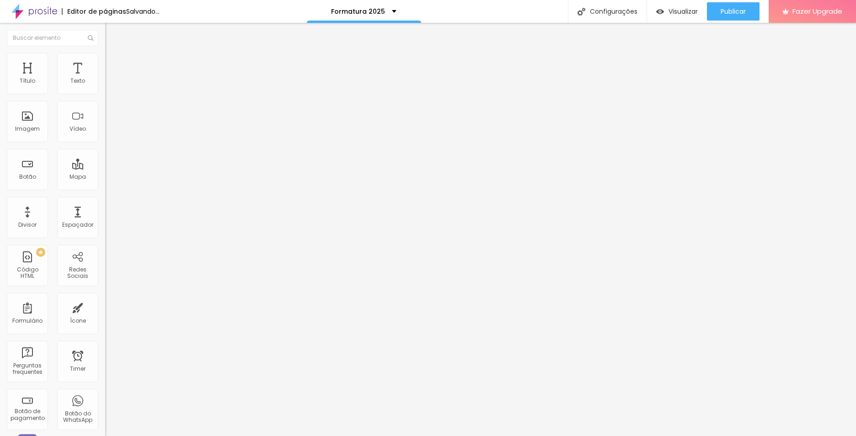
type input "0.6"
type input "0.5"
drag, startPoint x: 49, startPoint y: 228, endPoint x: 16, endPoint y: 227, distance: 32.9
type input "0.5"
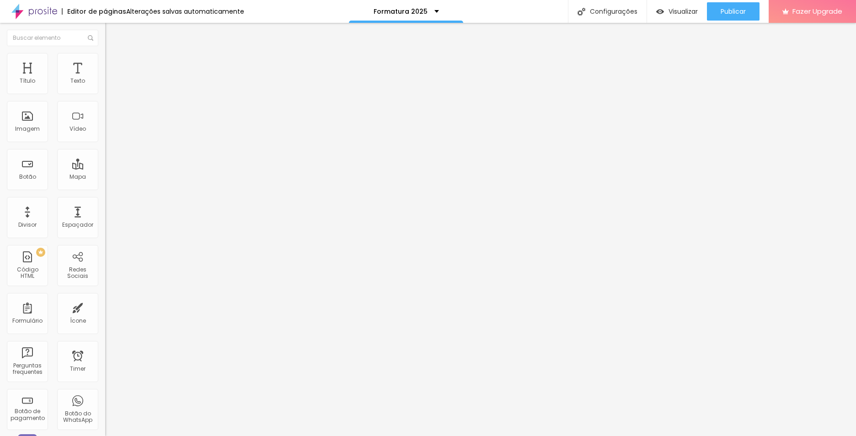
click at [105, 61] on li "Avançado" at bounding box center [157, 57] width 105 height 9
type input "10"
type input "3"
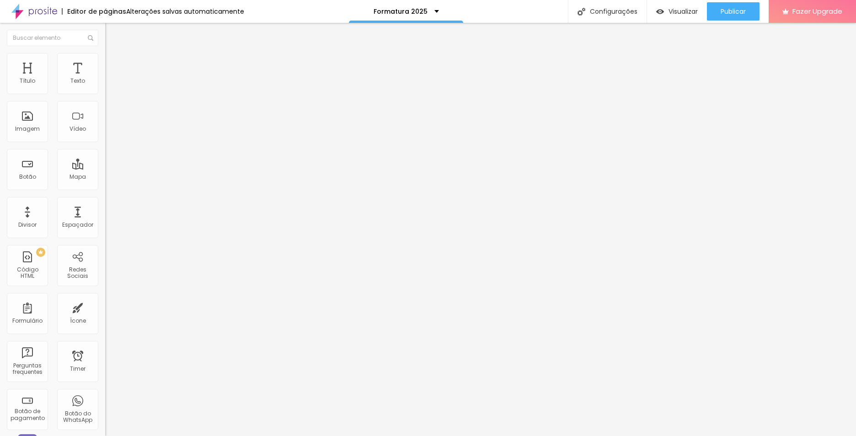
type input "2"
type input "3"
type input "4"
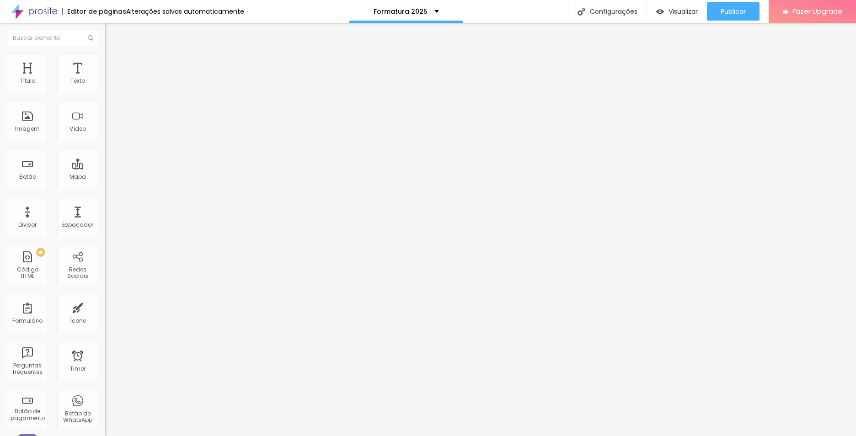
type input "4"
type input "6"
type input "7"
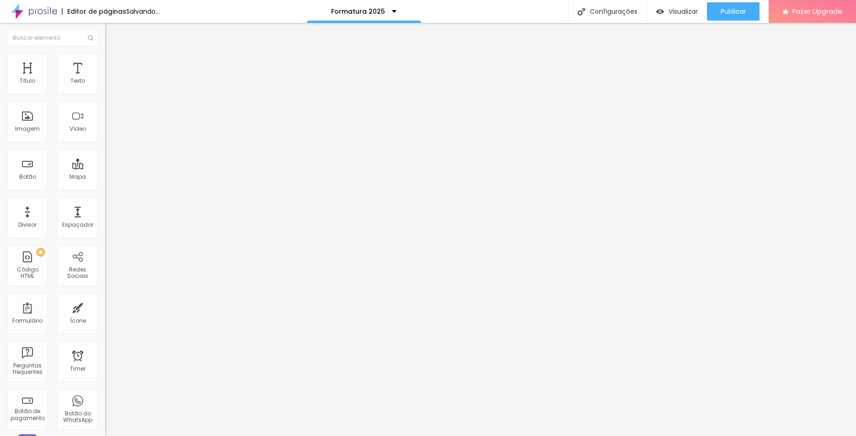
type input "8"
type input "10"
click at [105, 168] on input "range" at bounding box center [134, 171] width 59 height 7
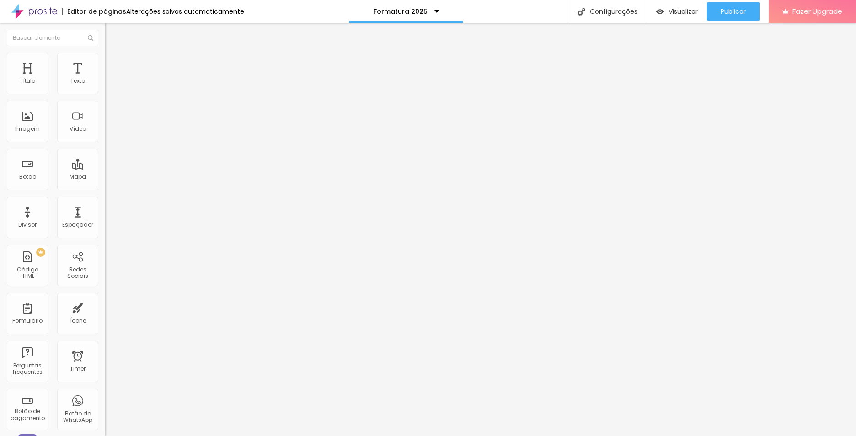
type input "6"
type input "1"
type input "0"
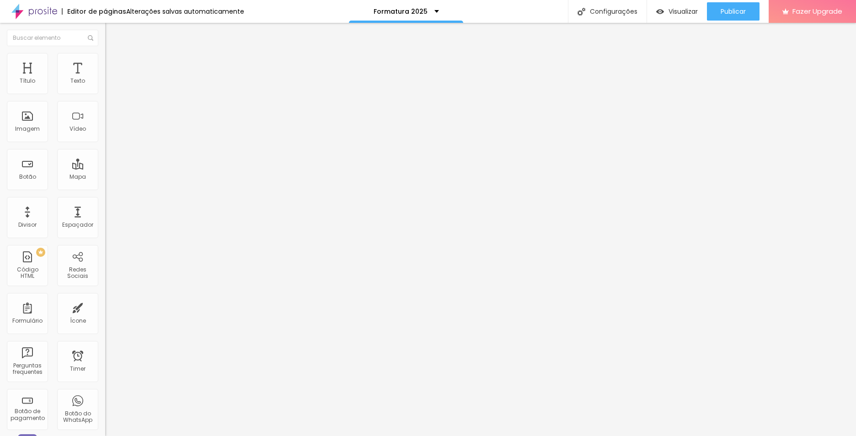
type input "0"
type input "2"
type input "5"
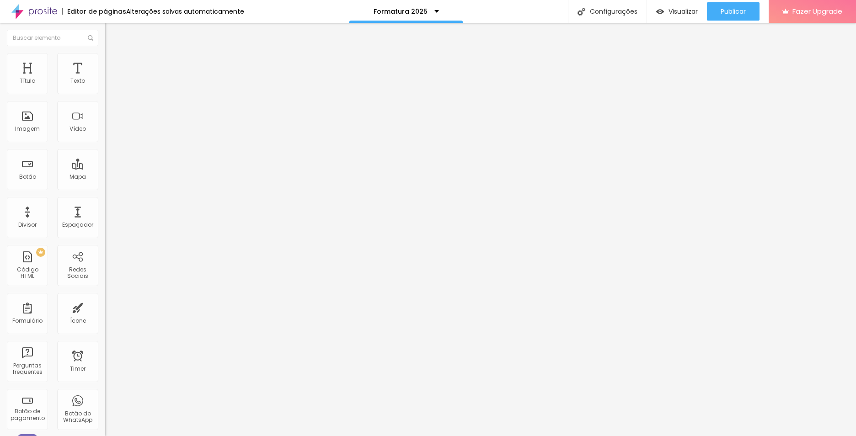
type input "7"
type input "8"
type input "10"
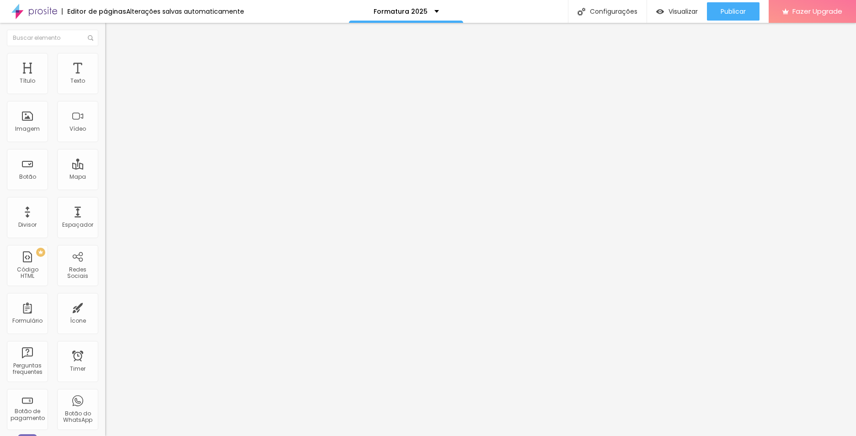
type input "10"
click at [105, 298] on input "range" at bounding box center [134, 301] width 59 height 7
click at [105, 347] on div "Classes Html" at bounding box center [157, 358] width 105 height 22
click at [105, 347] on div "Classes Html" at bounding box center [157, 349] width 105 height 5
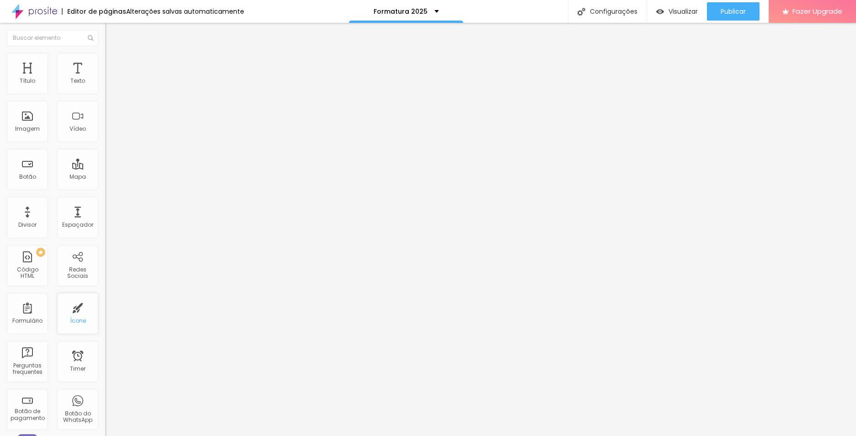
click at [78, 302] on div "Ícone" at bounding box center [77, 313] width 41 height 41
click at [73, 309] on div "Ícone" at bounding box center [77, 313] width 41 height 41
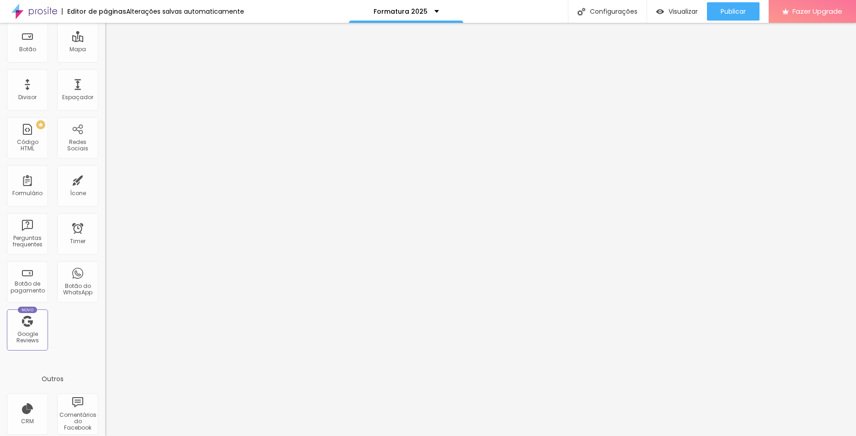
scroll to position [125, 0]
click at [38, 338] on div "Google Reviews" at bounding box center [27, 340] width 36 height 13
click at [85, 335] on div "Título Texto Imagem Vídeo Botão Mapa Divisor Espaçador PREMIUM Código HTML Rede…" at bounding box center [52, 144] width 105 height 432
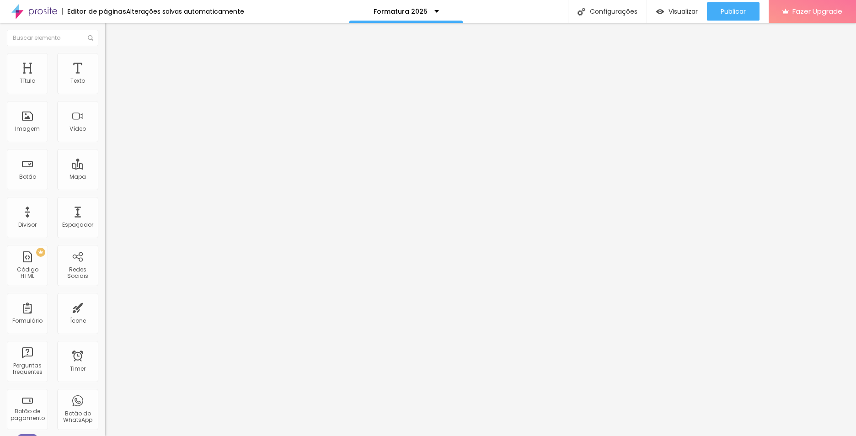
type input "26"
type input "27"
type input "28"
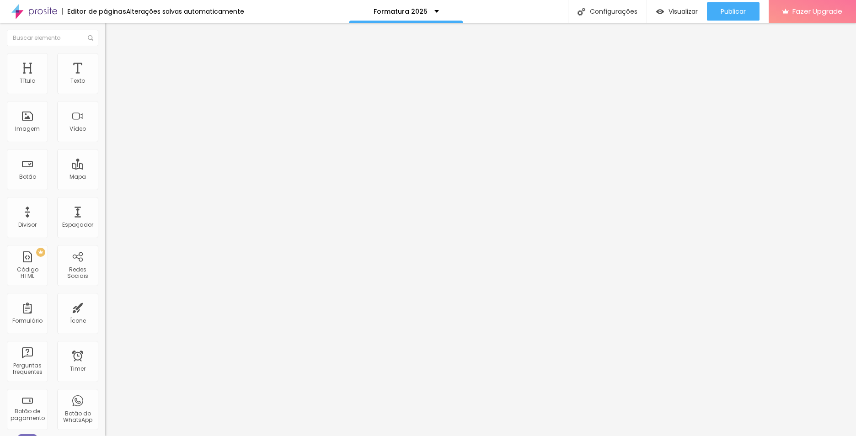
type input "28"
type input "30"
type input "29"
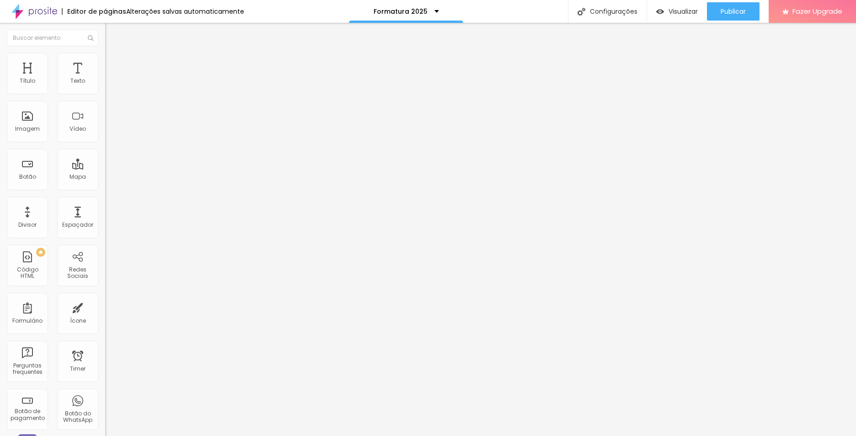
click at [105, 216] on input "range" at bounding box center [134, 219] width 59 height 7
click at [105, 224] on input "29" at bounding box center [124, 229] width 39 height 10
type input "14"
type input "2"
type input "25"
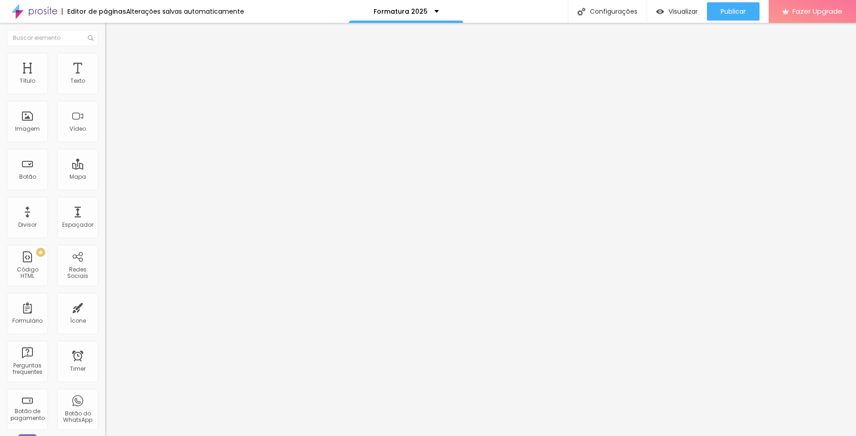
type input "25"
click at [105, 57] on img at bounding box center [109, 57] width 8 height 8
type input "6"
type input "7"
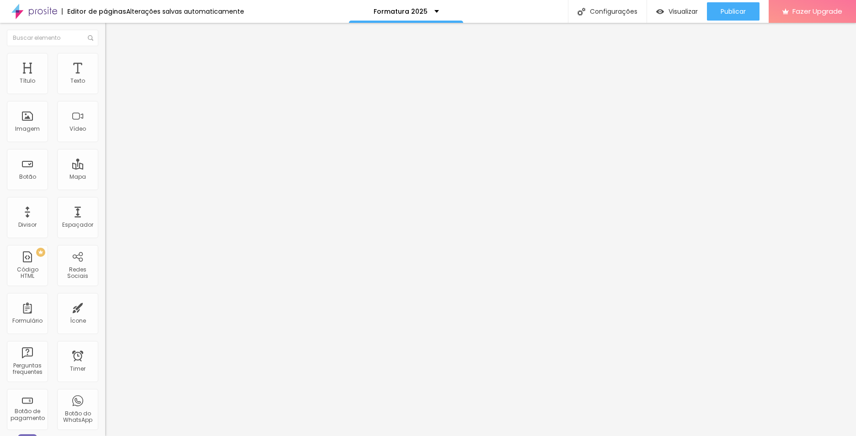
type input "7"
type input "10"
type input "11"
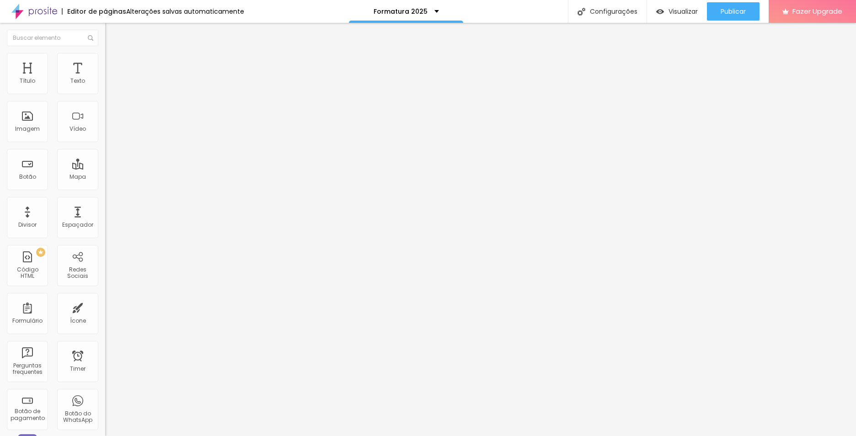
type input "12"
type input "13"
type input "14"
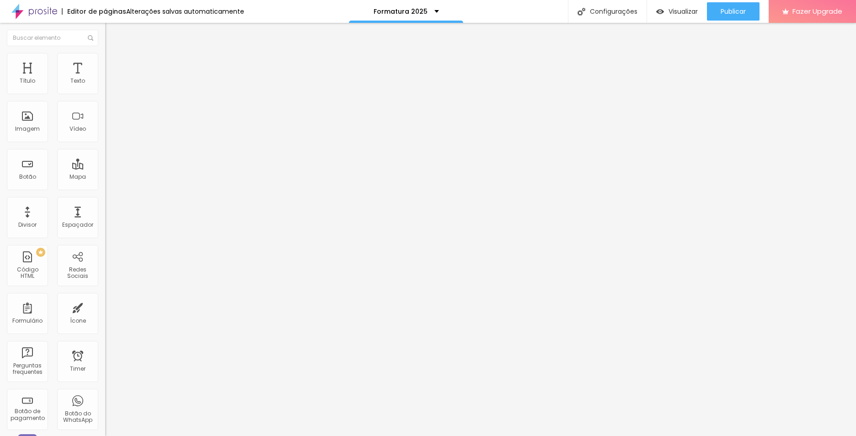
type input "14"
type input "15"
drag, startPoint x: 24, startPoint y: 87, endPoint x: 30, endPoint y: 88, distance: 5.5
type input "15"
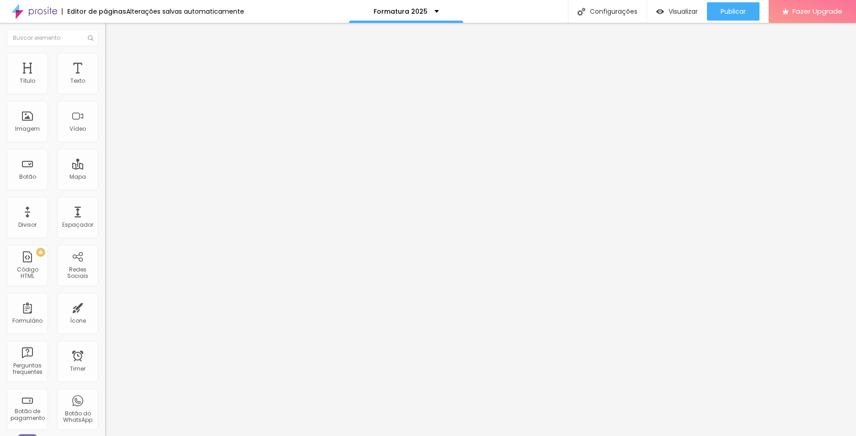
click at [105, 168] on input "range" at bounding box center [134, 171] width 59 height 7
click at [105, 55] on img at bounding box center [109, 57] width 8 height 8
type input "5"
type input "4"
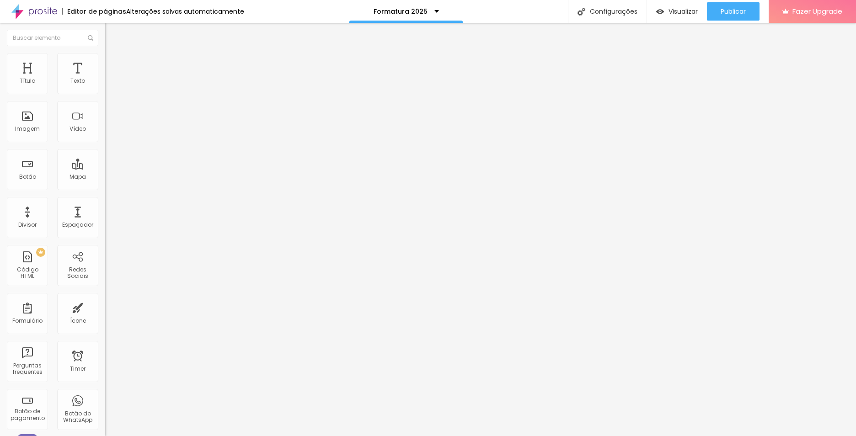
type input "4"
type input "0"
click at [105, 298] on input "range" at bounding box center [134, 301] width 59 height 7
click at [105, 168] on input "range" at bounding box center [134, 171] width 59 height 7
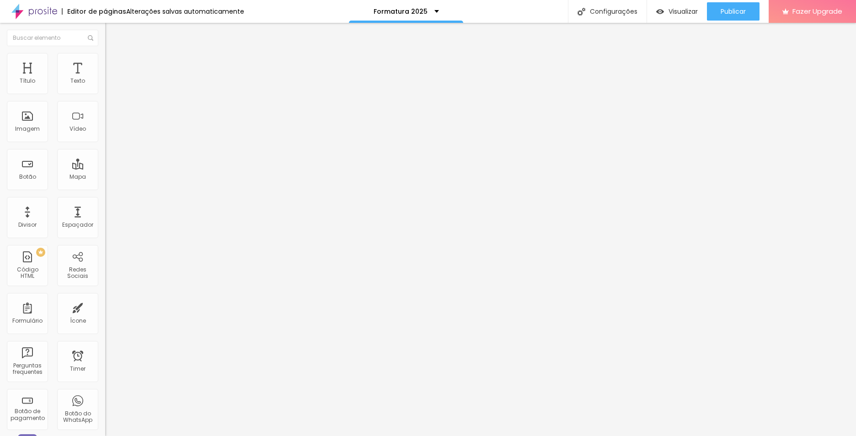
drag, startPoint x: 68, startPoint y: 55, endPoint x: 67, endPoint y: 59, distance: 4.8
click at [105, 55] on li "Avançado" at bounding box center [157, 57] width 105 height 9
click at [105, 298] on input "range" at bounding box center [134, 301] width 59 height 7
click at [105, 60] on li "Avançado" at bounding box center [157, 57] width 105 height 9
click at [105, 168] on input "range" at bounding box center [134, 171] width 59 height 7
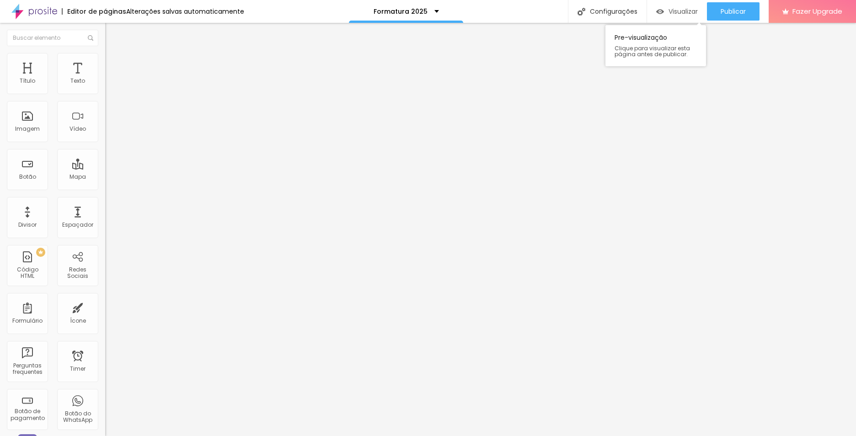
click at [665, 10] on div "Visualizar" at bounding box center [677, 12] width 42 height 8
click at [105, 62] on li "Avançado" at bounding box center [157, 66] width 105 height 9
click at [105, 61] on li "Estilo" at bounding box center [157, 57] width 105 height 9
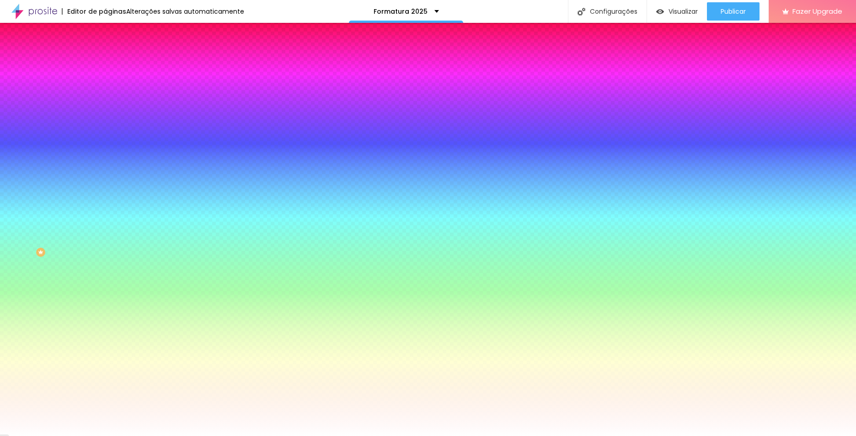
click at [113, 54] on span "Conteúdo" at bounding box center [127, 50] width 28 height 8
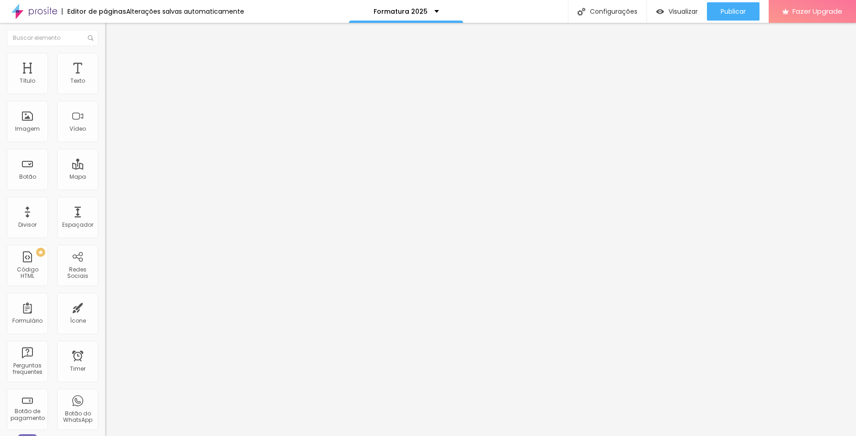
click at [105, 62] on li "Avançado" at bounding box center [157, 66] width 105 height 9
click at [113, 63] on span "Estilo" at bounding box center [120, 59] width 14 height 8
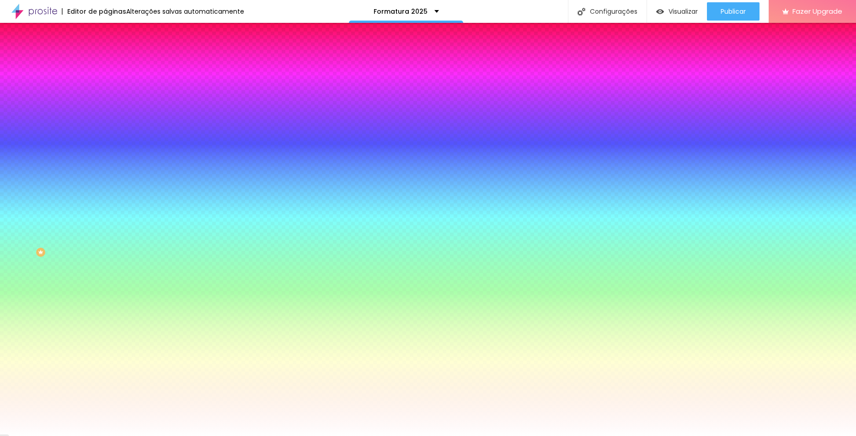
click at [105, 91] on input "#FFFFFF" at bounding box center [160, 91] width 110 height 9
type input "16"
type input "18"
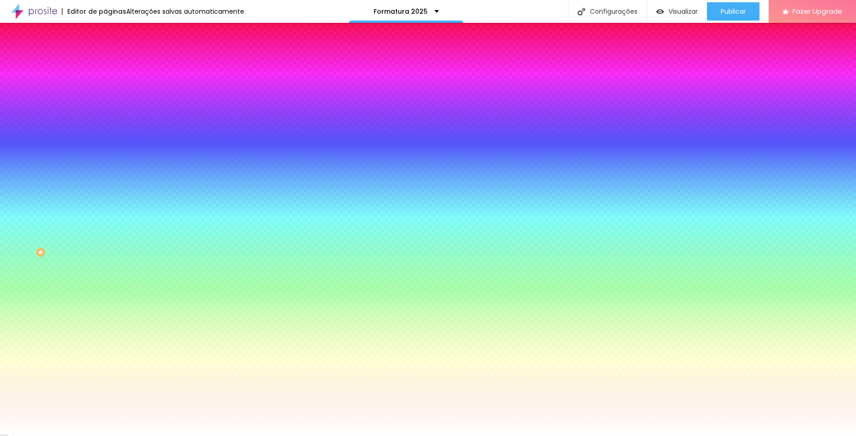
type input "39"
type input "51"
type input "56"
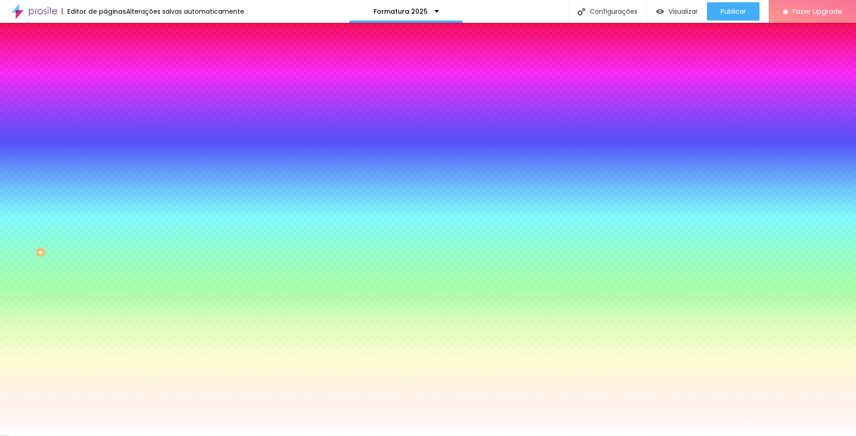
type input "56"
type input "64"
type input "67"
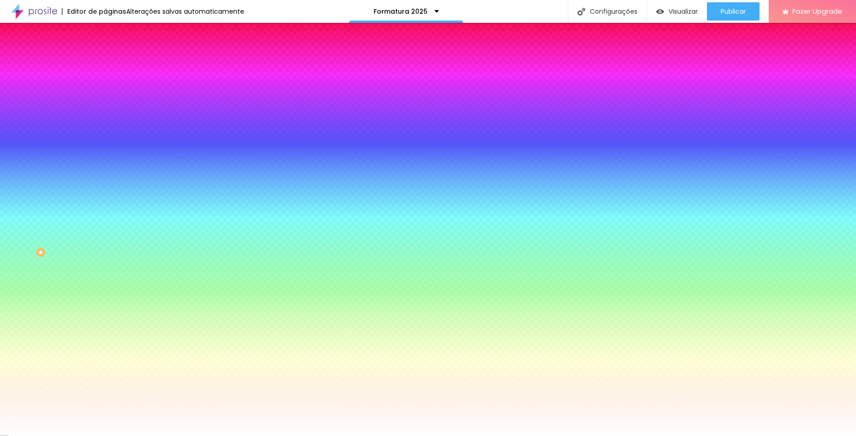
type input "69"
type input "71"
type input "72"
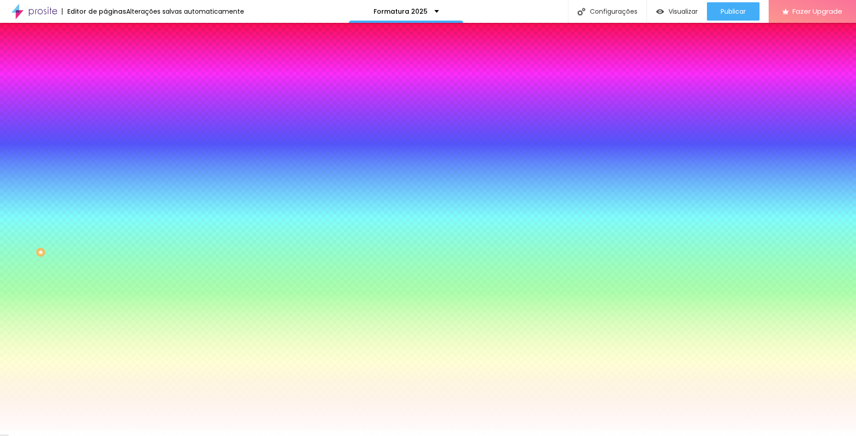
type input "72"
type input "76"
type input "77"
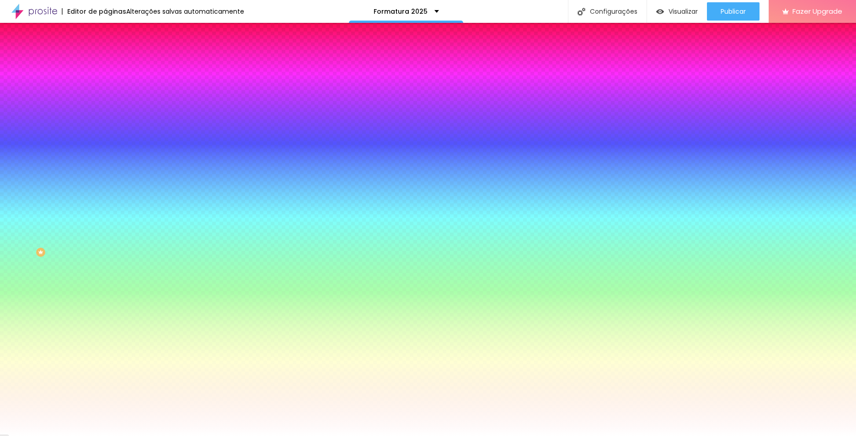
type input "79"
drag, startPoint x: 26, startPoint y: 109, endPoint x: 43, endPoint y: 109, distance: 17.8
type input "79"
click at [105, 203] on input "range" at bounding box center [134, 206] width 59 height 7
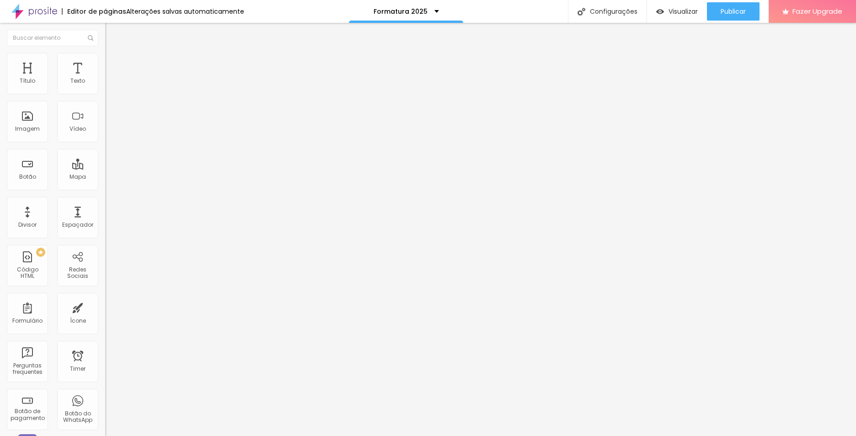
click at [105, 176] on input "16" at bounding box center [122, 181] width 34 height 10
type input "8"
type input "2"
type input "25"
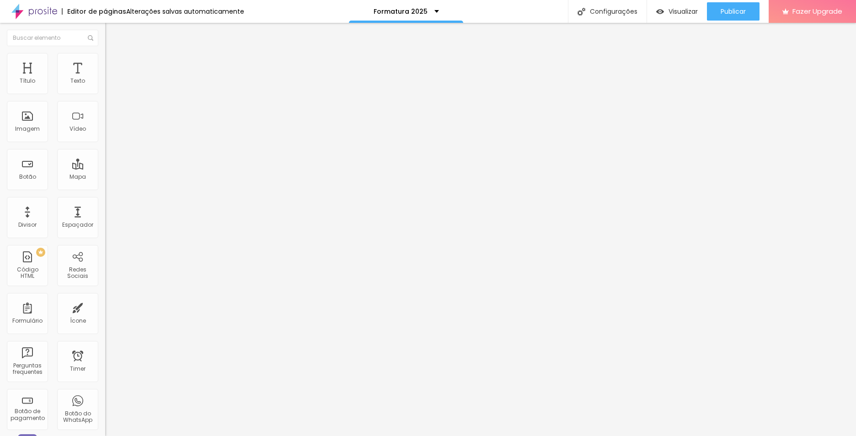
drag, startPoint x: 93, startPoint y: 89, endPoint x: 88, endPoint y: 89, distance: 5.0
click at [105, 176] on input "16" at bounding box center [122, 181] width 34 height 10
type input "8"
type input "6"
type input "20"
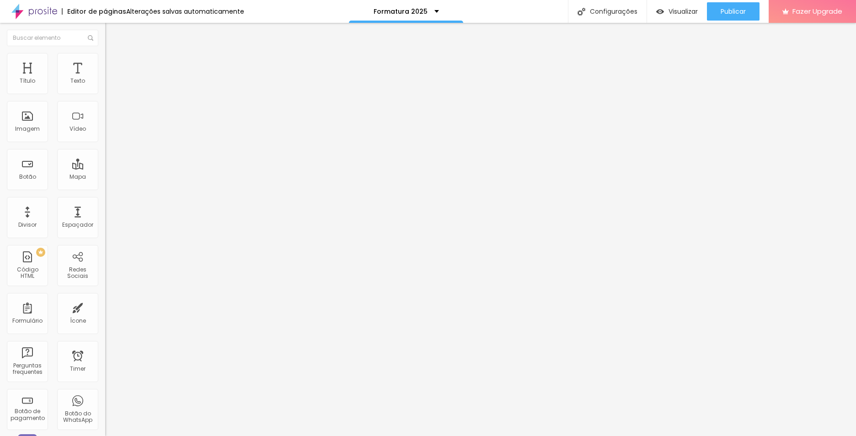
type input "8"
type input "1"
type input "17"
click at [105, 176] on input "16" at bounding box center [122, 181] width 34 height 10
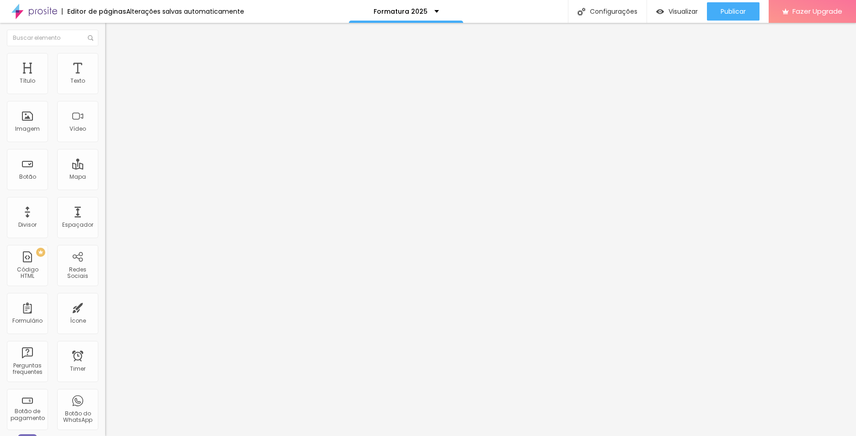
type input "8"
type input "1"
type input "20"
type input "8"
type input "2"
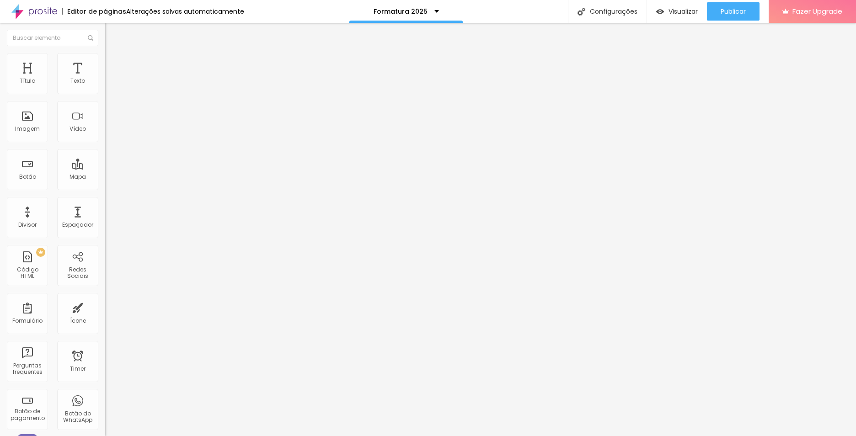
type input "25"
click at [105, 176] on input "16" at bounding box center [122, 181] width 34 height 10
type input "8"
type input "1"
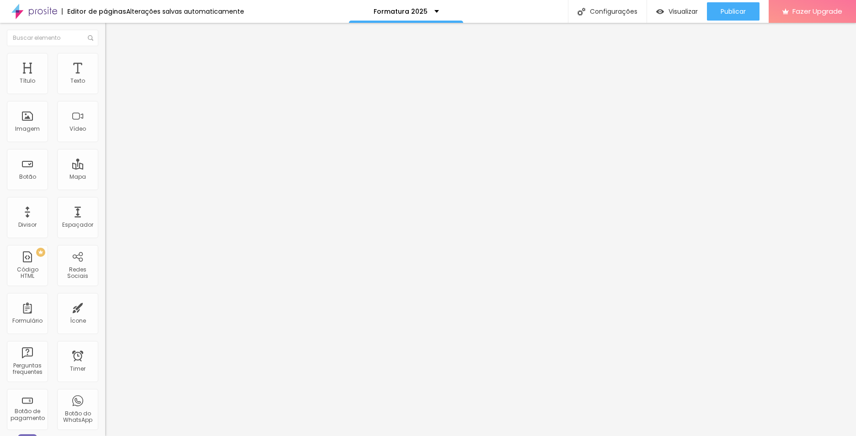
type input "17"
click at [105, 55] on img at bounding box center [109, 57] width 8 height 8
click at [113, 63] on span "Avançado" at bounding box center [128, 59] width 30 height 8
click at [105, 52] on img at bounding box center [109, 48] width 8 height 8
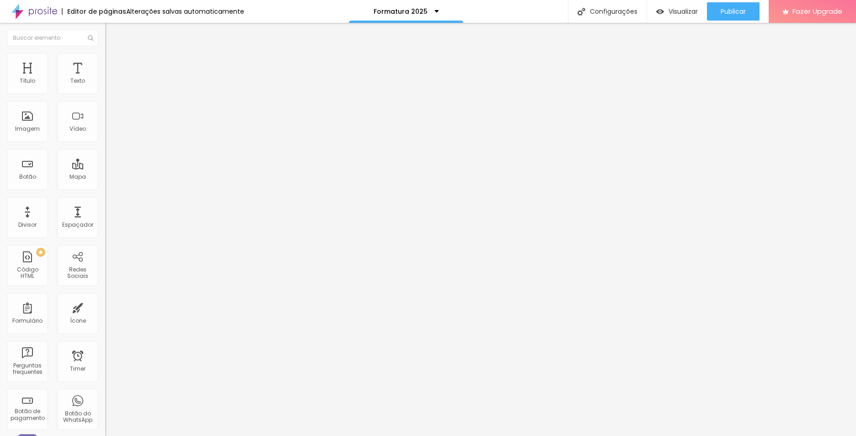
click at [105, 56] on img at bounding box center [109, 57] width 8 height 8
click at [105, 53] on li "Avançado" at bounding box center [157, 57] width 105 height 9
click at [105, 57] on img at bounding box center [109, 57] width 8 height 8
type input "0"
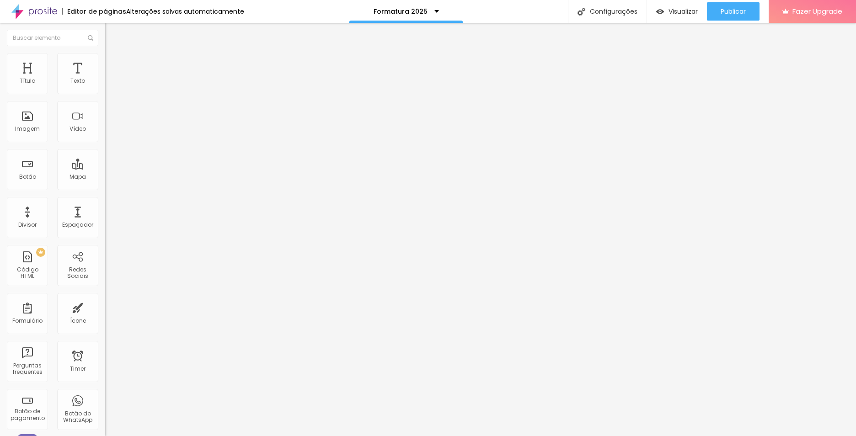
type input "1"
type input "2"
type input "3"
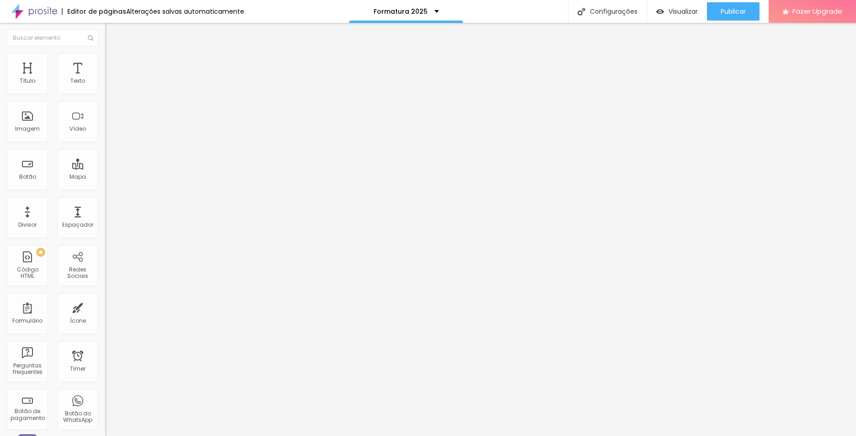
type input "3"
type input "4"
type input "5"
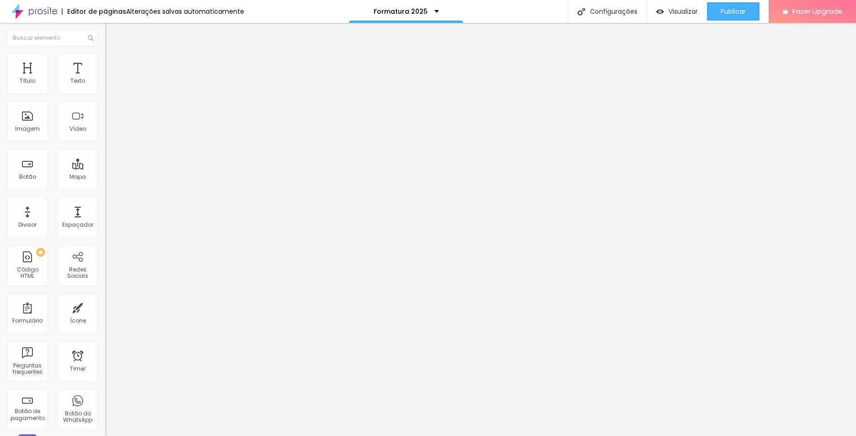
type input "6"
type input "7"
type input "8"
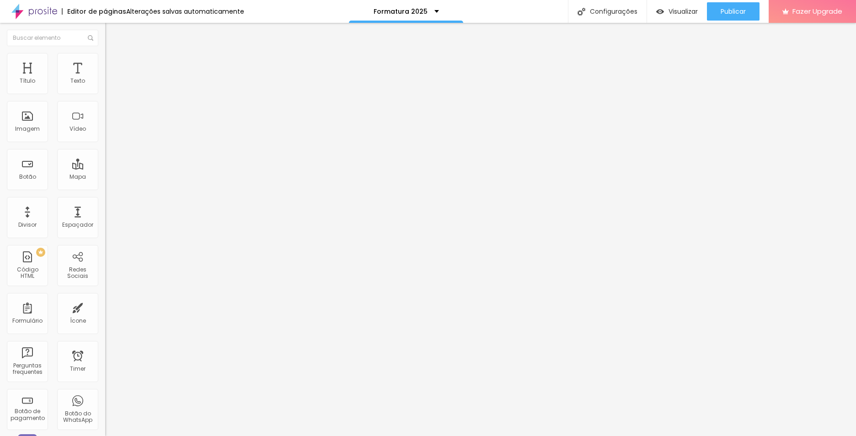
type input "8"
type input "9"
type input "11"
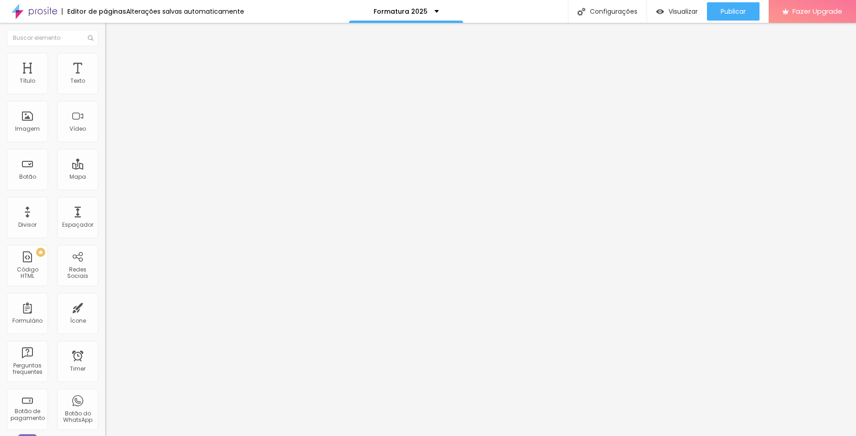
type input "12"
type input "14"
type input "15"
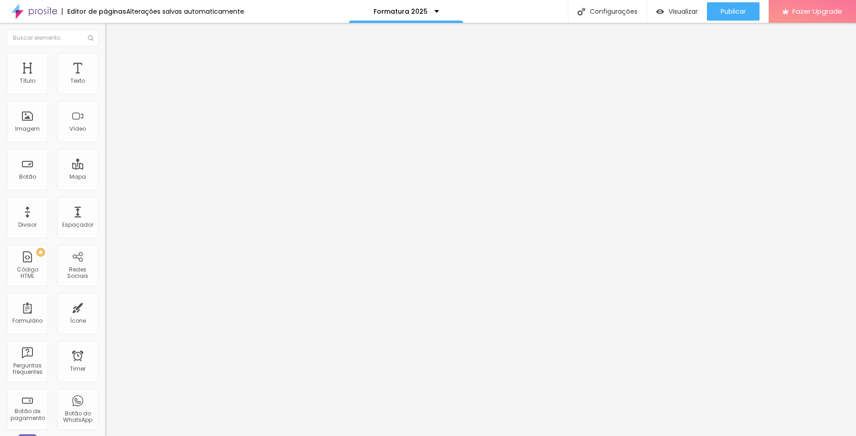
type input "15"
drag, startPoint x: 21, startPoint y: 89, endPoint x: 30, endPoint y: 89, distance: 9.1
type input "15"
click at [105, 168] on input "range" at bounding box center [134, 171] width 59 height 7
type input "1"
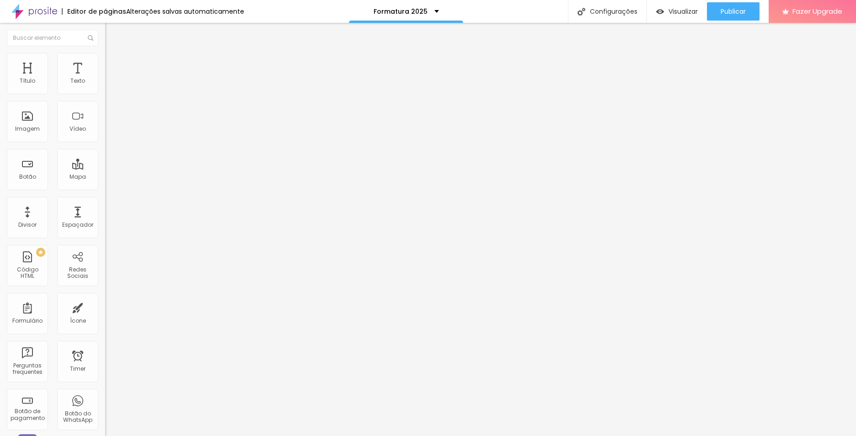
type input "1"
type input "7"
type input "8"
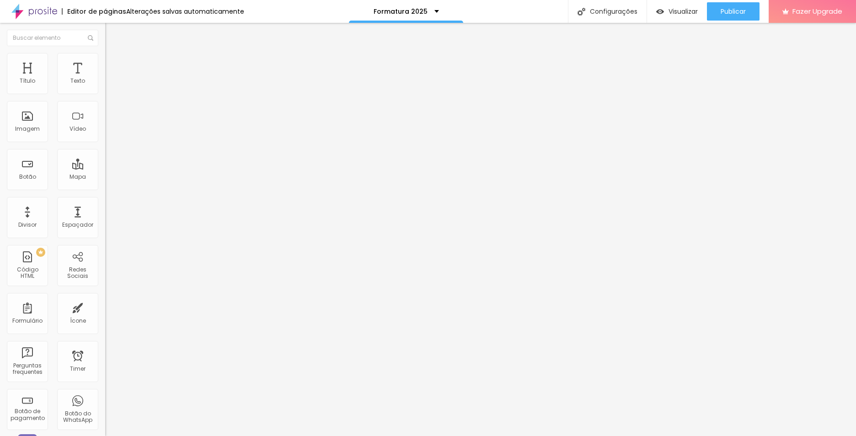
type input "9"
type input "11"
type input "10"
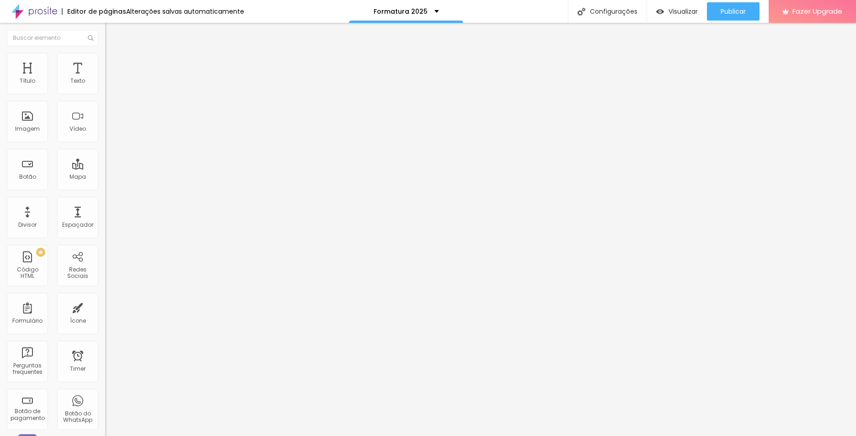
type input "10"
type input "9"
type input "10"
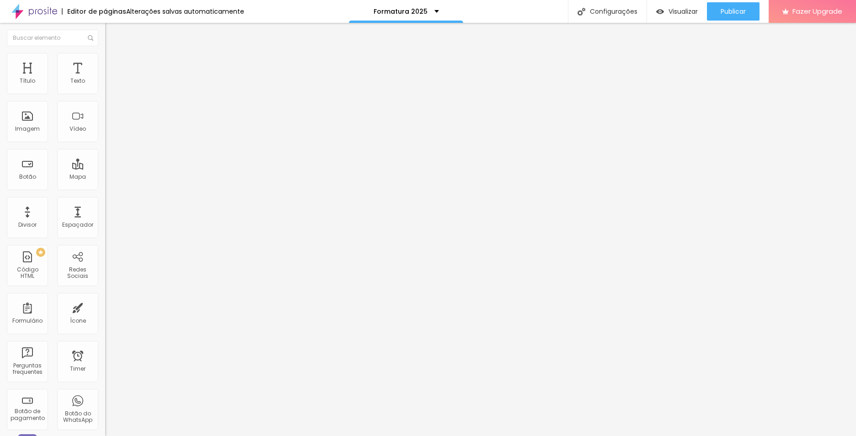
drag, startPoint x: 21, startPoint y: 106, endPoint x: 27, endPoint y: 106, distance: 6.4
type input "10"
click at [105, 298] on input "range" at bounding box center [134, 301] width 59 height 7
click at [105, 53] on img at bounding box center [109, 57] width 8 height 8
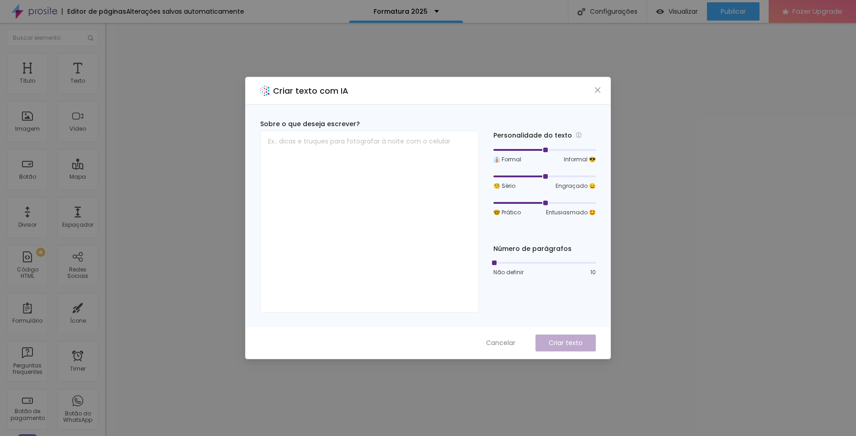
drag, startPoint x: 598, startPoint y: 91, endPoint x: 589, endPoint y: 93, distance: 8.8
click at [597, 91] on icon "close" at bounding box center [597, 89] width 7 height 7
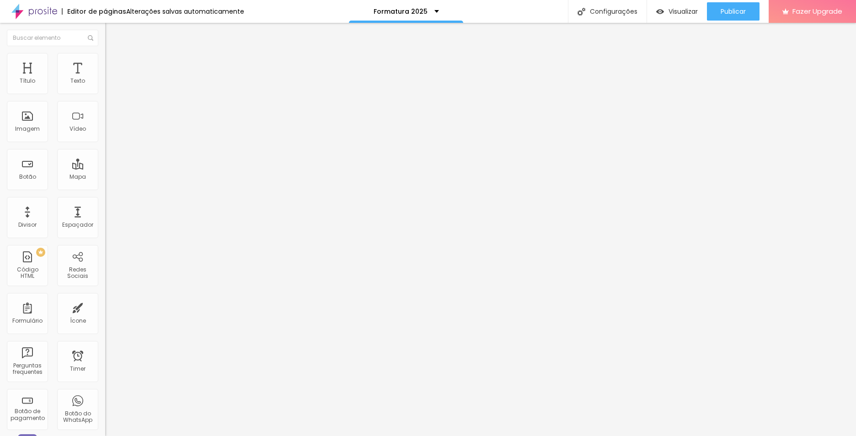
click at [105, 55] on li "Avançado" at bounding box center [157, 57] width 105 height 9
click at [113, 63] on span "Avançado" at bounding box center [128, 59] width 30 height 8
type input "14"
type input "13"
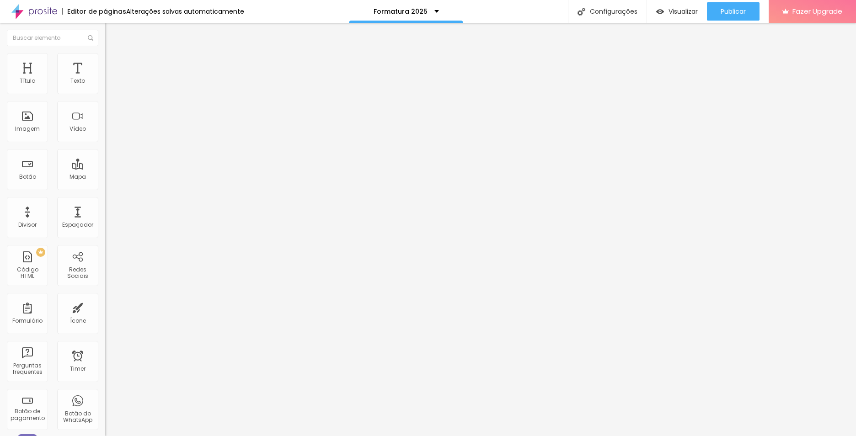
type input "13"
type input "12"
type input "11"
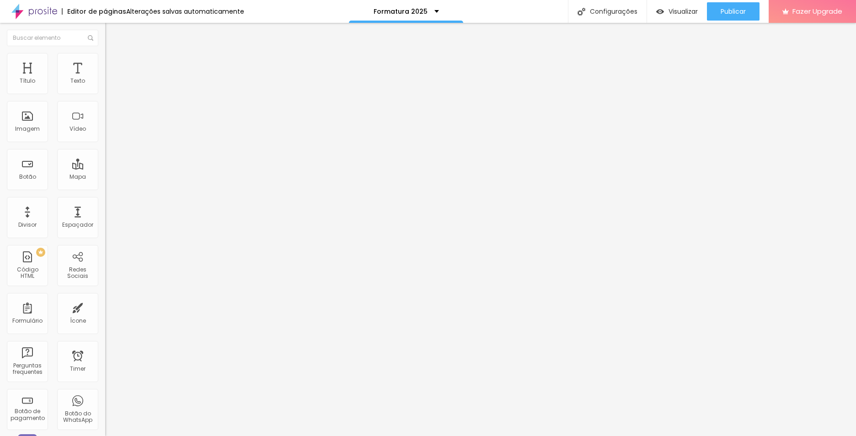
type input "10"
type input "9"
type input "7"
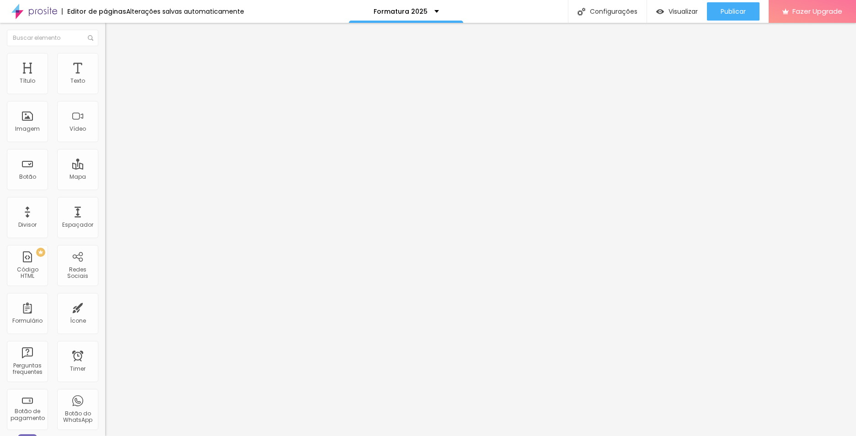
type input "7"
type input "6"
type input "4"
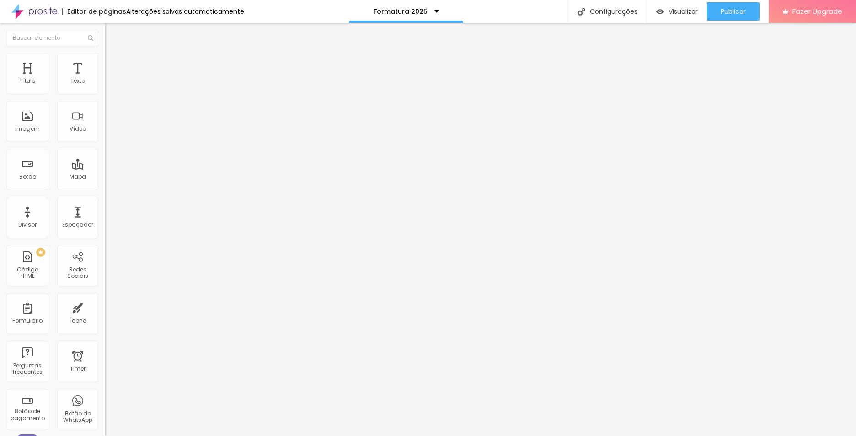
type input "3"
type input "2"
type input "1"
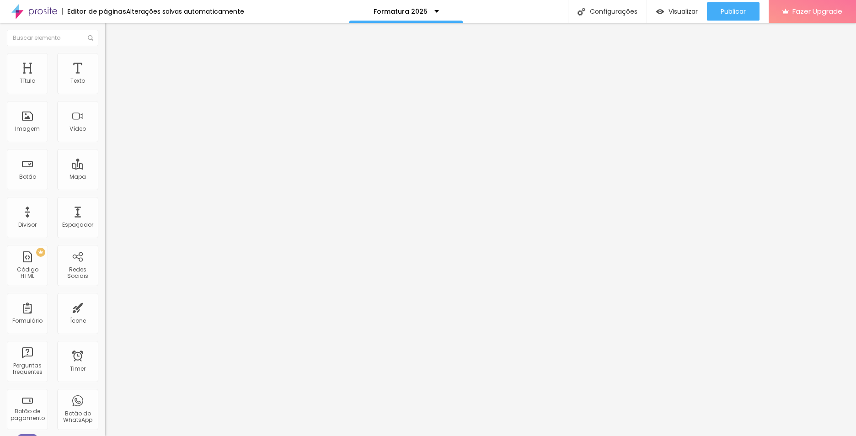
type input "1"
type input "0"
drag, startPoint x: 30, startPoint y: 91, endPoint x: 61, endPoint y: 91, distance: 31.1
type input "0"
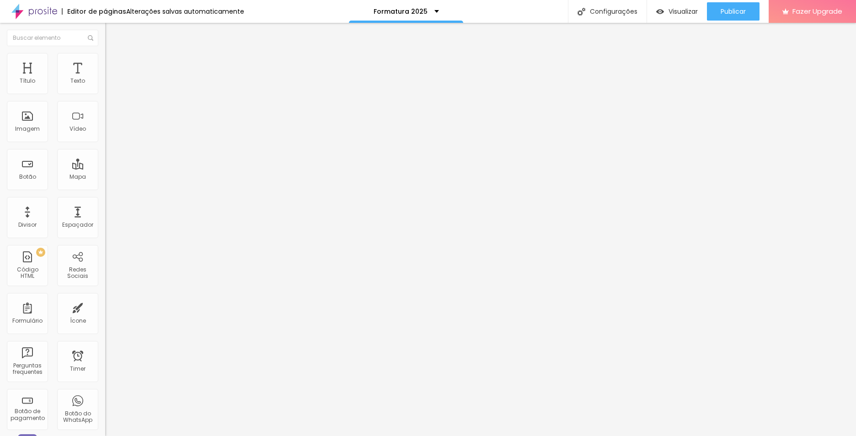
click at [105, 168] on input "range" at bounding box center [134, 171] width 59 height 7
click at [113, 62] on span "Avançado" at bounding box center [128, 59] width 30 height 8
click at [105, 55] on li "Avançado" at bounding box center [157, 57] width 105 height 9
type input "1.2"
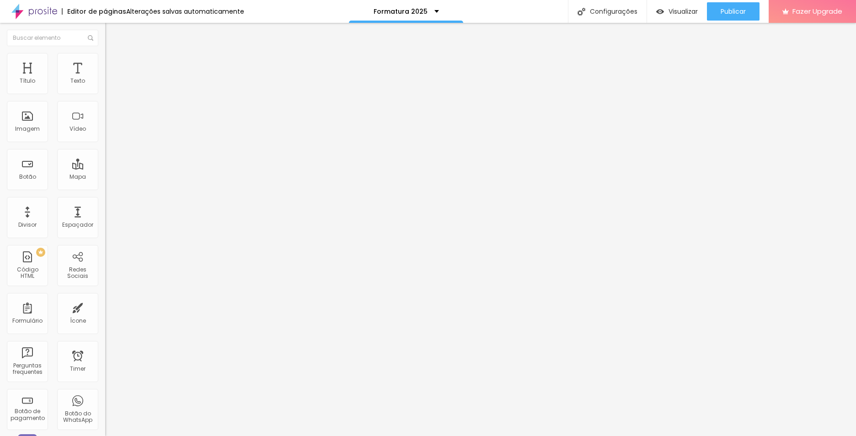
type input "1"
type input "0.6"
type input "0.5"
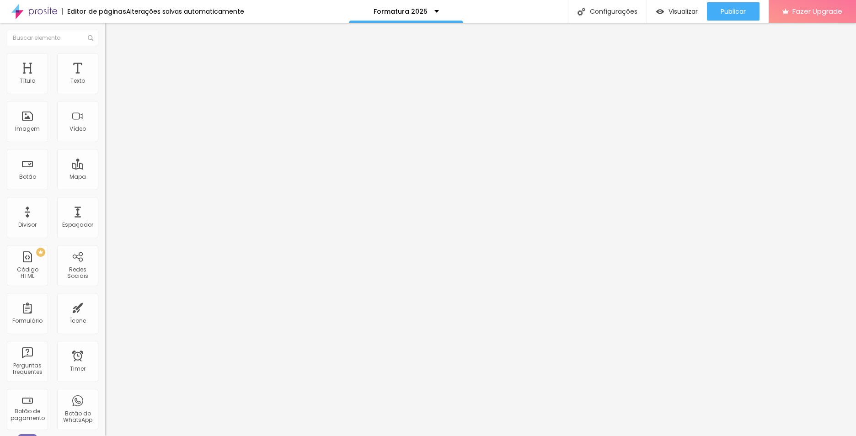
type input "0.5"
drag, startPoint x: 50, startPoint y: 230, endPoint x: 2, endPoint y: 224, distance: 48.4
type input "0.5"
type input "1.2"
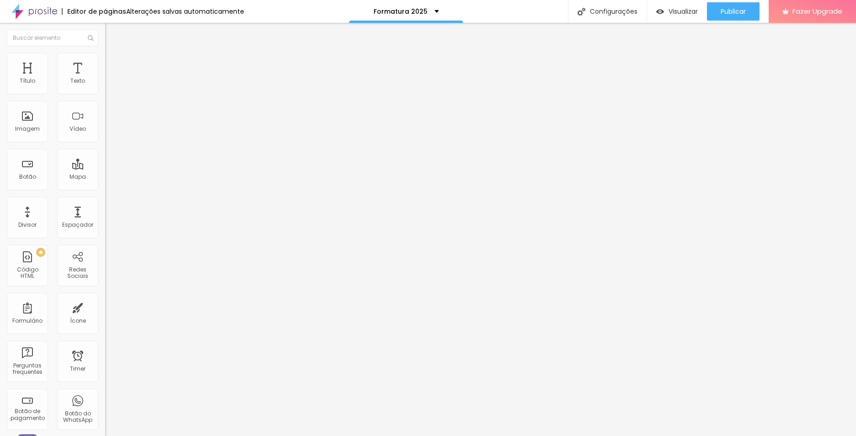
type input "1.2"
type input "0.9"
type input "0.5"
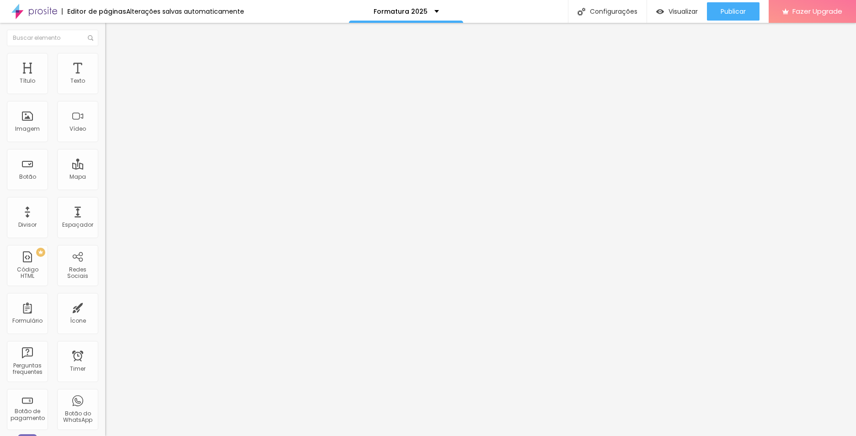
drag, startPoint x: 50, startPoint y: 124, endPoint x: -10, endPoint y: 123, distance: 59.5
type input "0.5"
click at [105, 427] on input "range" at bounding box center [134, 430] width 59 height 7
click at [113, 61] on span "Avançado" at bounding box center [128, 59] width 30 height 8
type input "2"
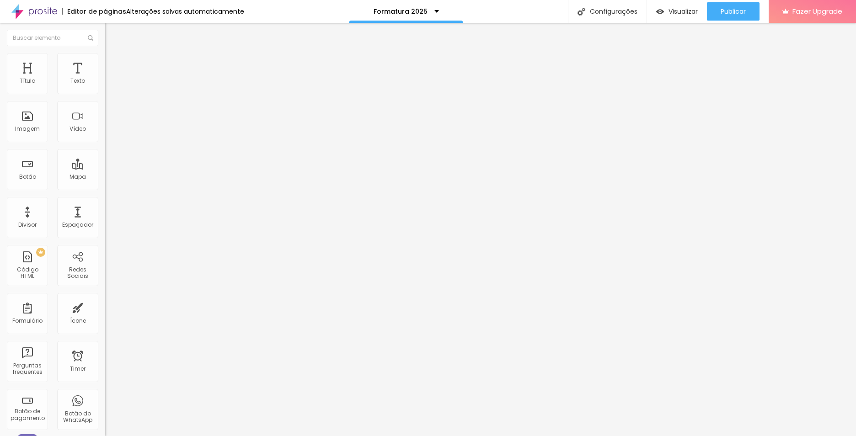
type input "2"
type input "3"
type input "6"
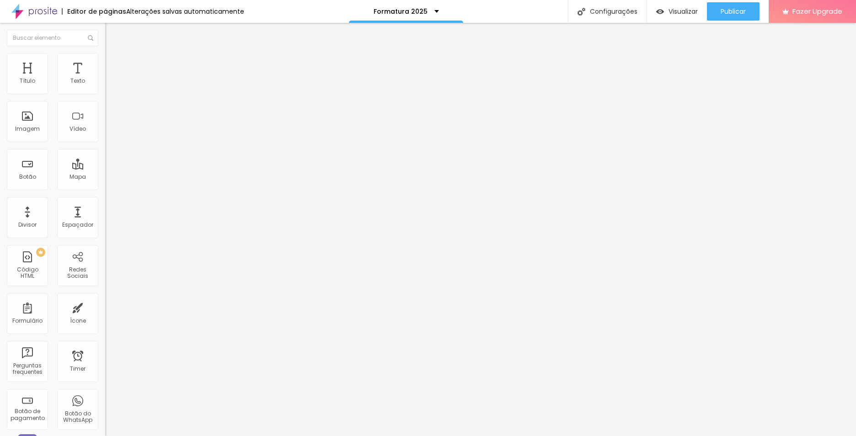
type input "7"
type input "8"
type input "11"
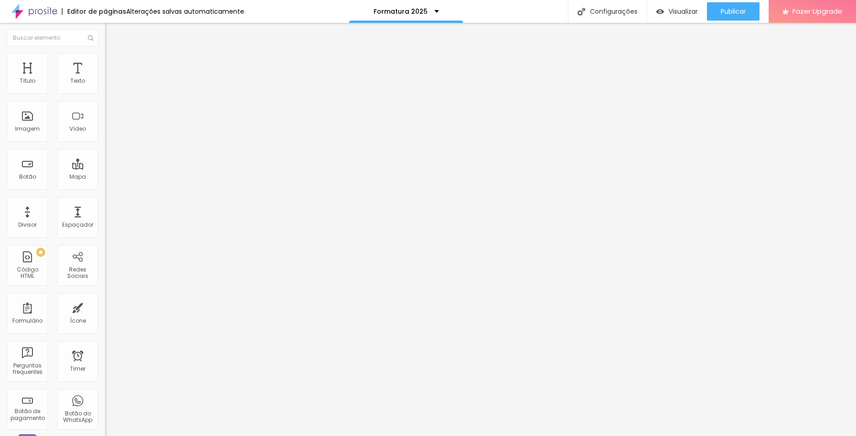
type input "11"
type input "13"
type input "14"
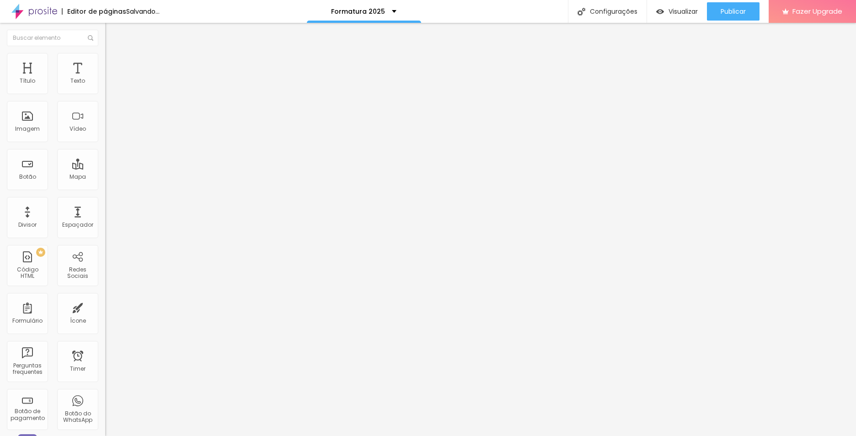
type input "15"
drag, startPoint x: 21, startPoint y: 89, endPoint x: 30, endPoint y: 89, distance: 8.7
type input "15"
click at [105, 168] on input "range" at bounding box center [134, 171] width 59 height 7
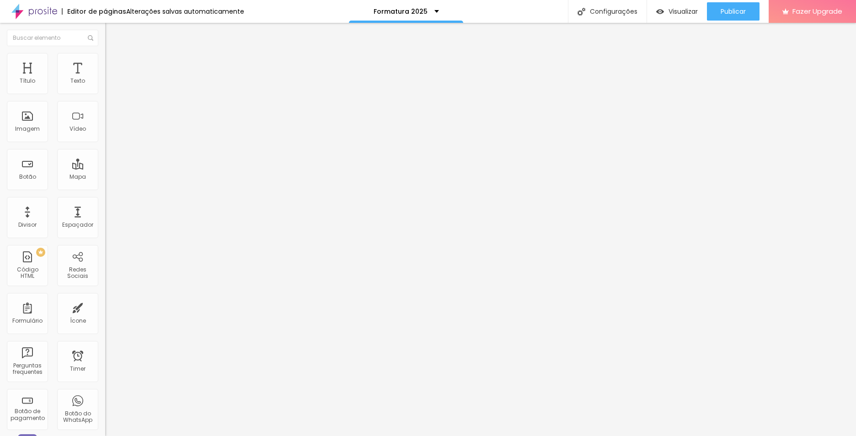
type input "8"
type input "9"
type input "10"
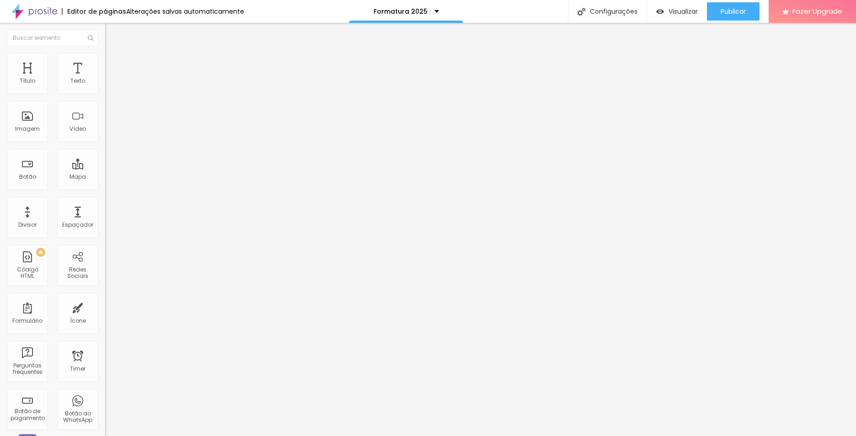
type input "10"
type input "11"
type input "10"
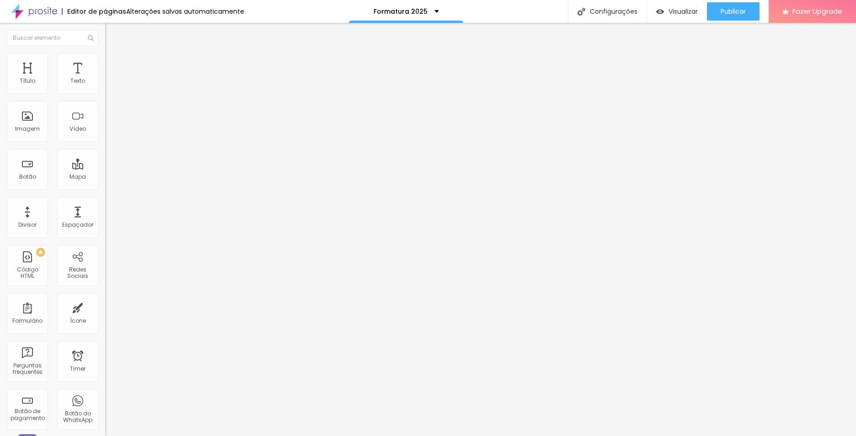
type input "9"
type input "10"
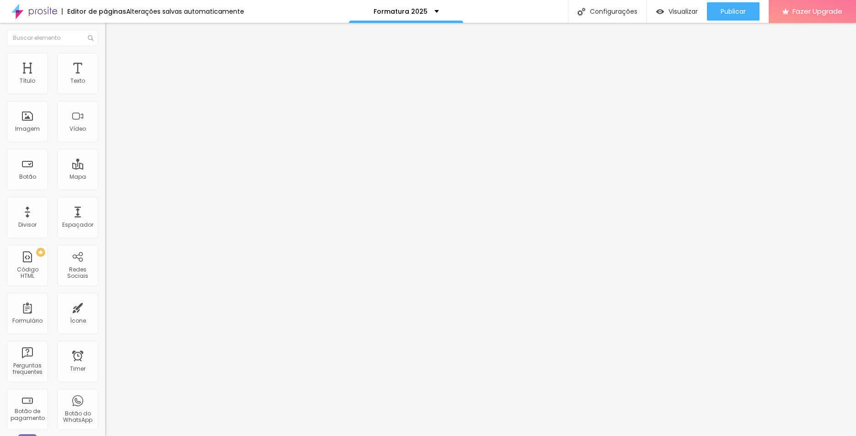
click at [105, 298] on input "range" at bounding box center [134, 301] width 59 height 7
click at [668, 9] on span "Visualizar" at bounding box center [682, 11] width 29 height 7
